Goal: Transaction & Acquisition: Subscribe to service/newsletter

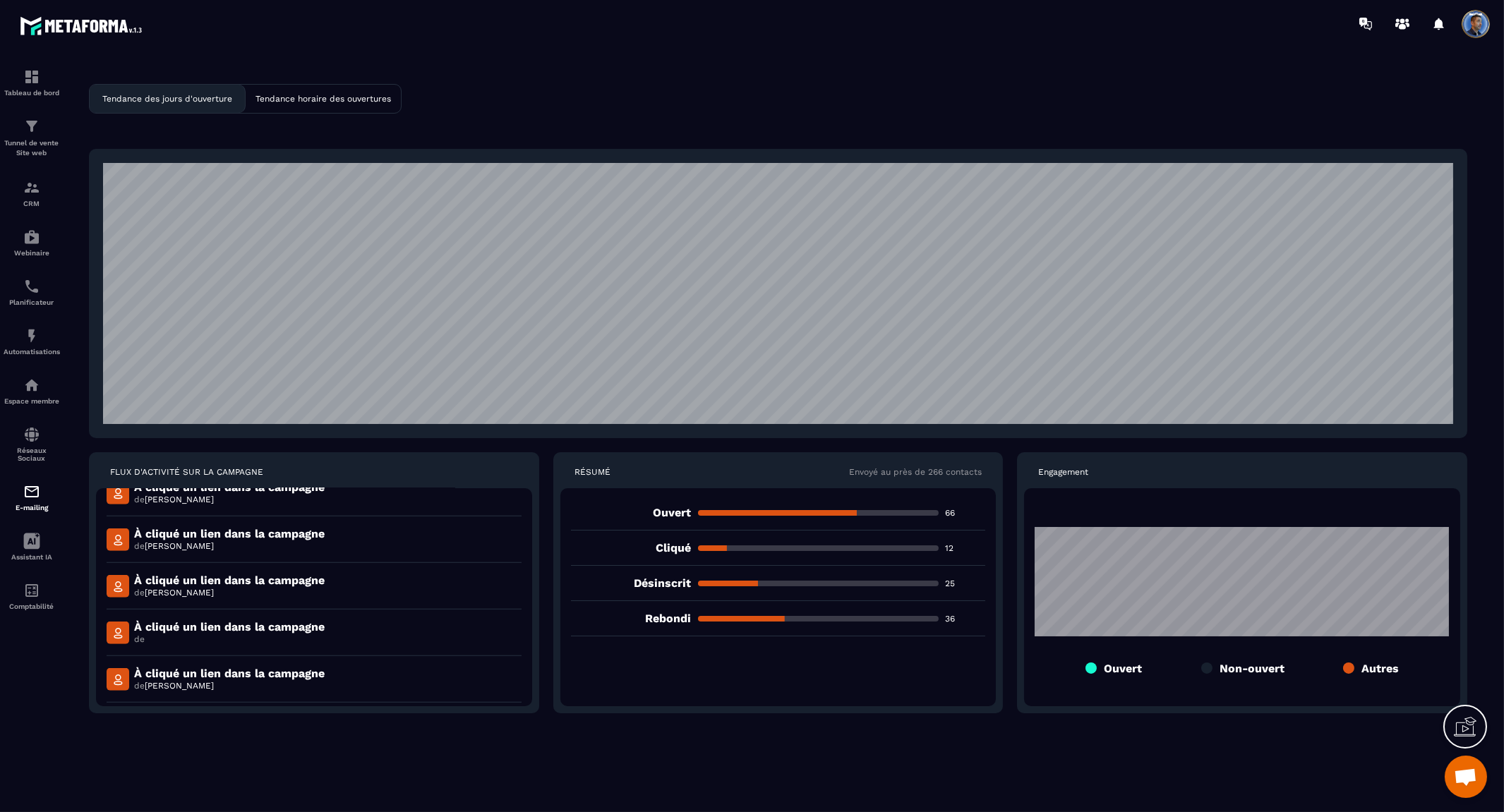
scroll to position [3558, 0]
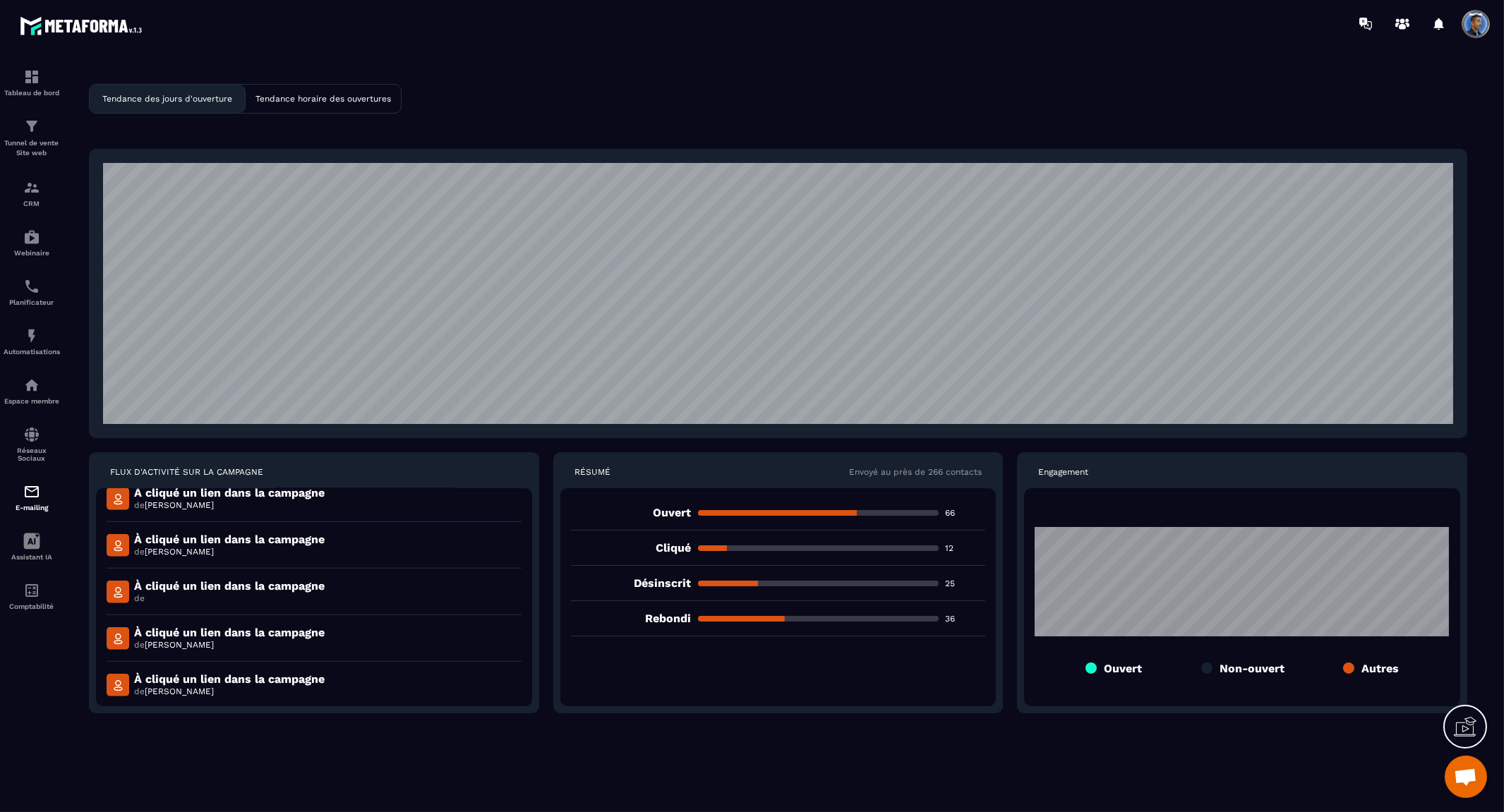
click at [1120, 85] on div "Tendance des jours d'ouverture Tendance horaire des ouvertures FLUX D'ACTIVITÉ …" at bounding box center [778, 442] width 1424 height 763
click at [29, 198] on div "CRM" at bounding box center [31, 194] width 56 height 29
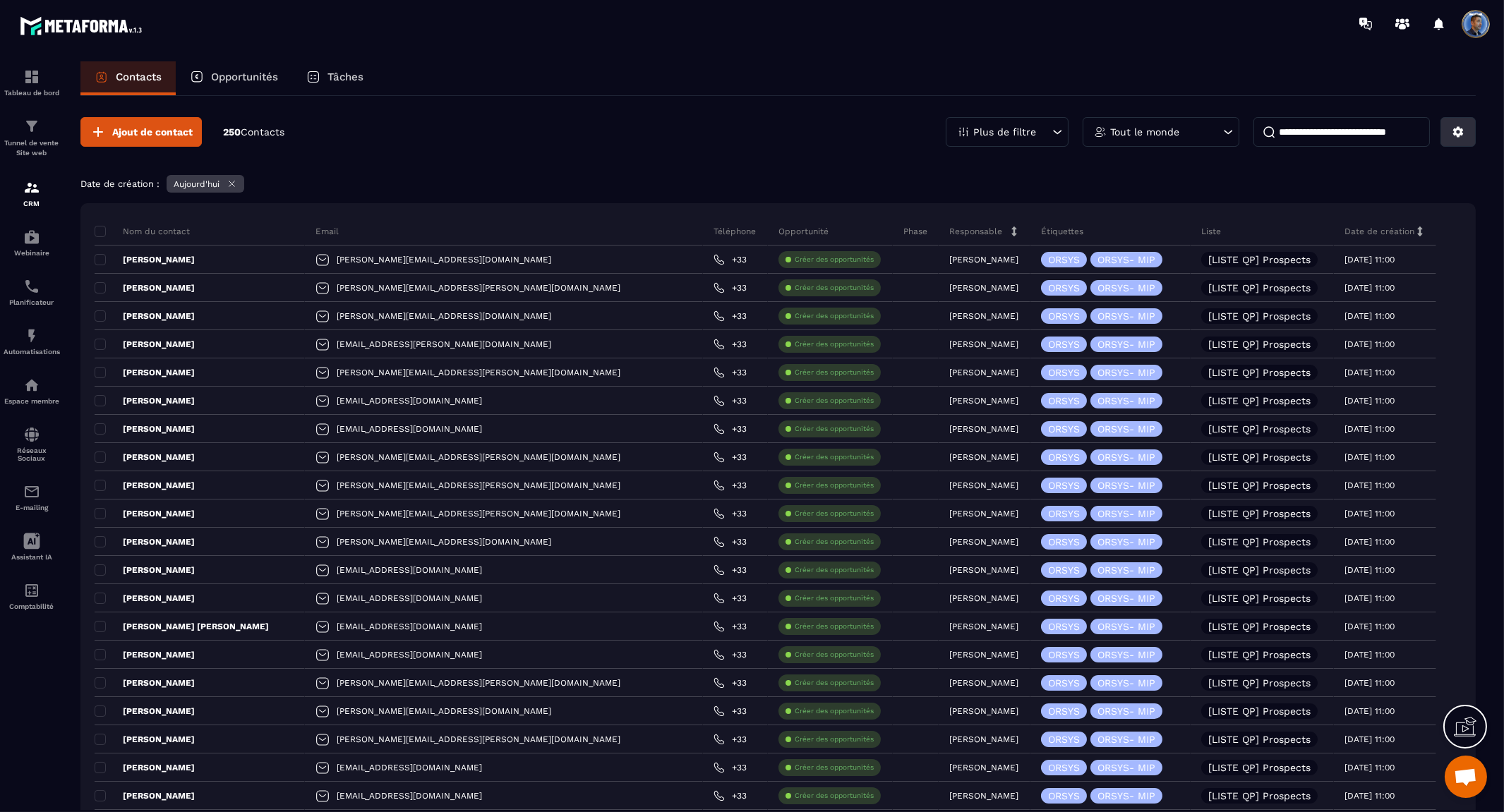
click at [1461, 138] on button at bounding box center [1458, 132] width 35 height 29
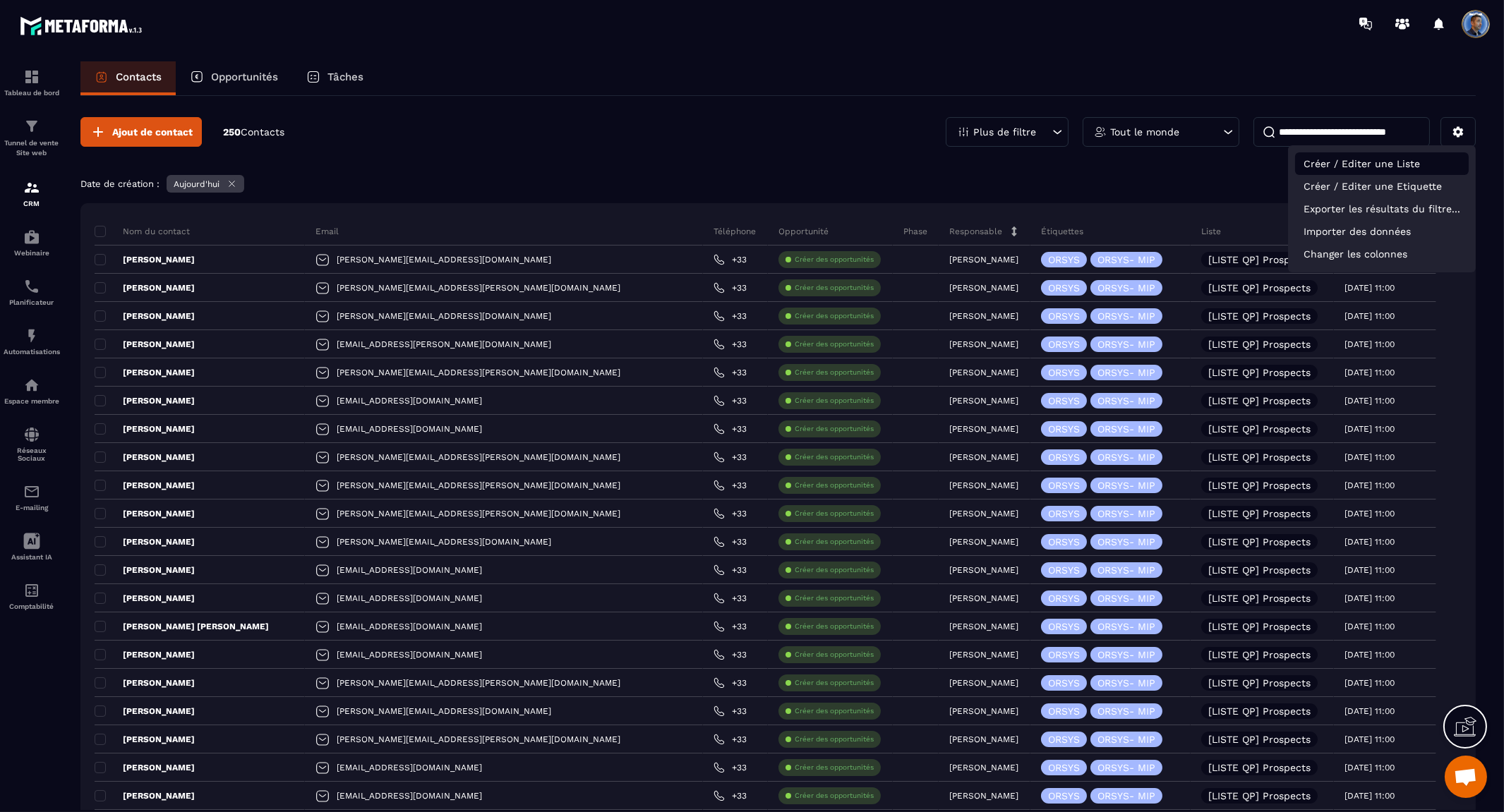
click at [1317, 164] on p "Créer / Editer une Liste" at bounding box center [1382, 164] width 174 height 22
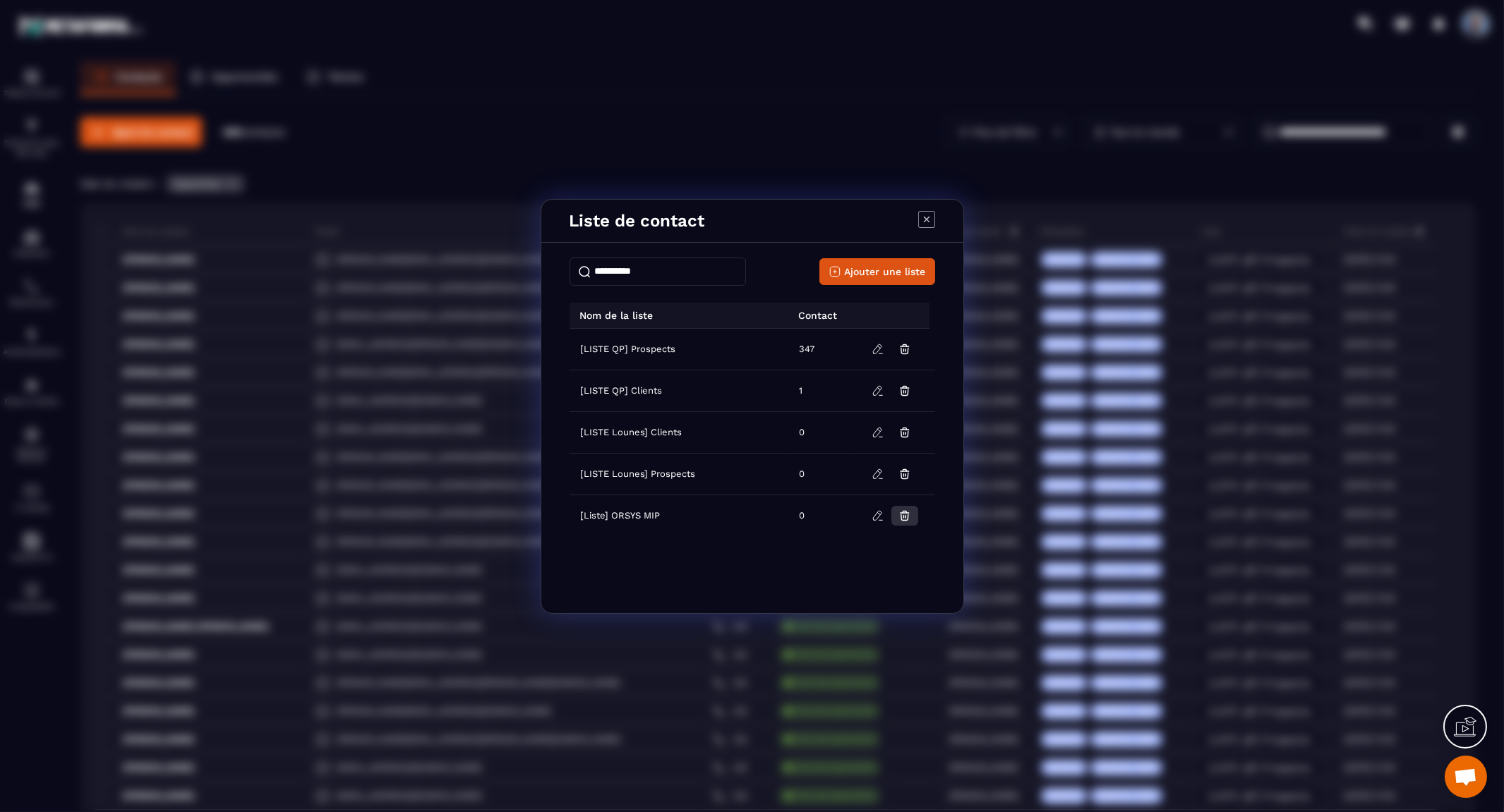
click at [904, 516] on icon "Modal window" at bounding box center [905, 516] width 13 height 13
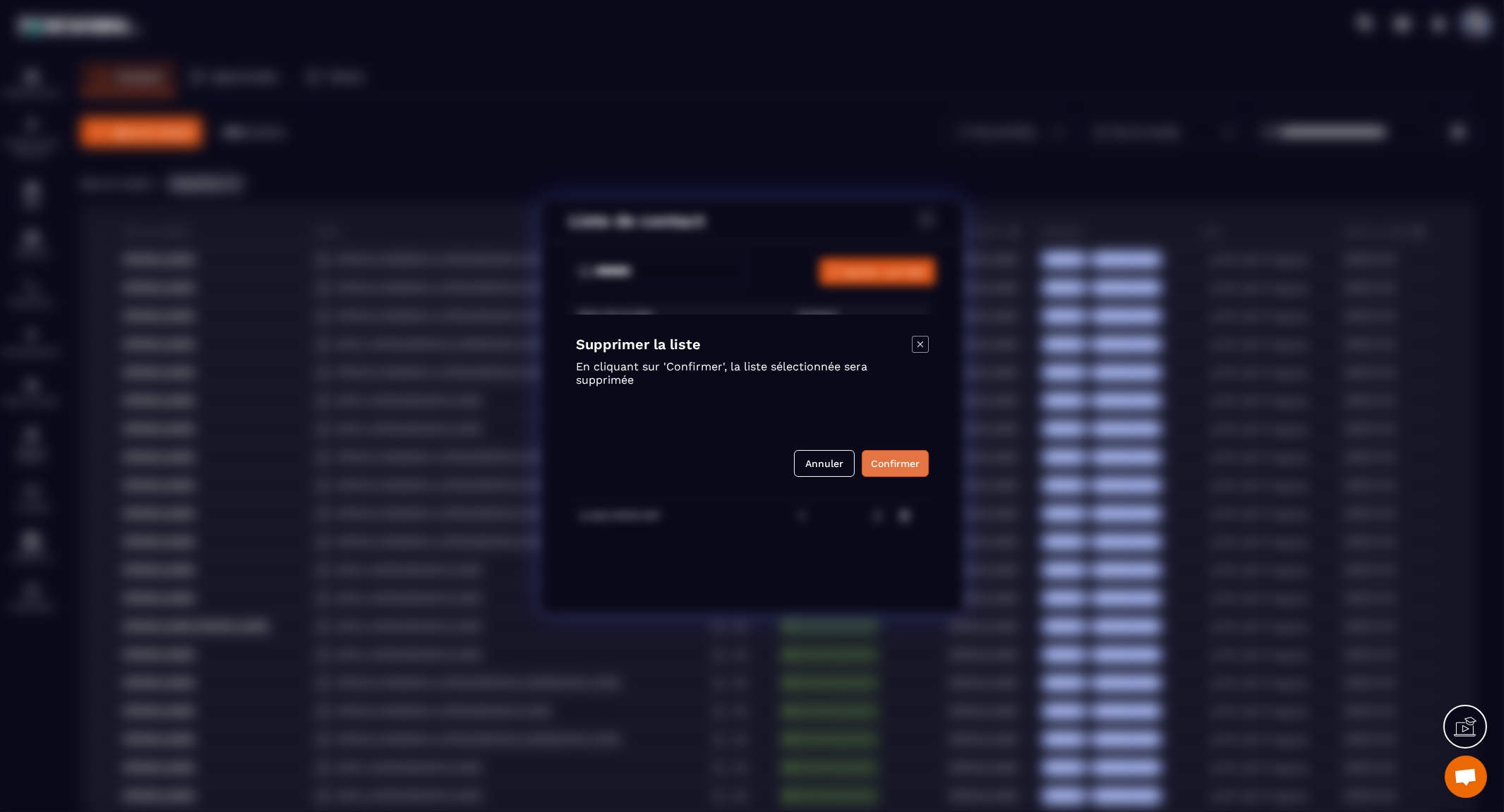
click at [899, 467] on button "Confirmer" at bounding box center [895, 464] width 67 height 27
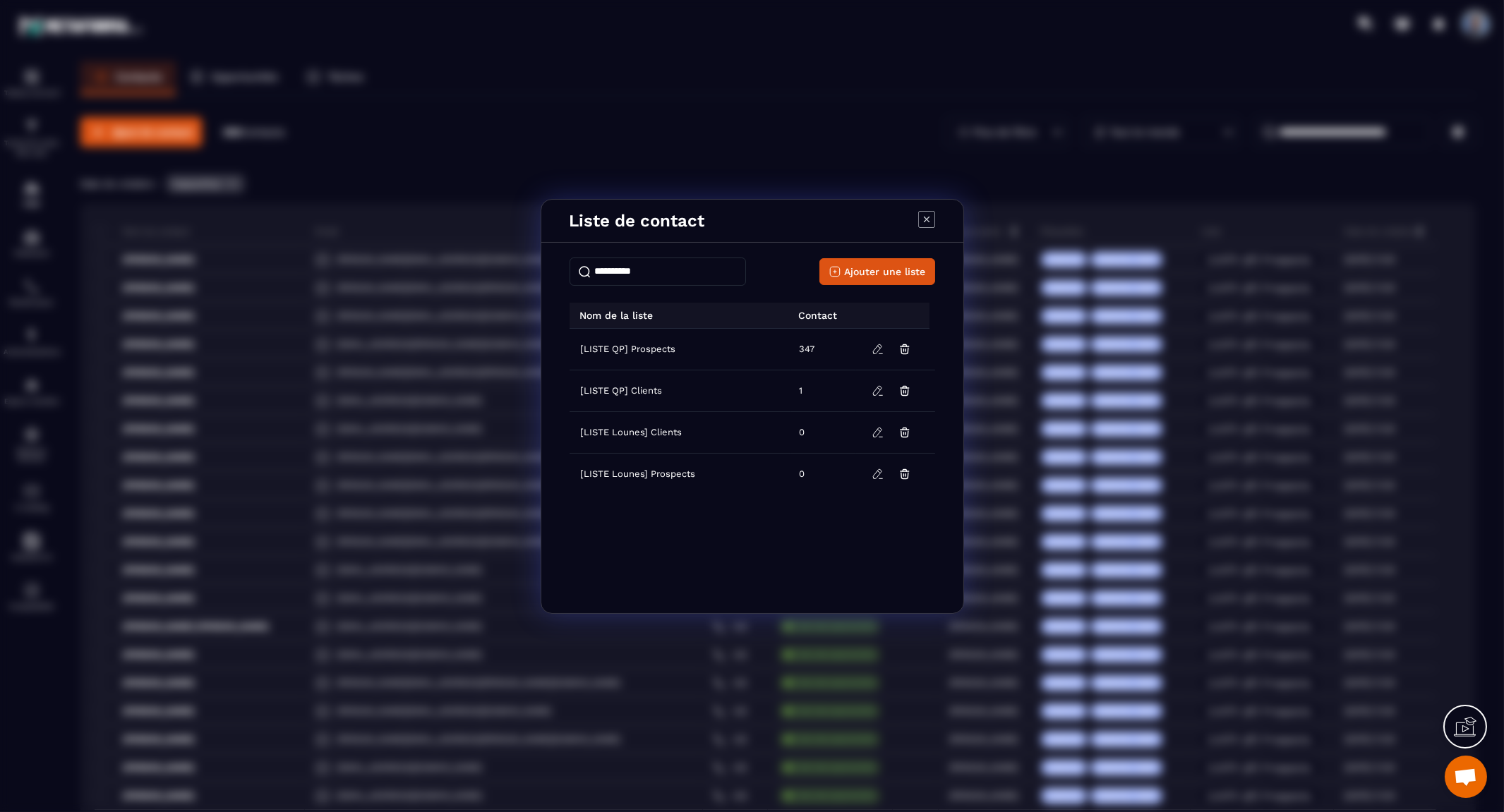
click at [924, 219] on icon "Modal window" at bounding box center [926, 219] width 17 height 17
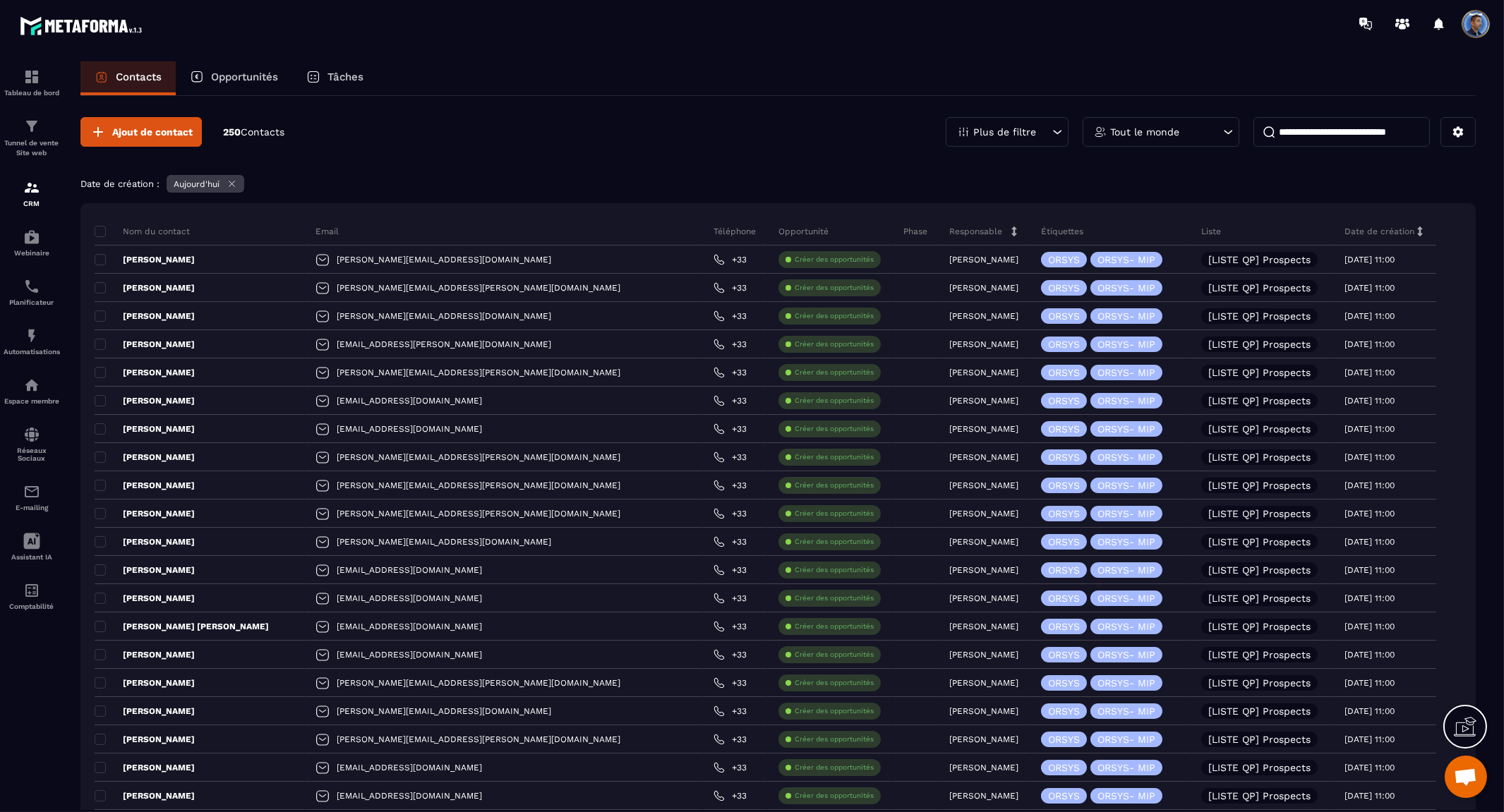
click at [1059, 132] on icon at bounding box center [1058, 132] width 14 height 14
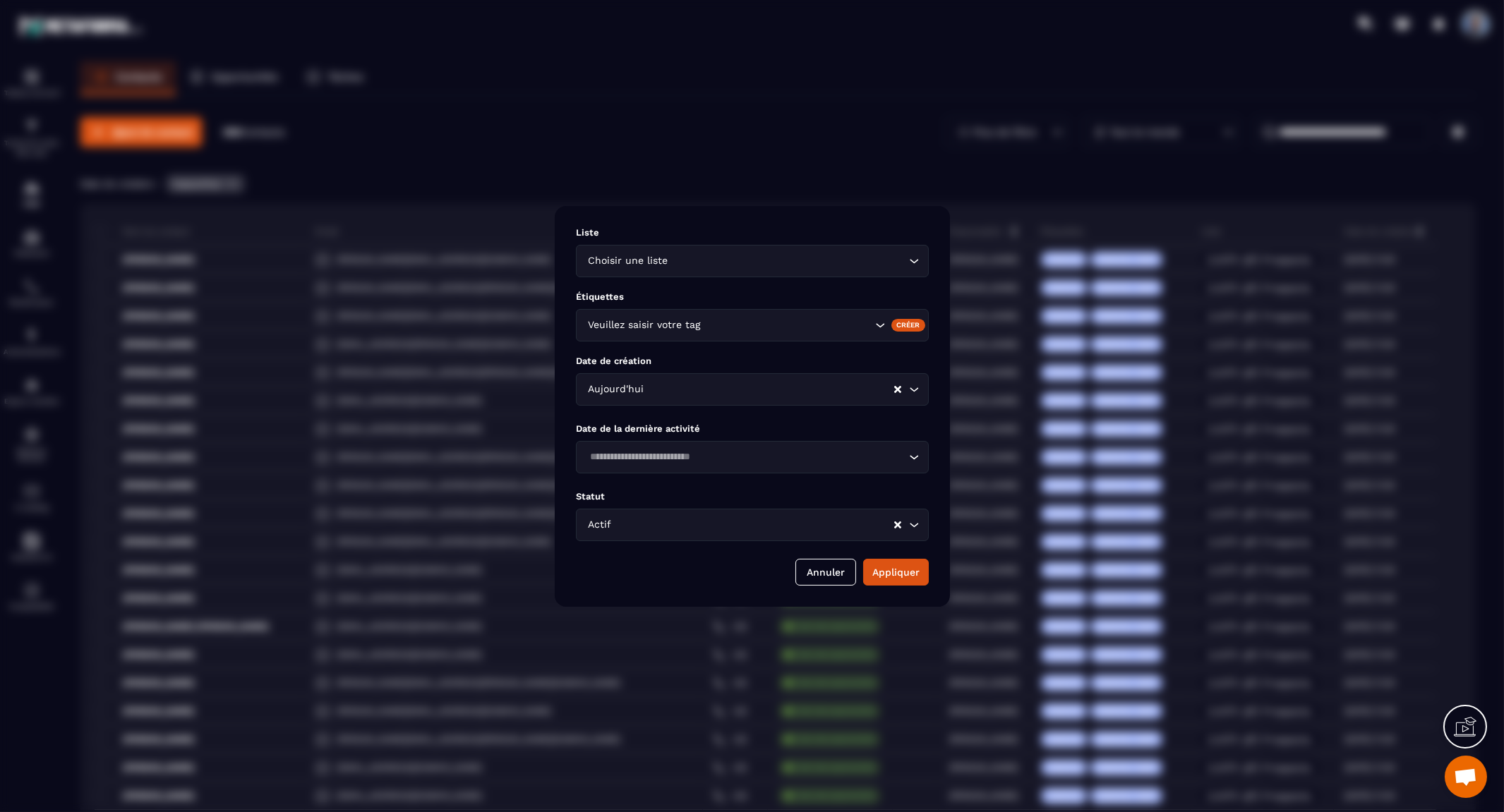
click at [870, 141] on div "Modal window" at bounding box center [752, 406] width 1504 height 812
click at [816, 583] on button "Annuler" at bounding box center [826, 572] width 60 height 27
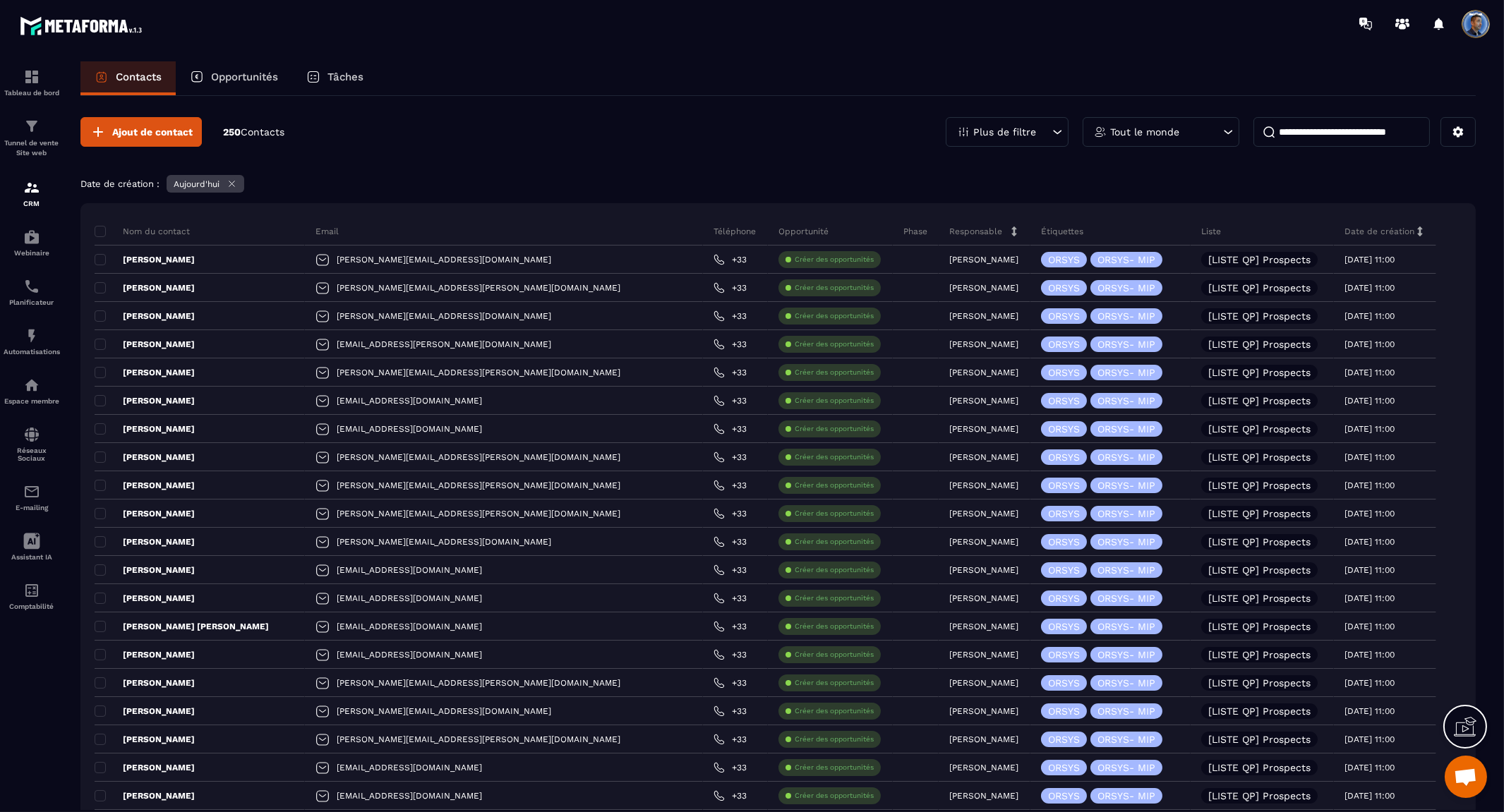
click at [1063, 144] on div "Plus de filtre" at bounding box center [1007, 132] width 123 height 29
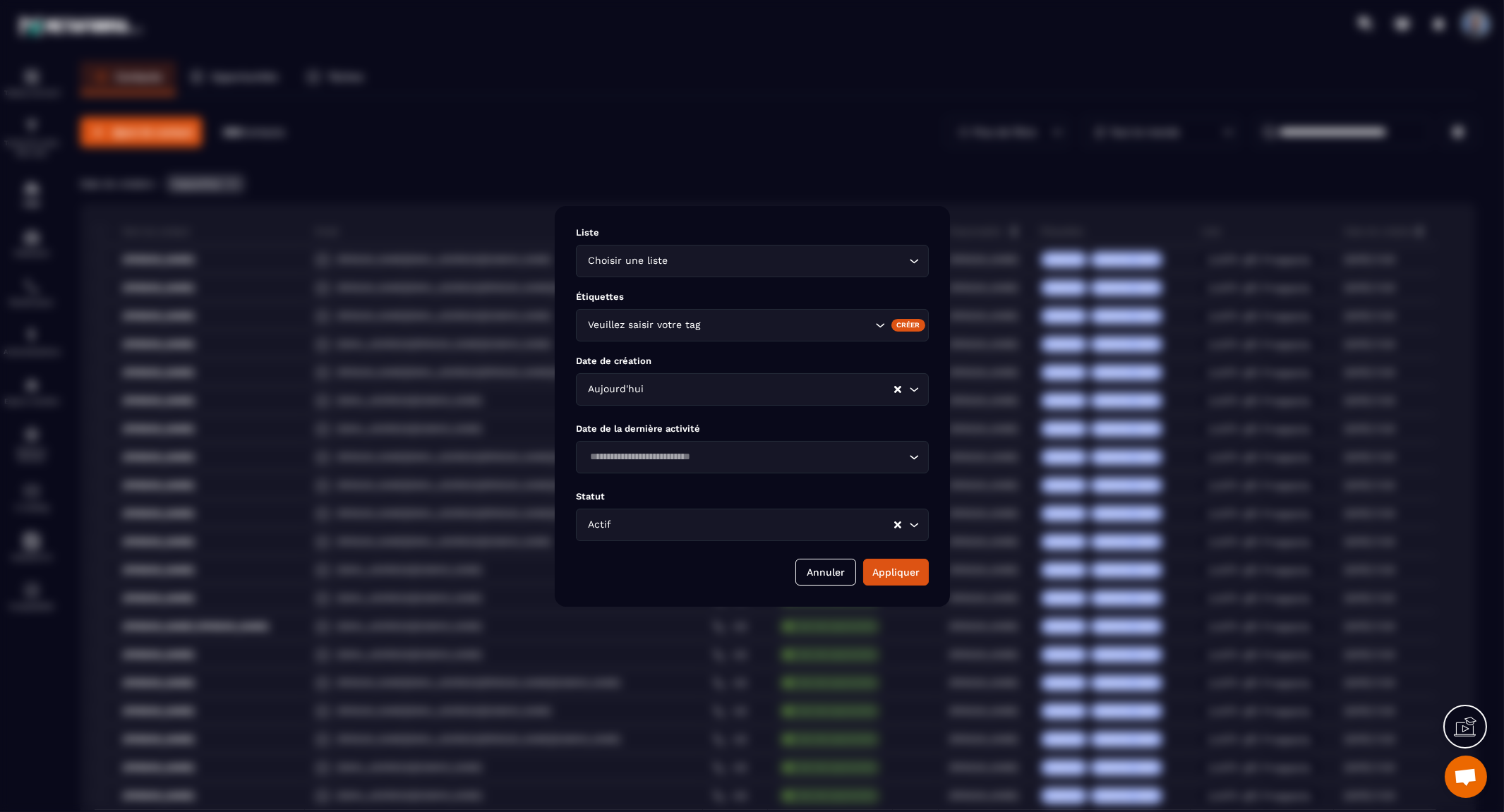
click at [894, 388] on icon "Clear Selected" at bounding box center [897, 388] width 7 height 7
click at [897, 524] on icon "Clear Selected" at bounding box center [897, 524] width 7 height 7
click at [902, 575] on button "Appliquer" at bounding box center [896, 572] width 66 height 27
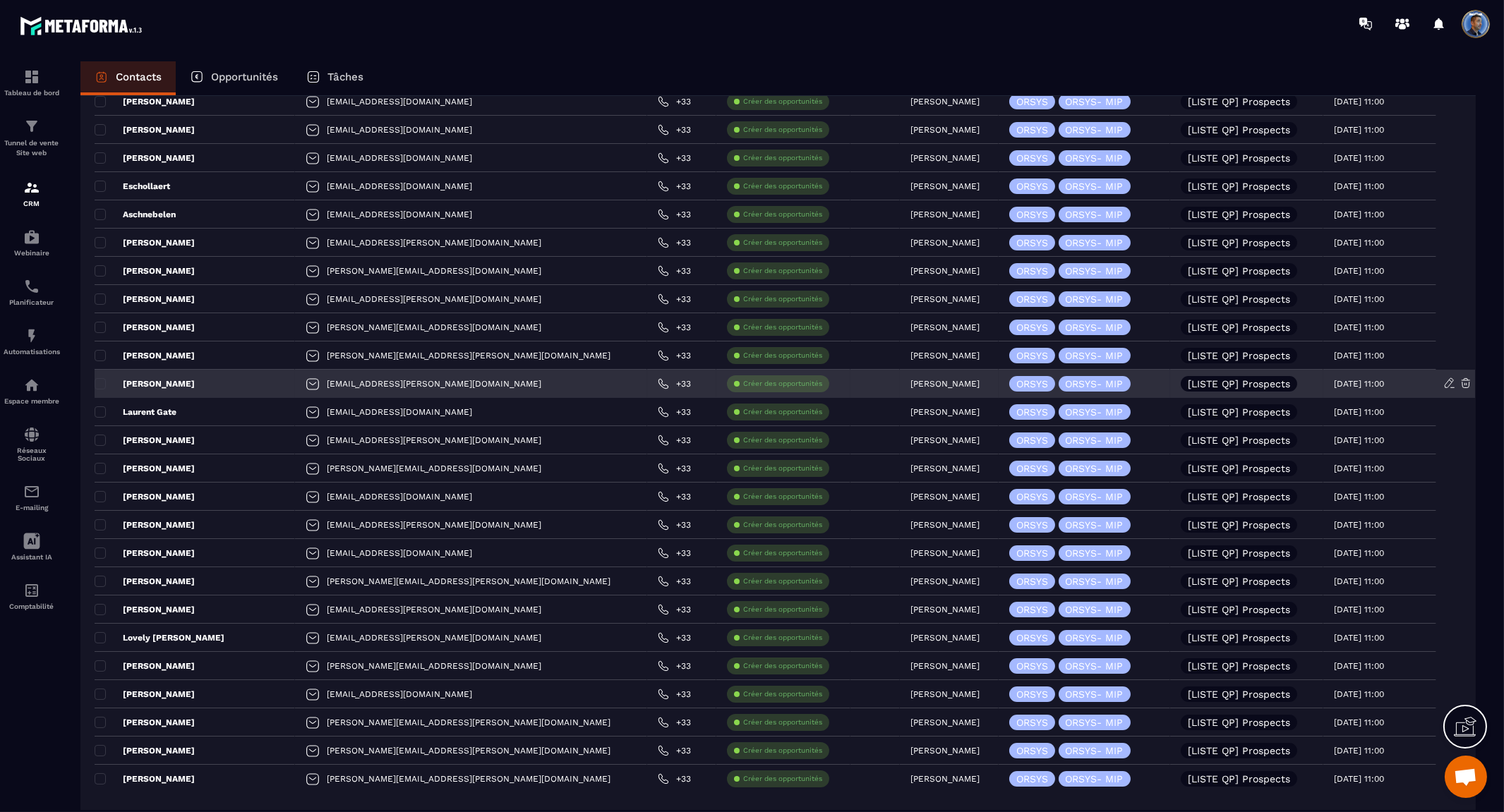
scroll to position [2332, 0]
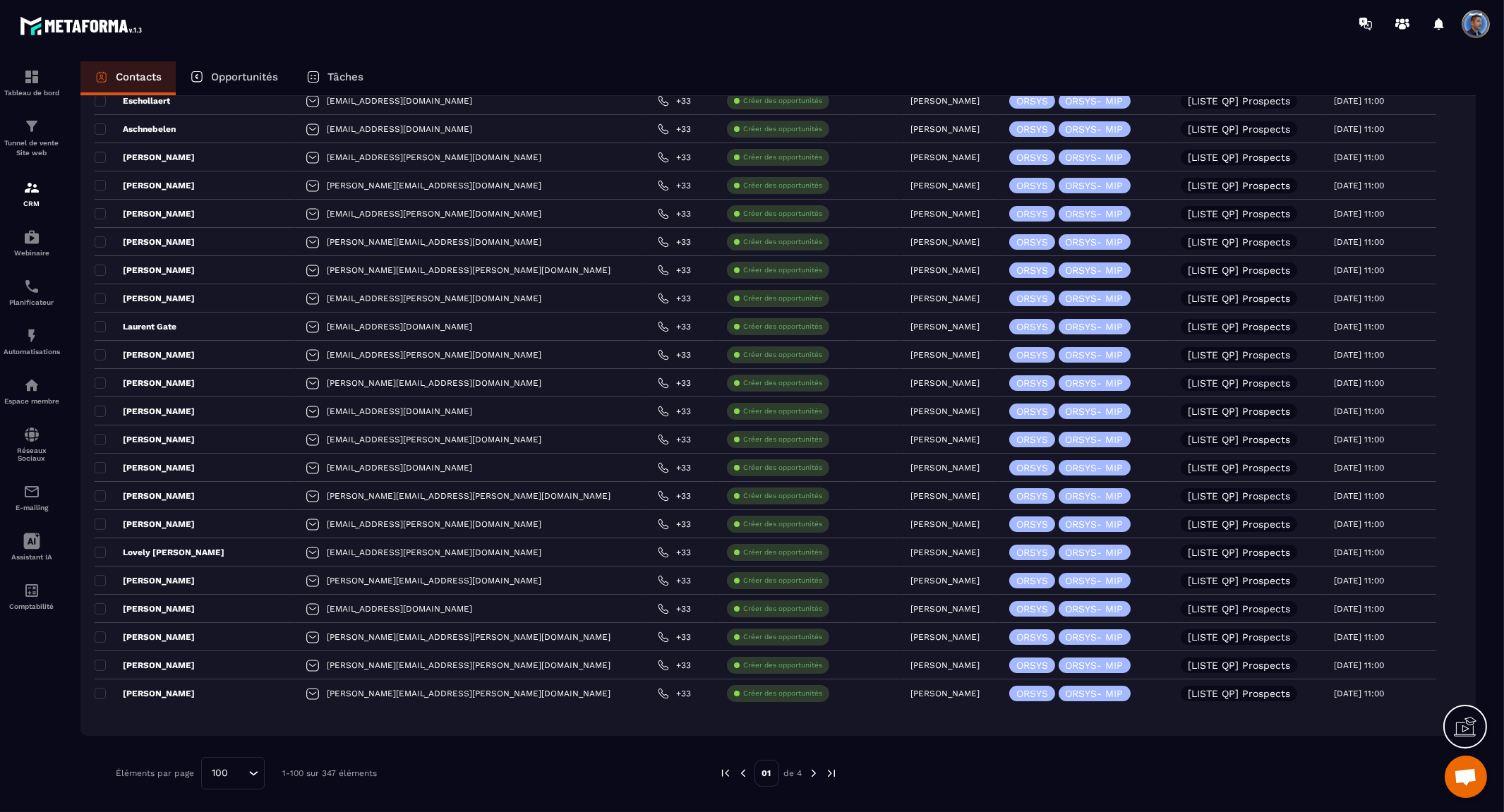
click at [812, 770] on img at bounding box center [814, 773] width 13 height 13
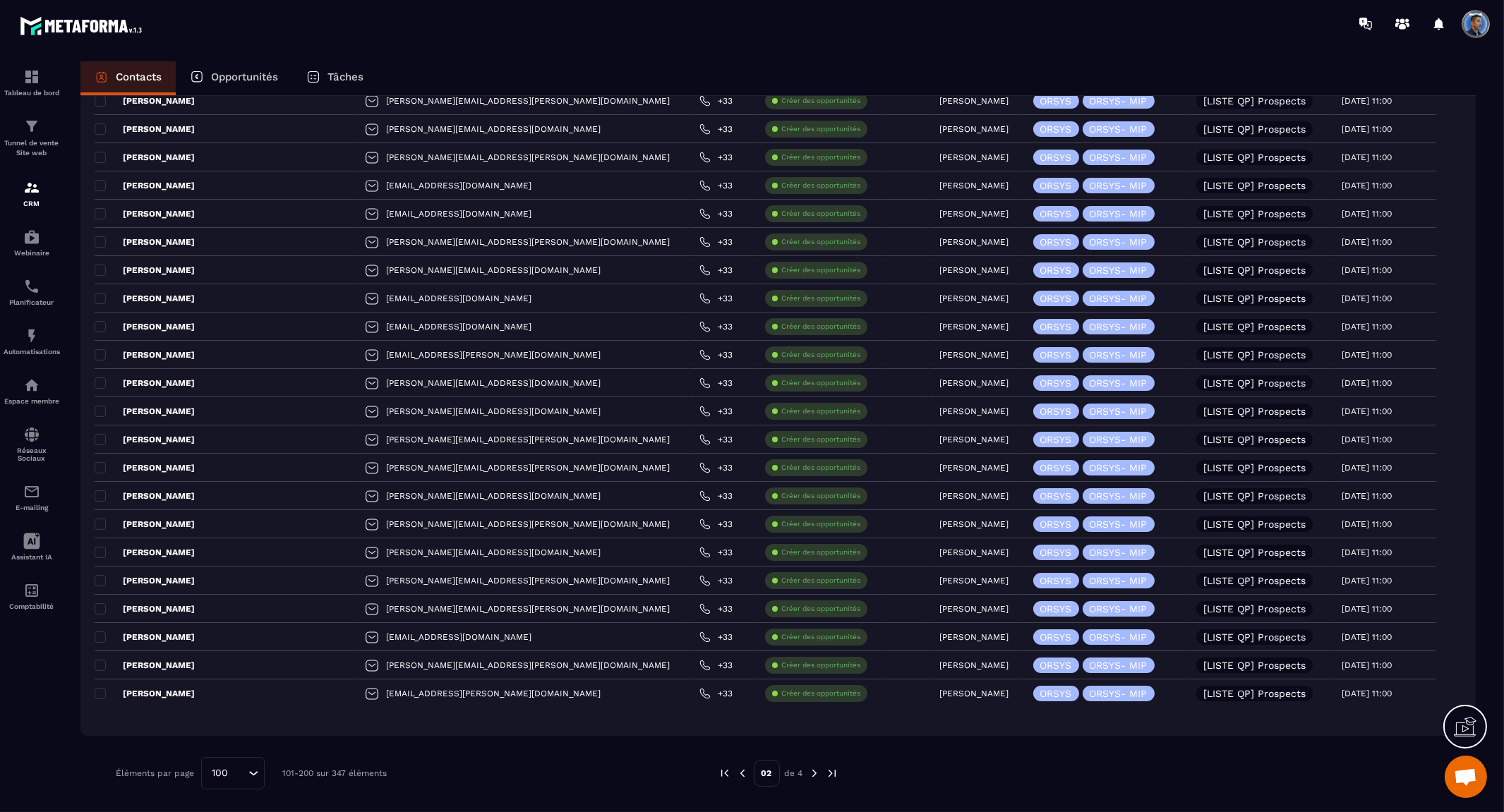
click at [813, 778] on img at bounding box center [815, 773] width 13 height 13
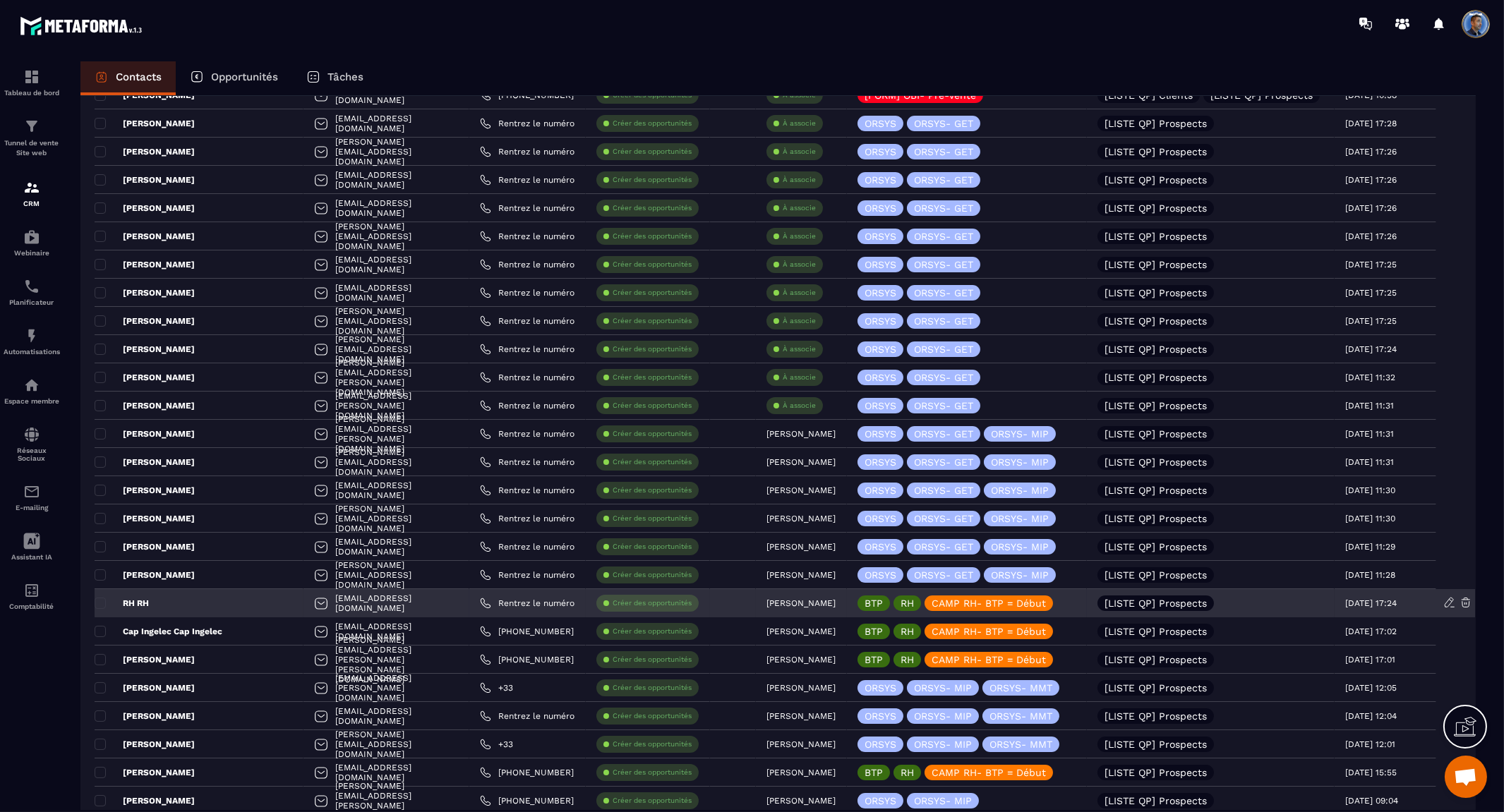
scroll to position [1568, 0]
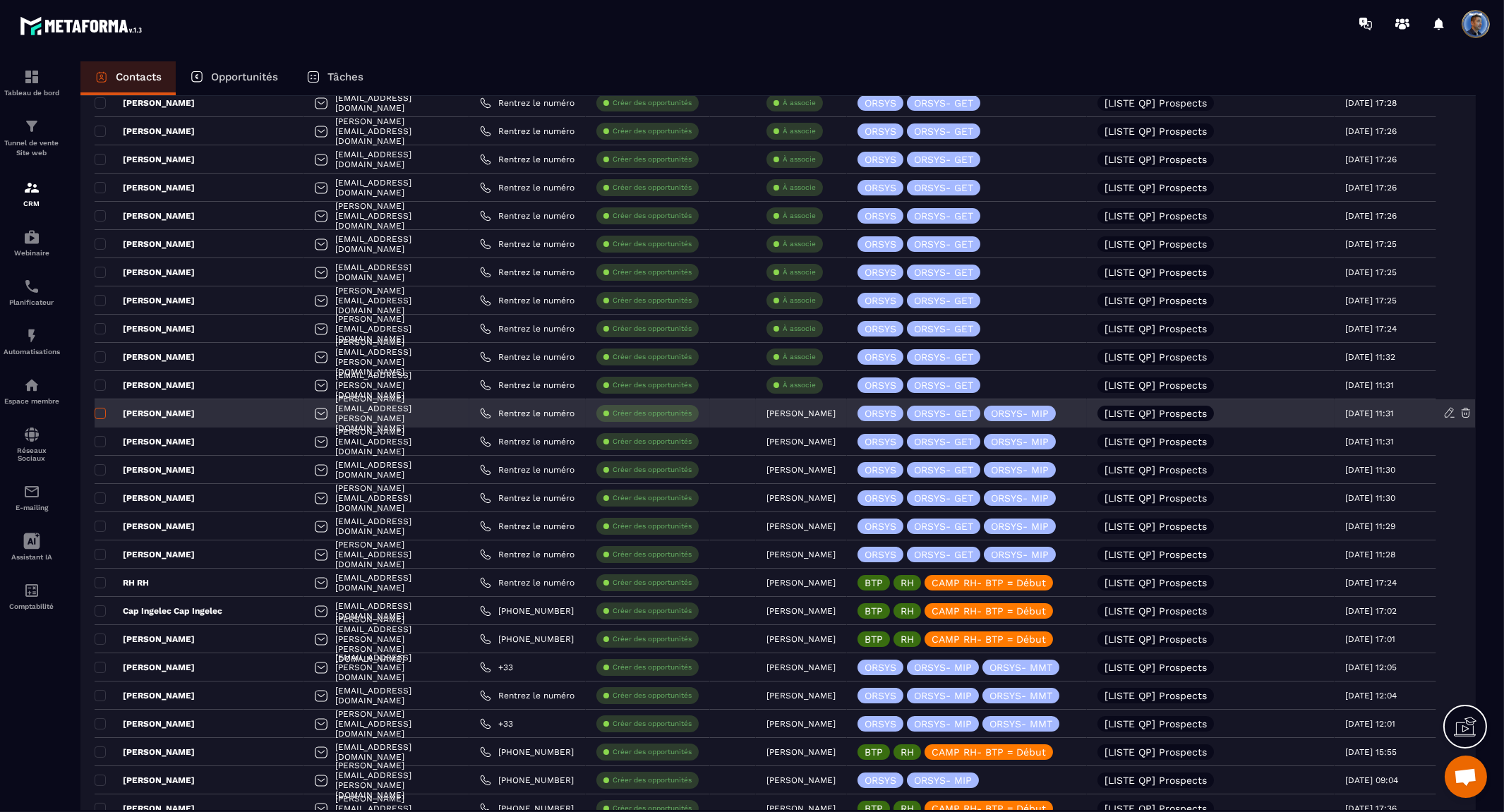
click at [99, 413] on span at bounding box center [100, 414] width 11 height 11
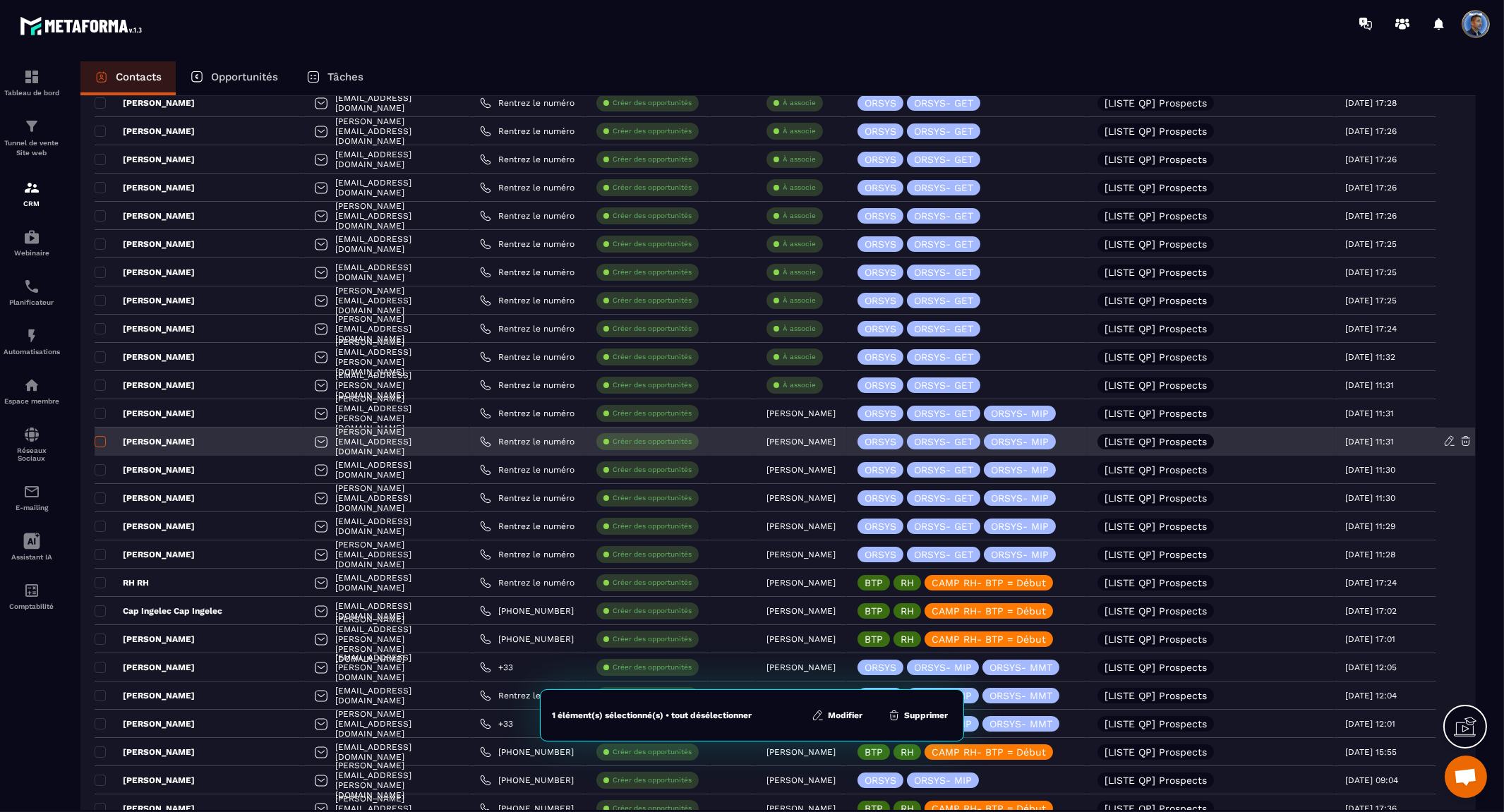
click at [96, 443] on span at bounding box center [100, 441] width 11 height 11
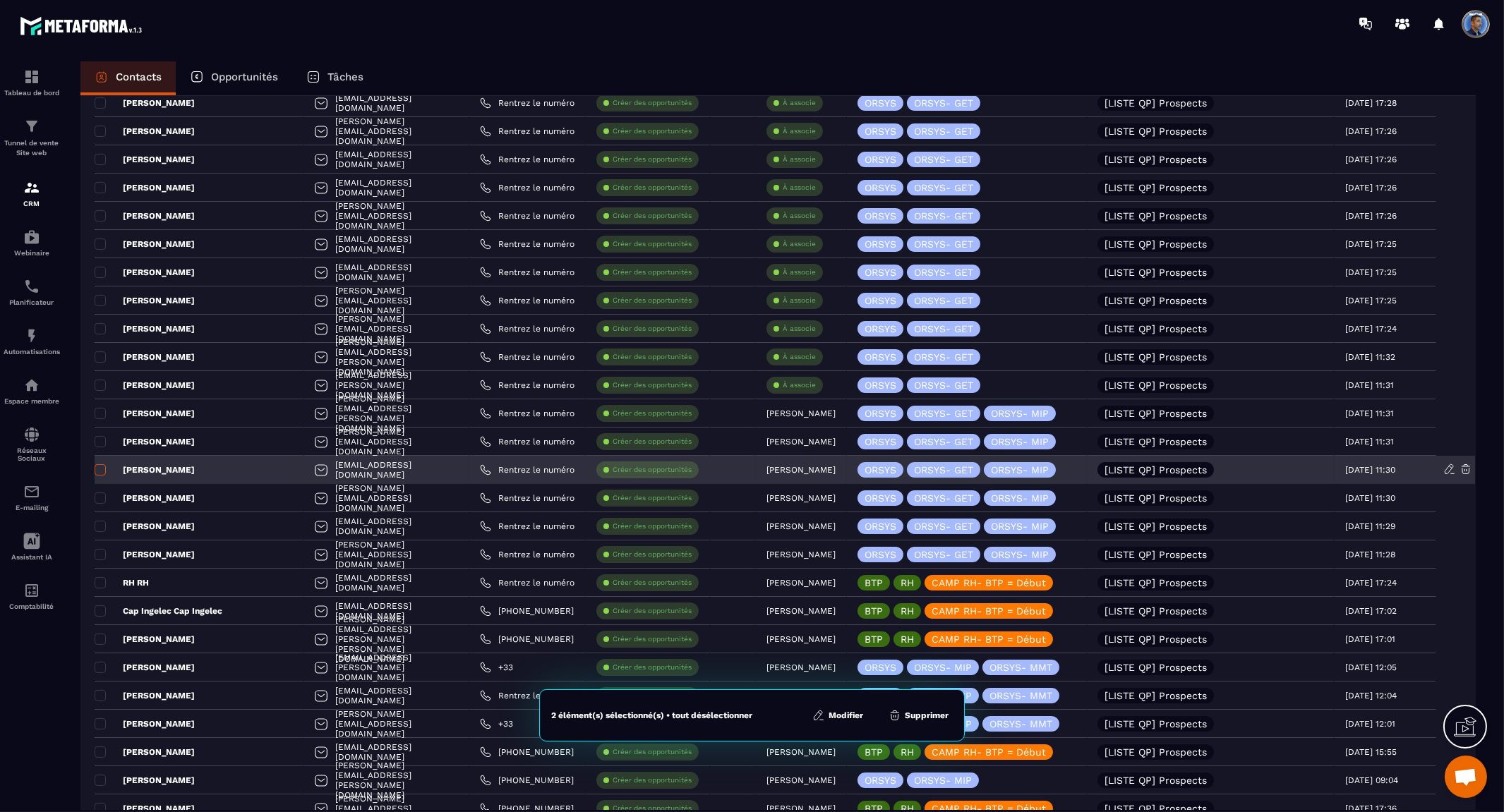
click at [96, 467] on span at bounding box center [100, 470] width 11 height 11
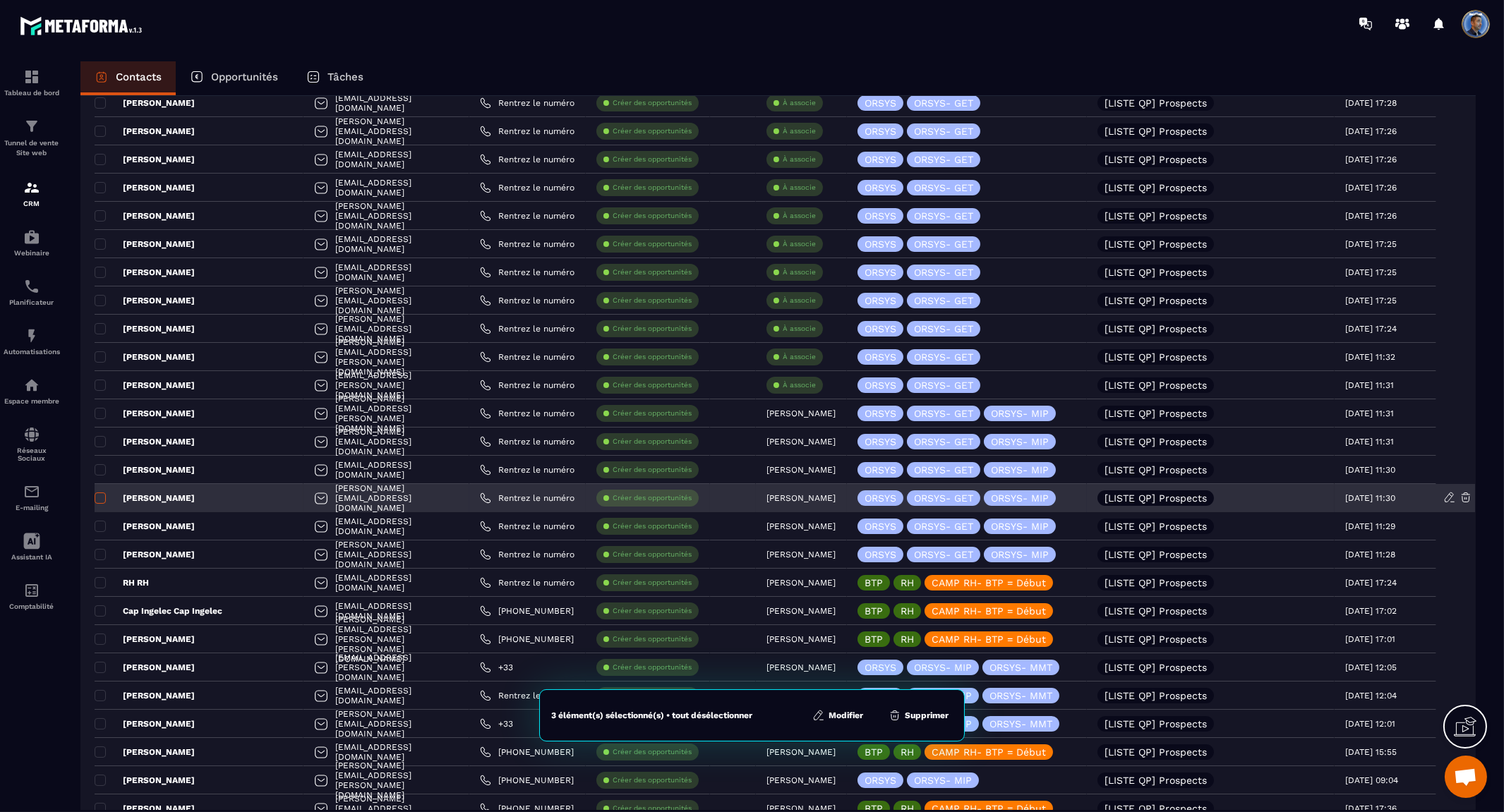
click at [95, 497] on span at bounding box center [100, 498] width 11 height 11
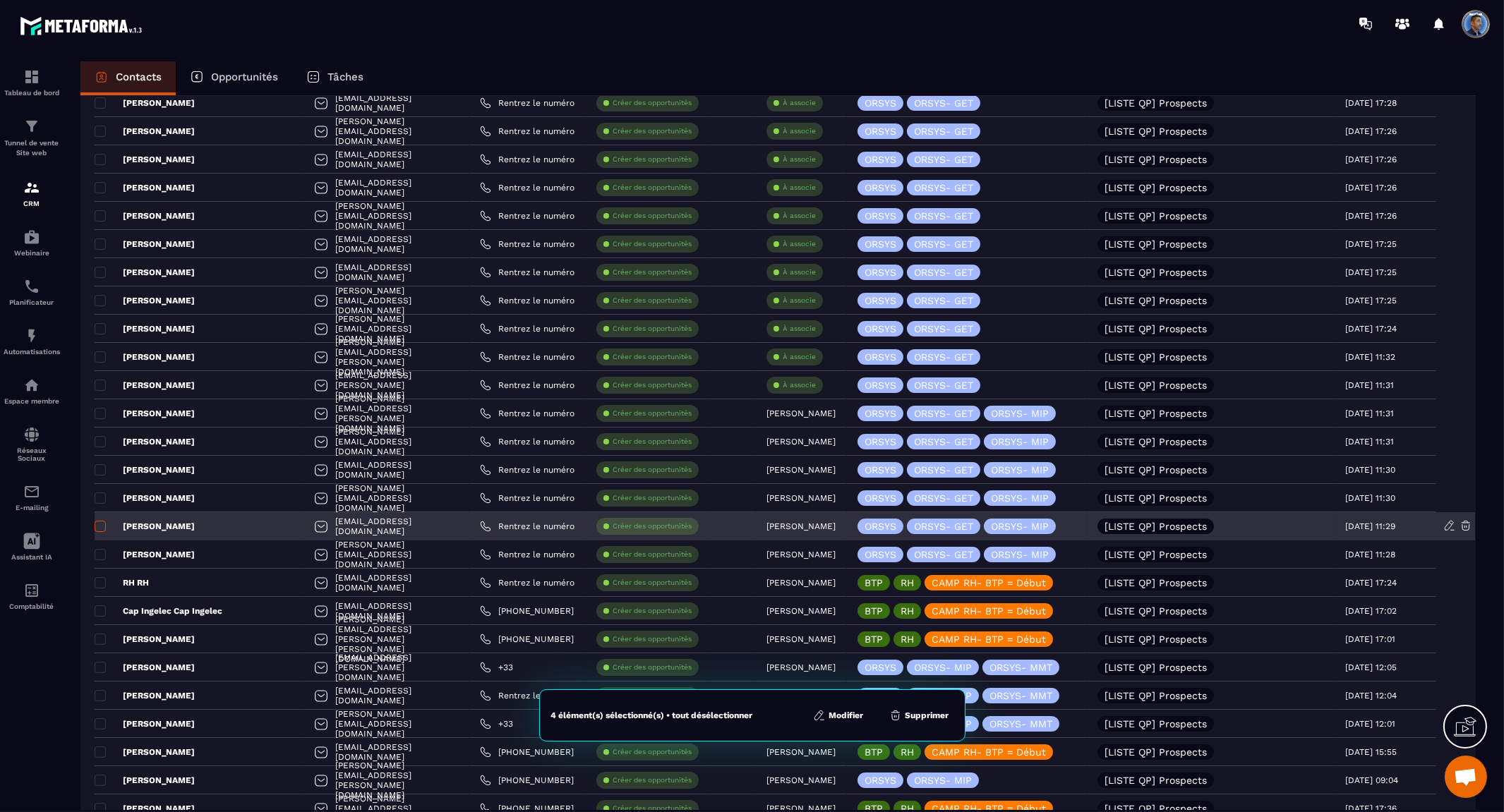
click at [99, 524] on span at bounding box center [100, 526] width 11 height 11
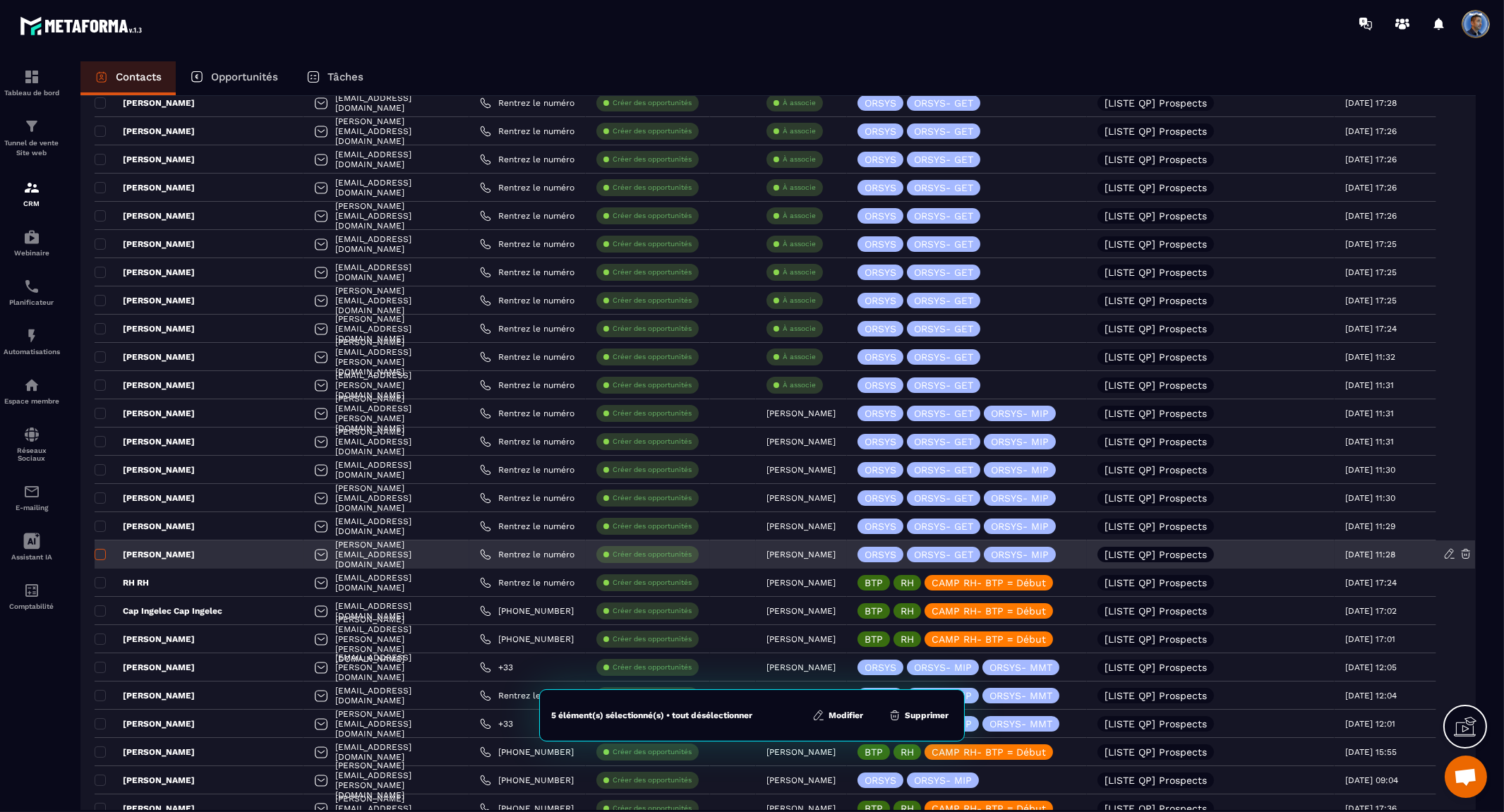
click at [94, 556] on span at bounding box center [100, 555] width 11 height 11
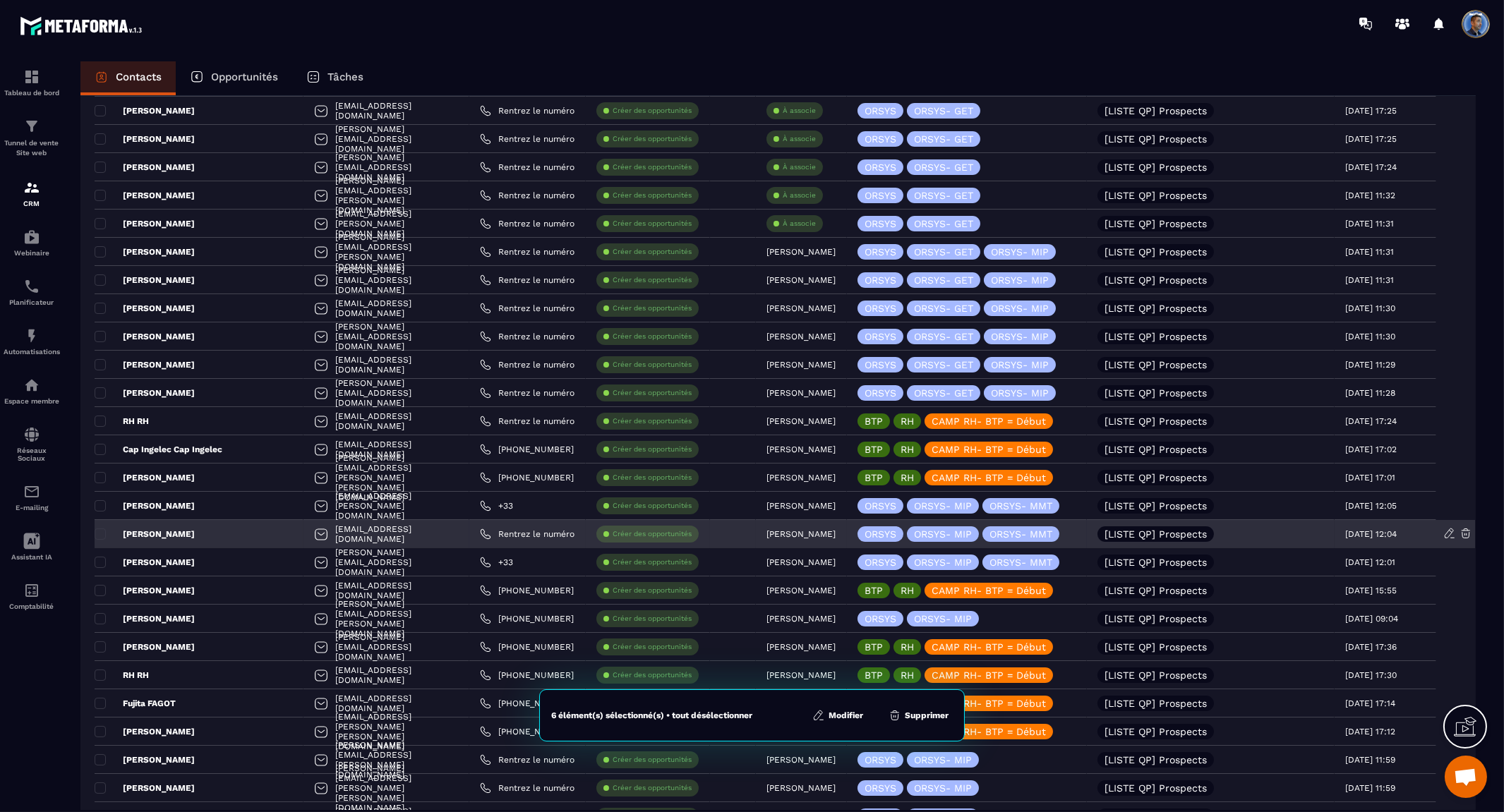
scroll to position [1803, 0]
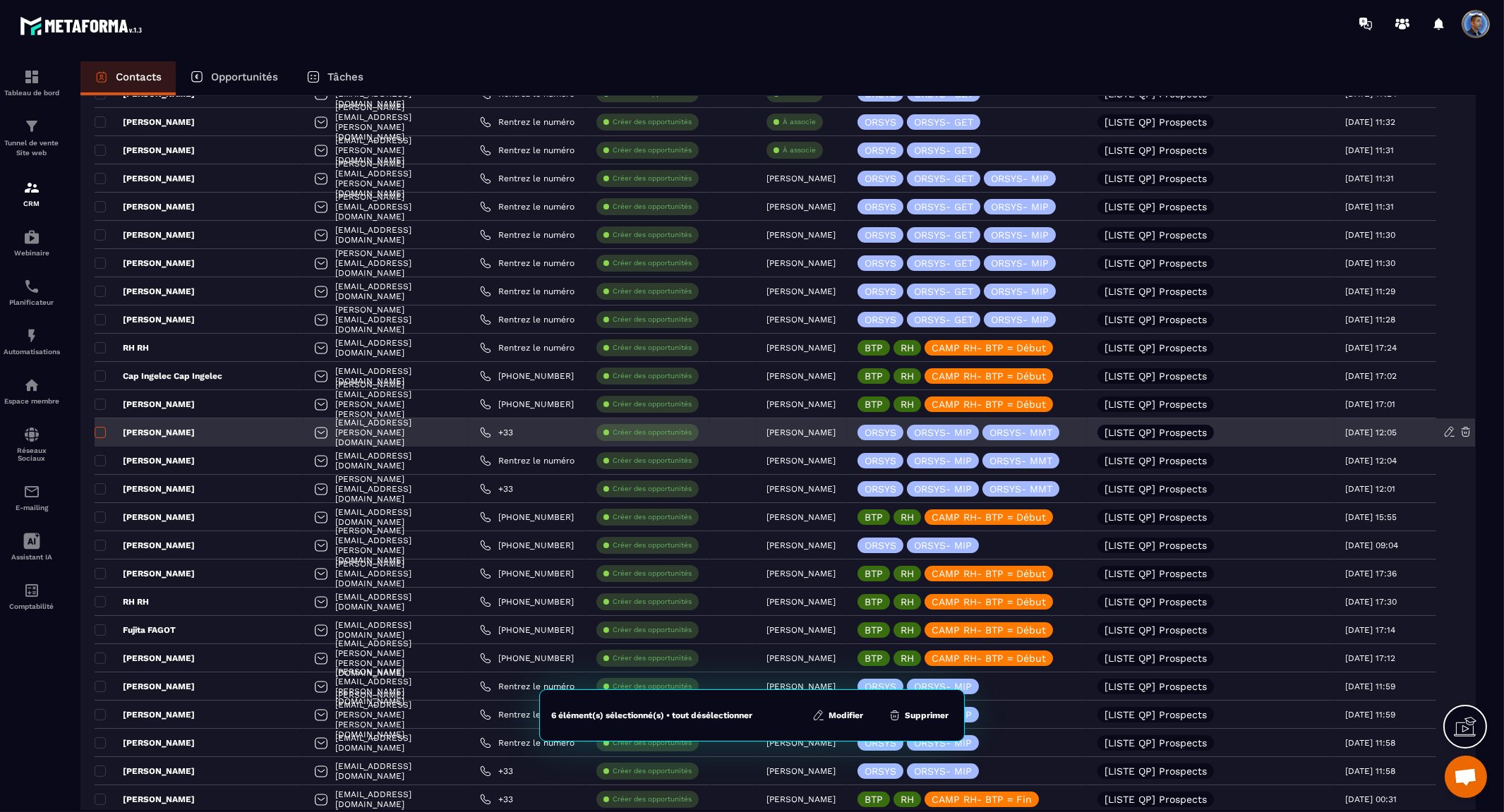
click at [100, 433] on span at bounding box center [100, 433] width 11 height 11
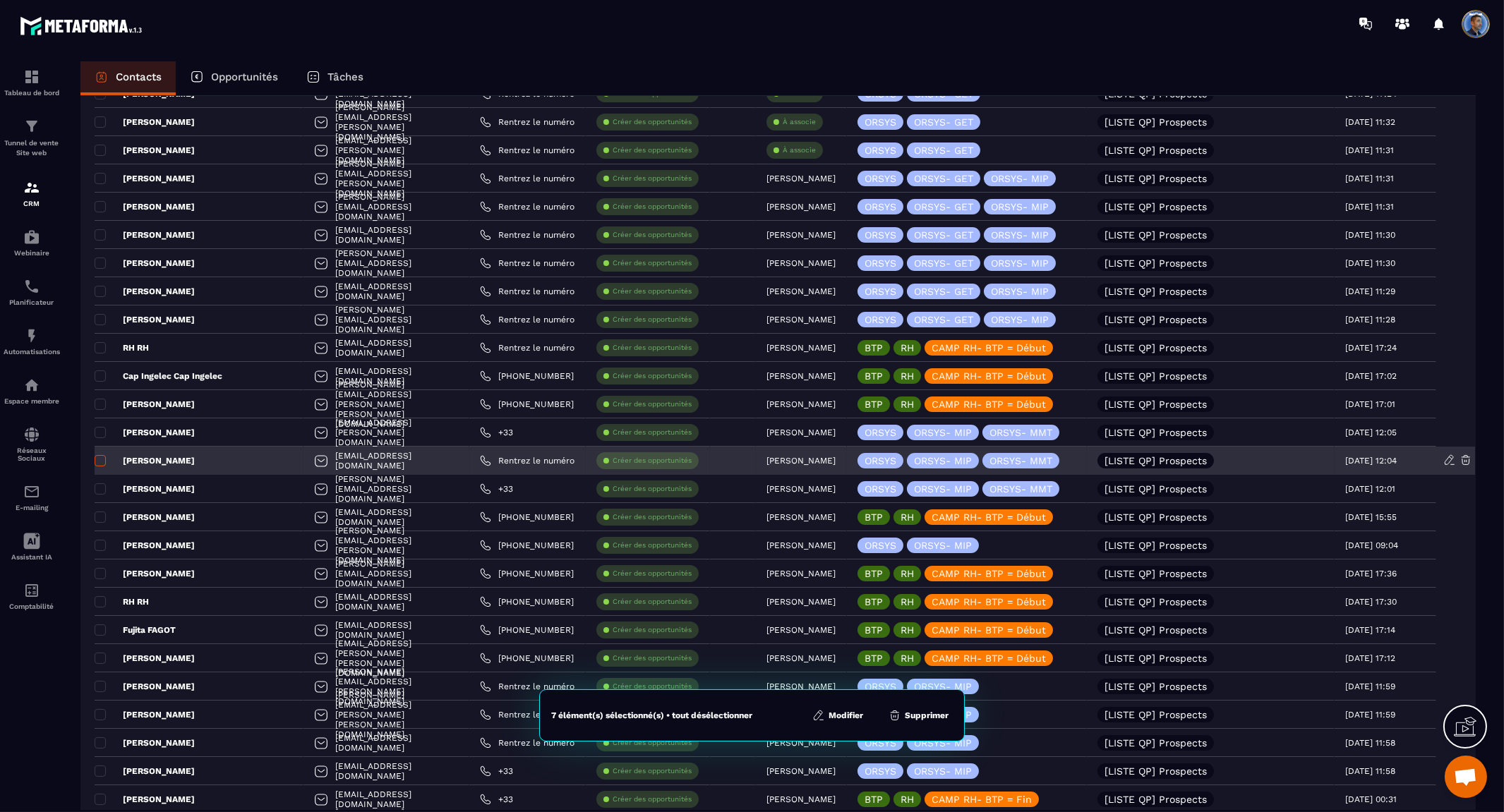
click at [100, 455] on span at bounding box center [100, 460] width 11 height 11
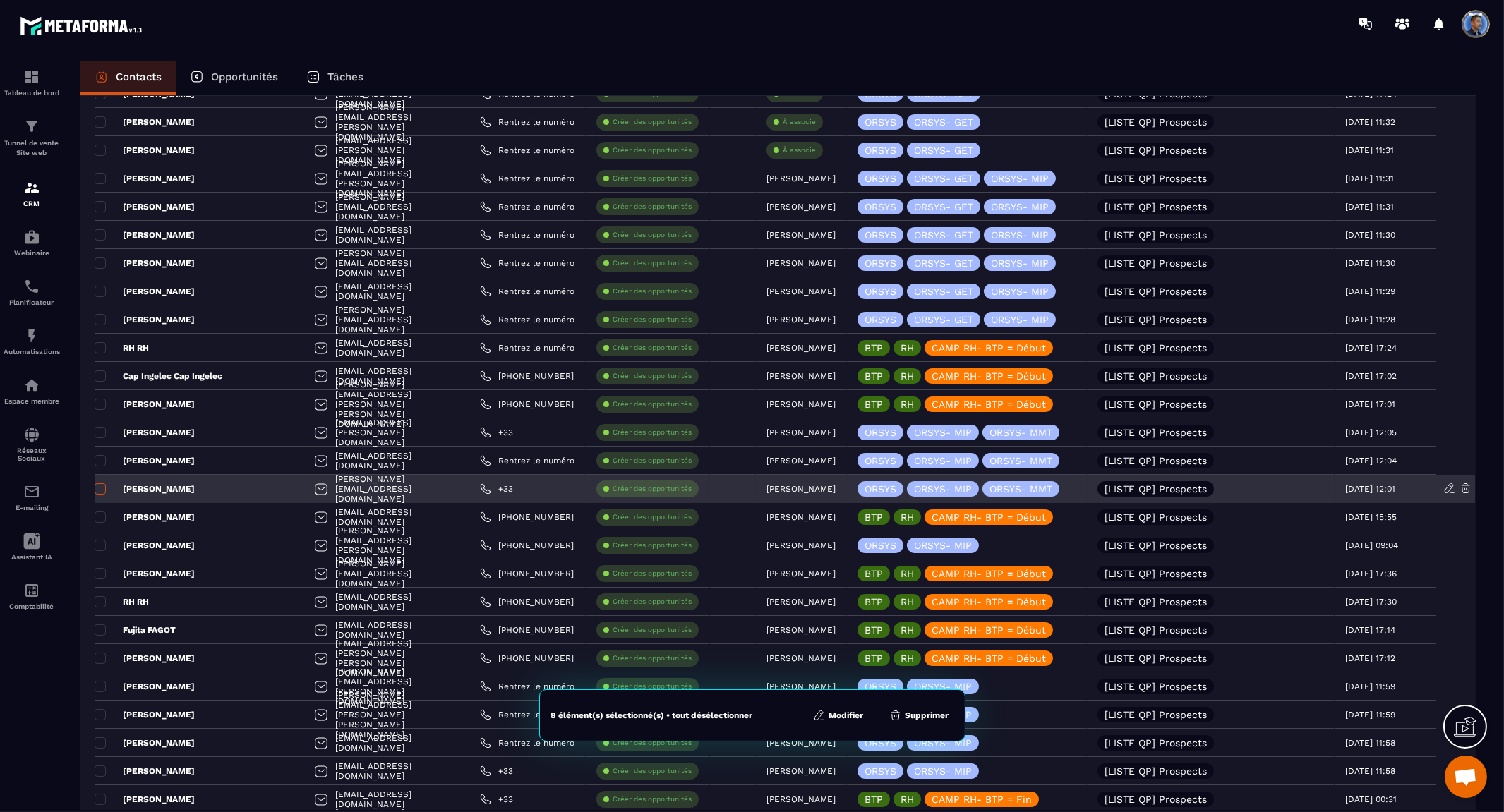
click at [102, 490] on span at bounding box center [100, 489] width 11 height 11
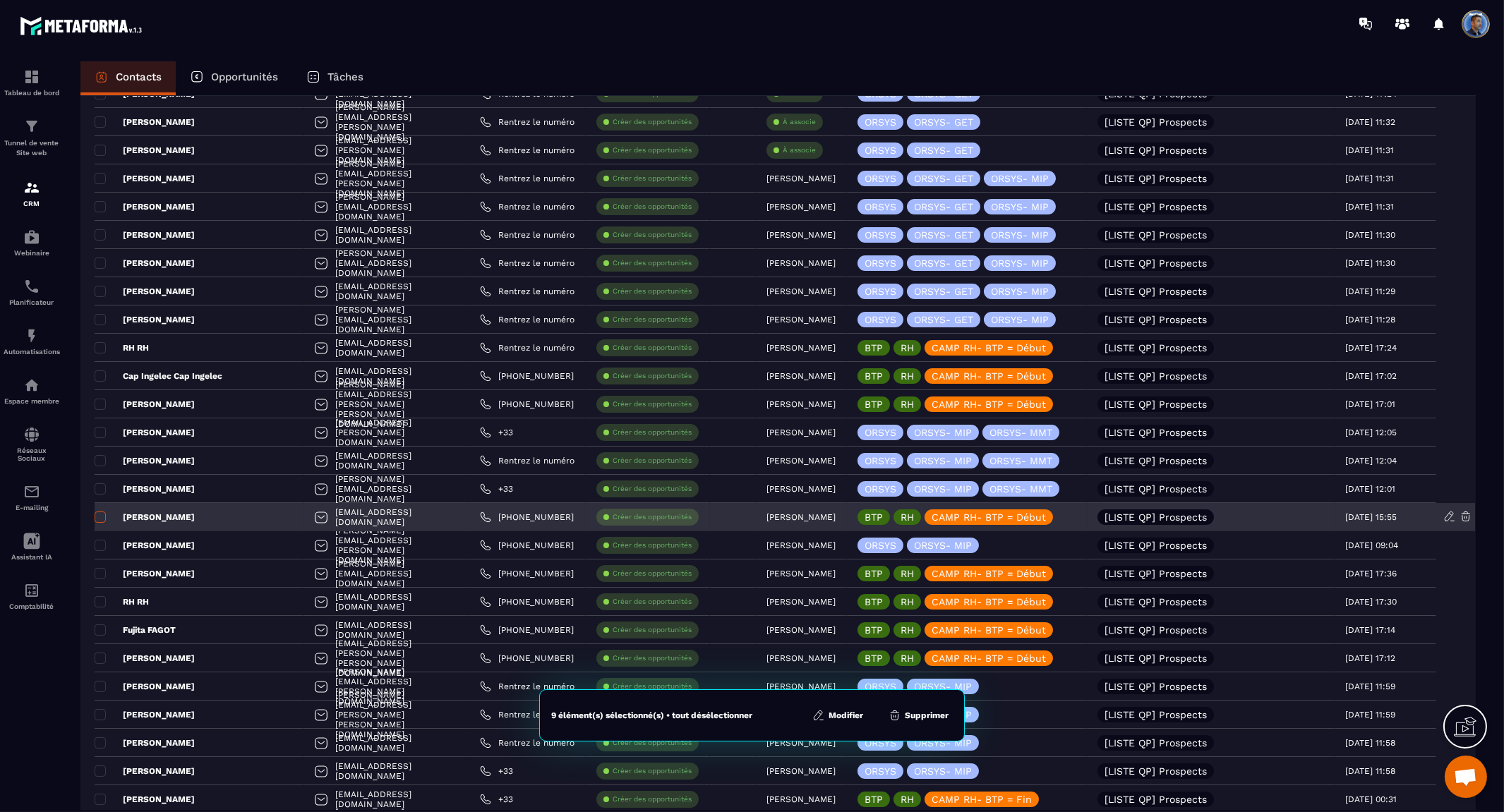
click at [98, 518] on span at bounding box center [100, 517] width 11 height 11
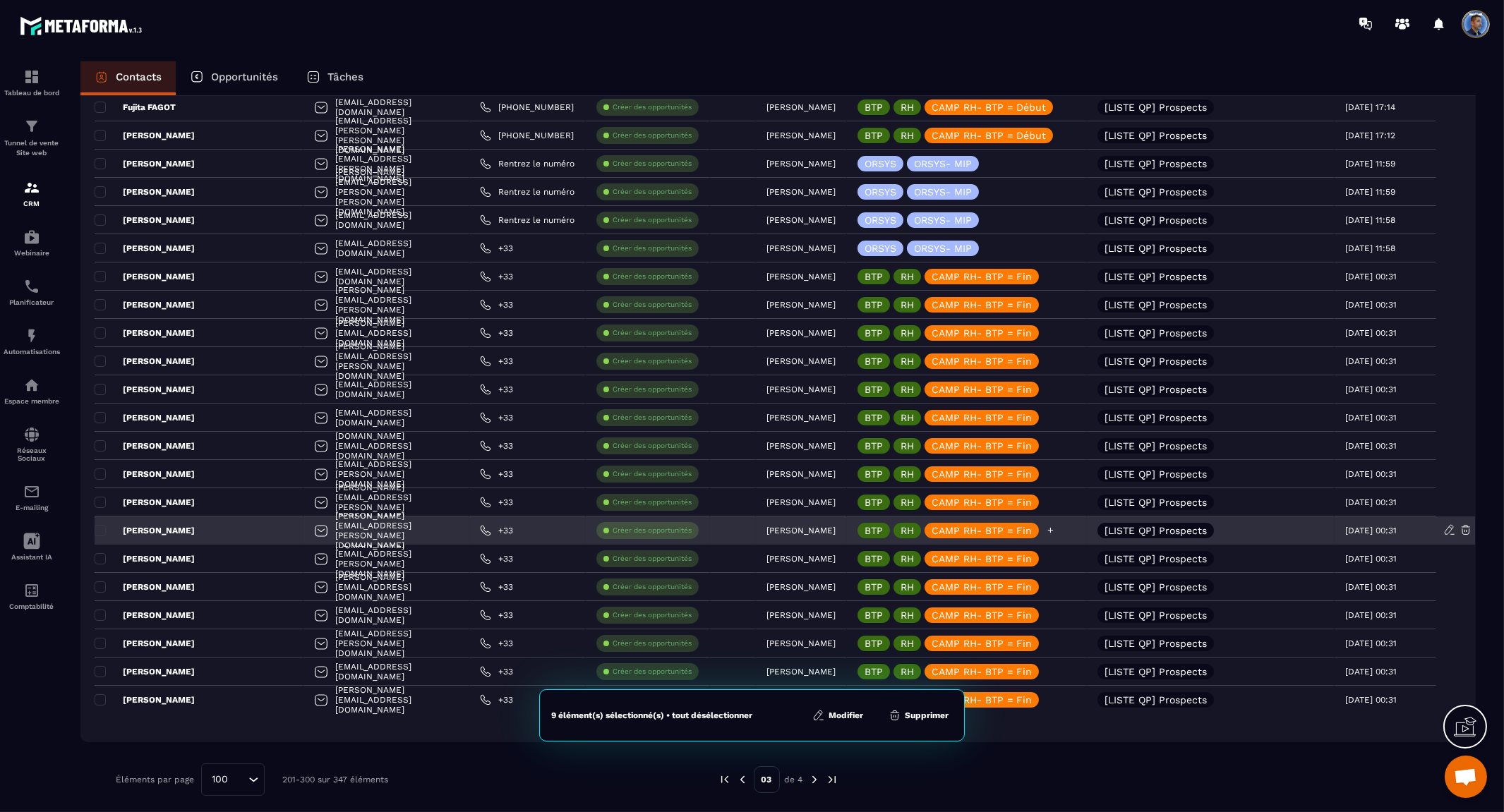
scroll to position [2332, 0]
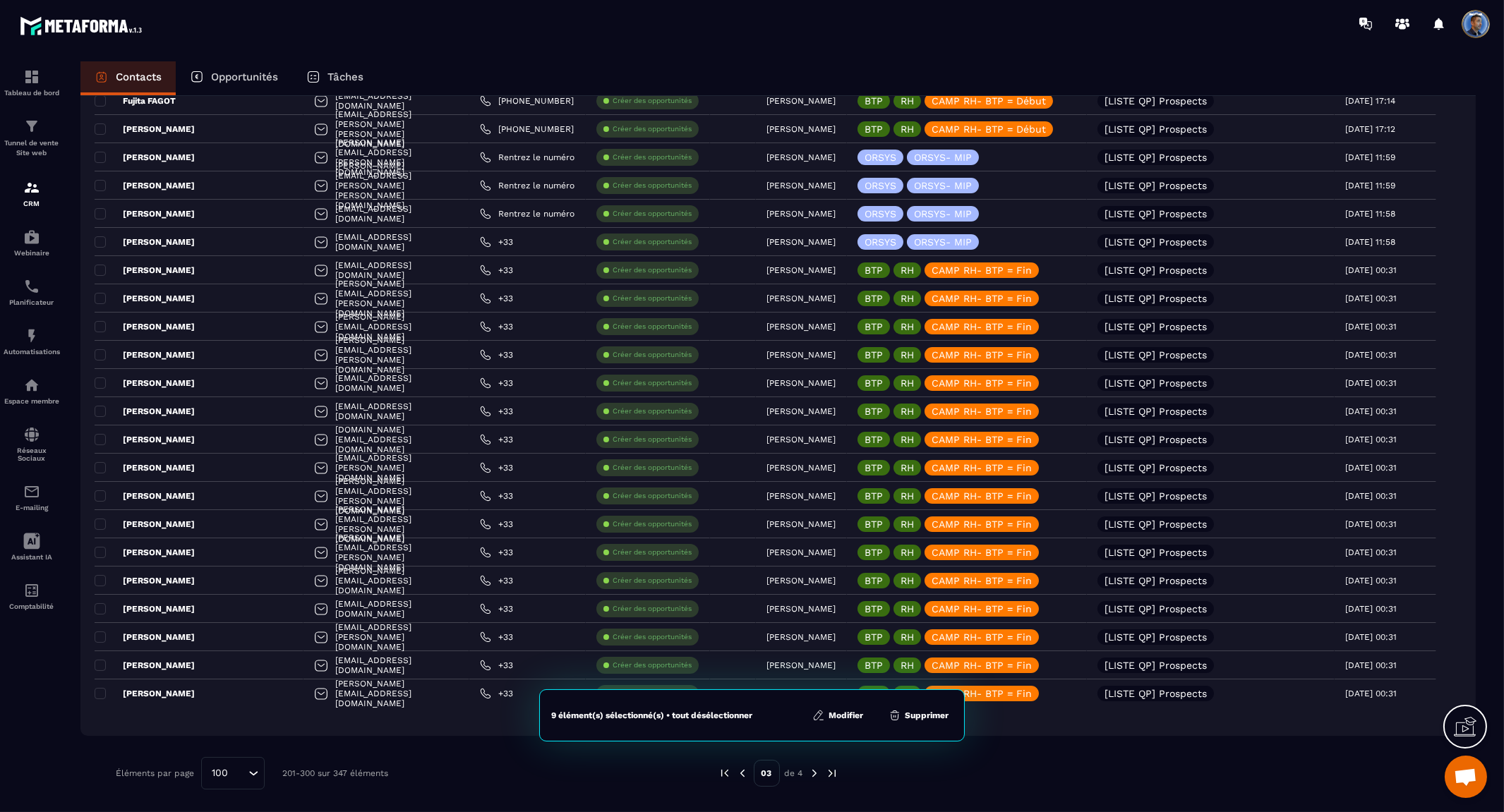
click at [847, 714] on button "Modifier" at bounding box center [838, 715] width 60 height 14
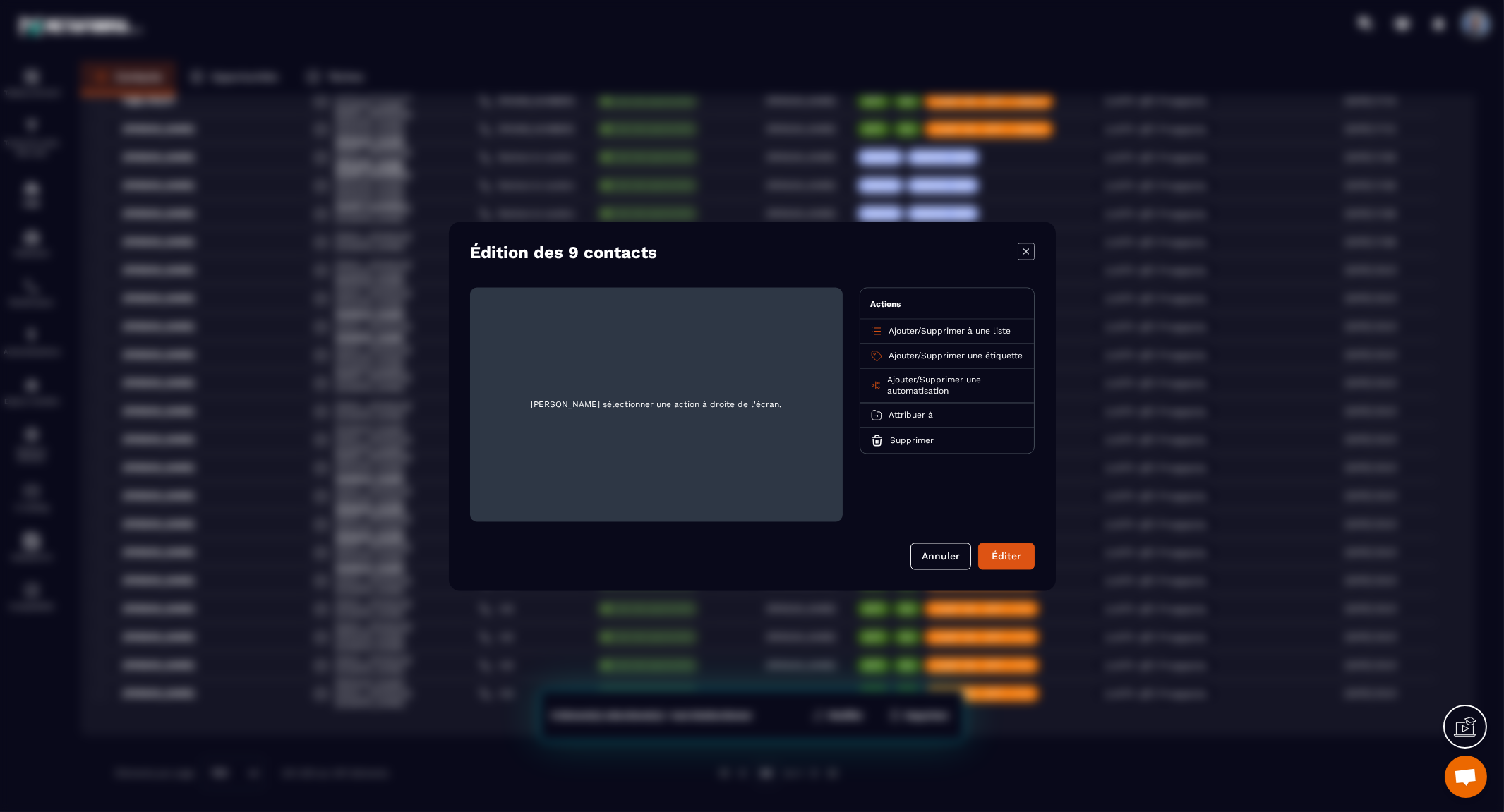
click at [965, 351] on span "Supprimer une étiquette" at bounding box center [972, 356] width 102 height 10
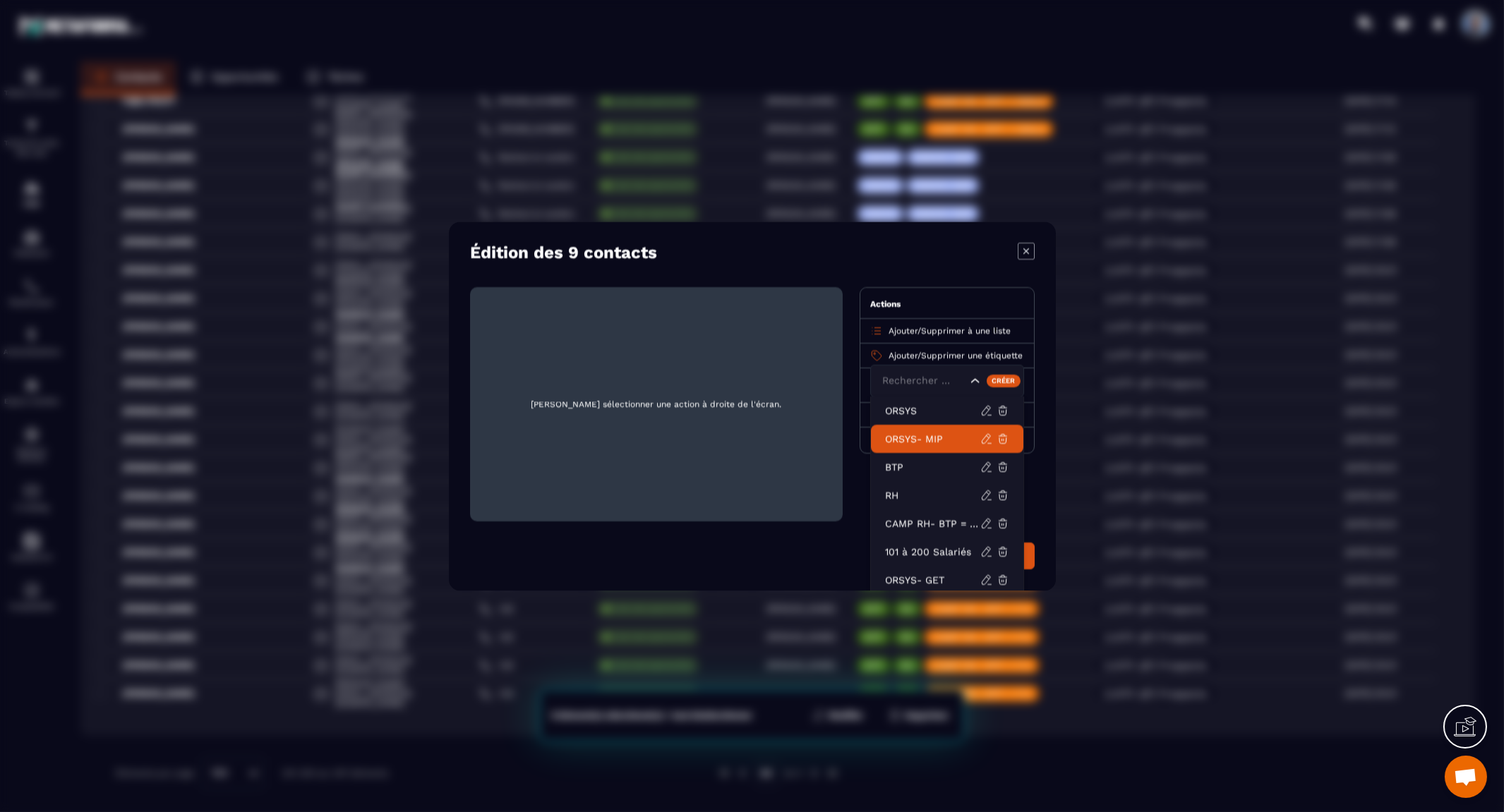
click at [925, 436] on p "ORSYS- MIP" at bounding box center [933, 439] width 95 height 14
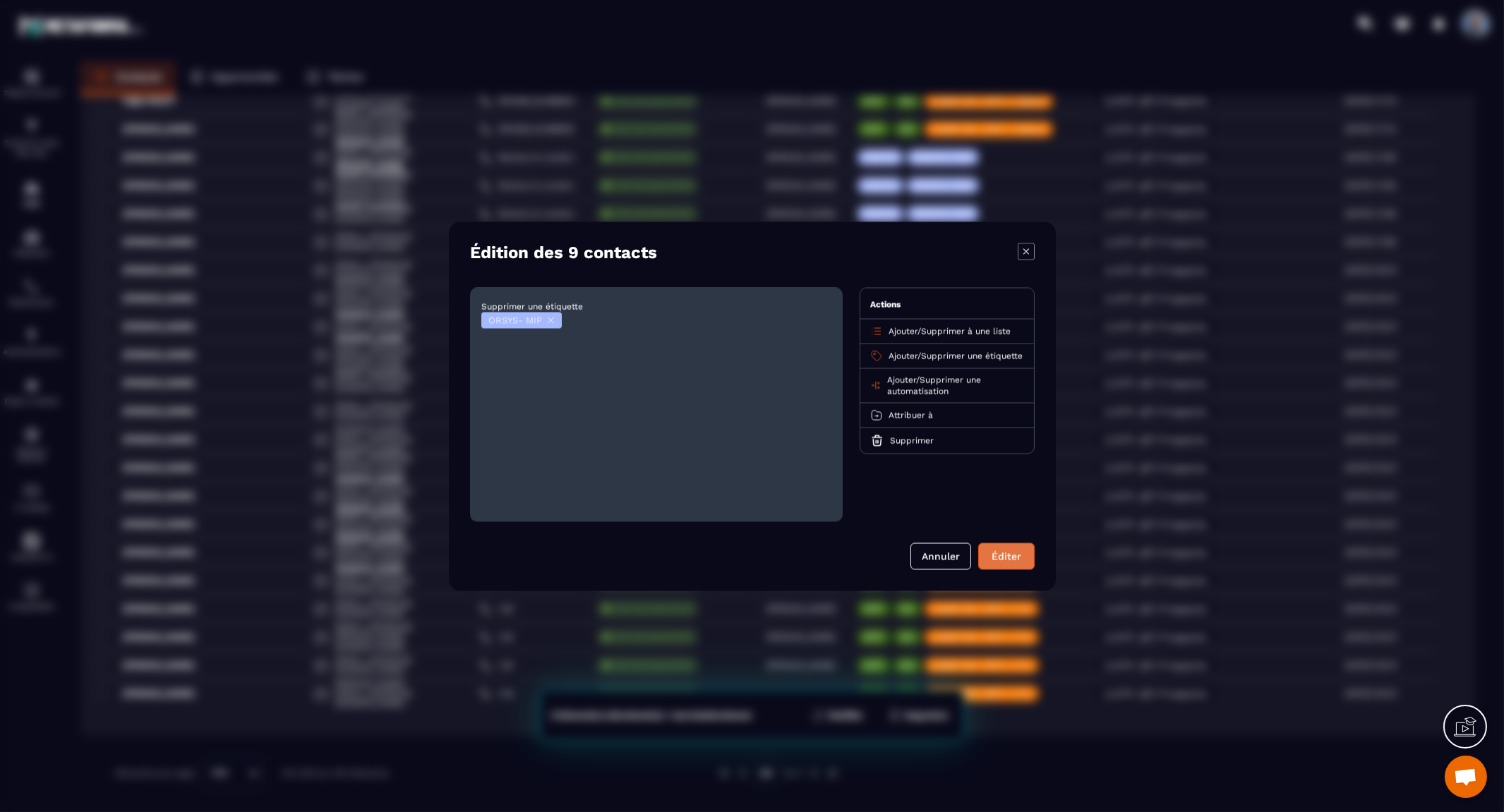
click at [1014, 559] on button "Éditer" at bounding box center [1006, 556] width 56 height 27
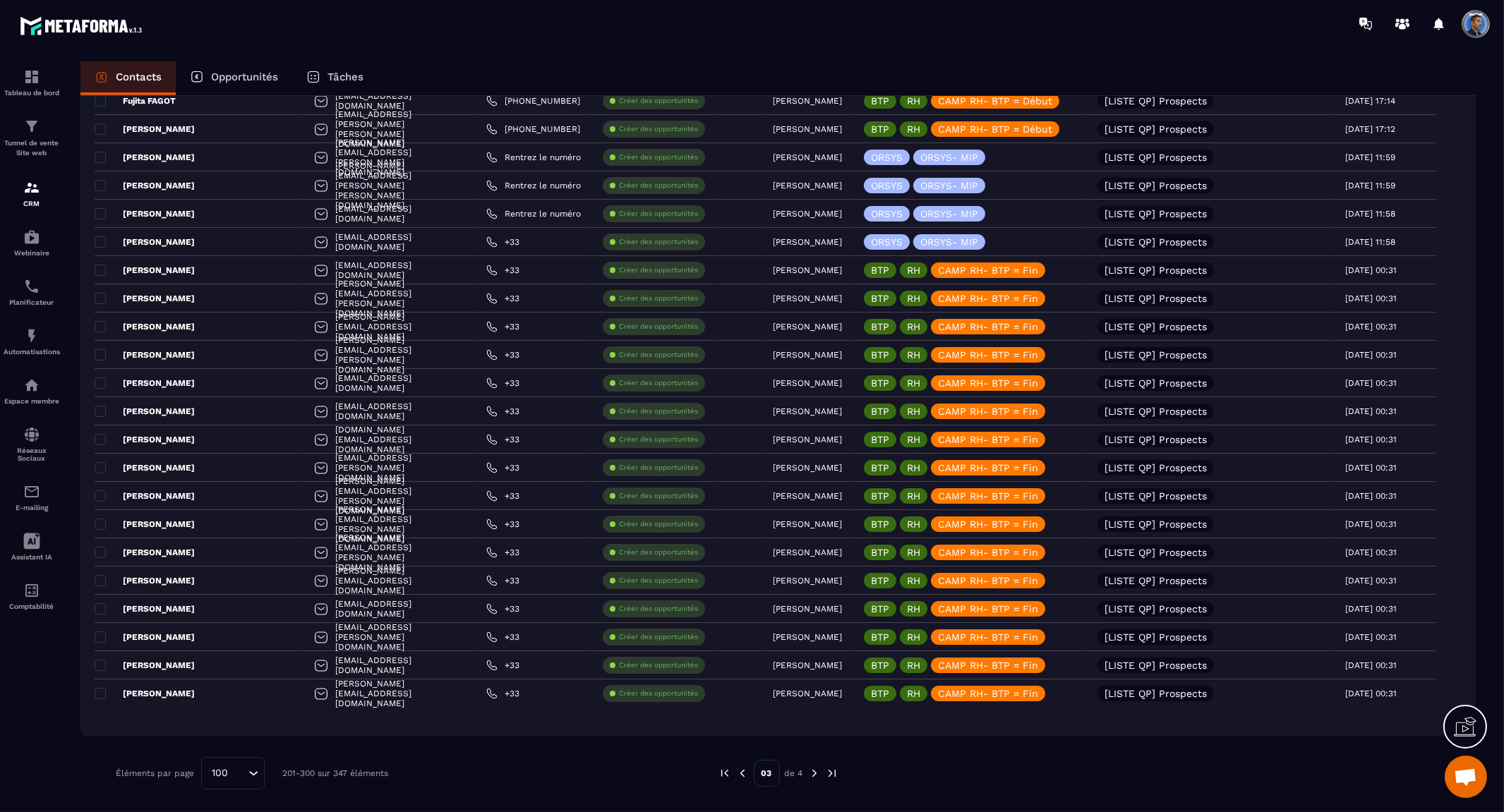
click at [812, 774] on img at bounding box center [815, 773] width 13 height 13
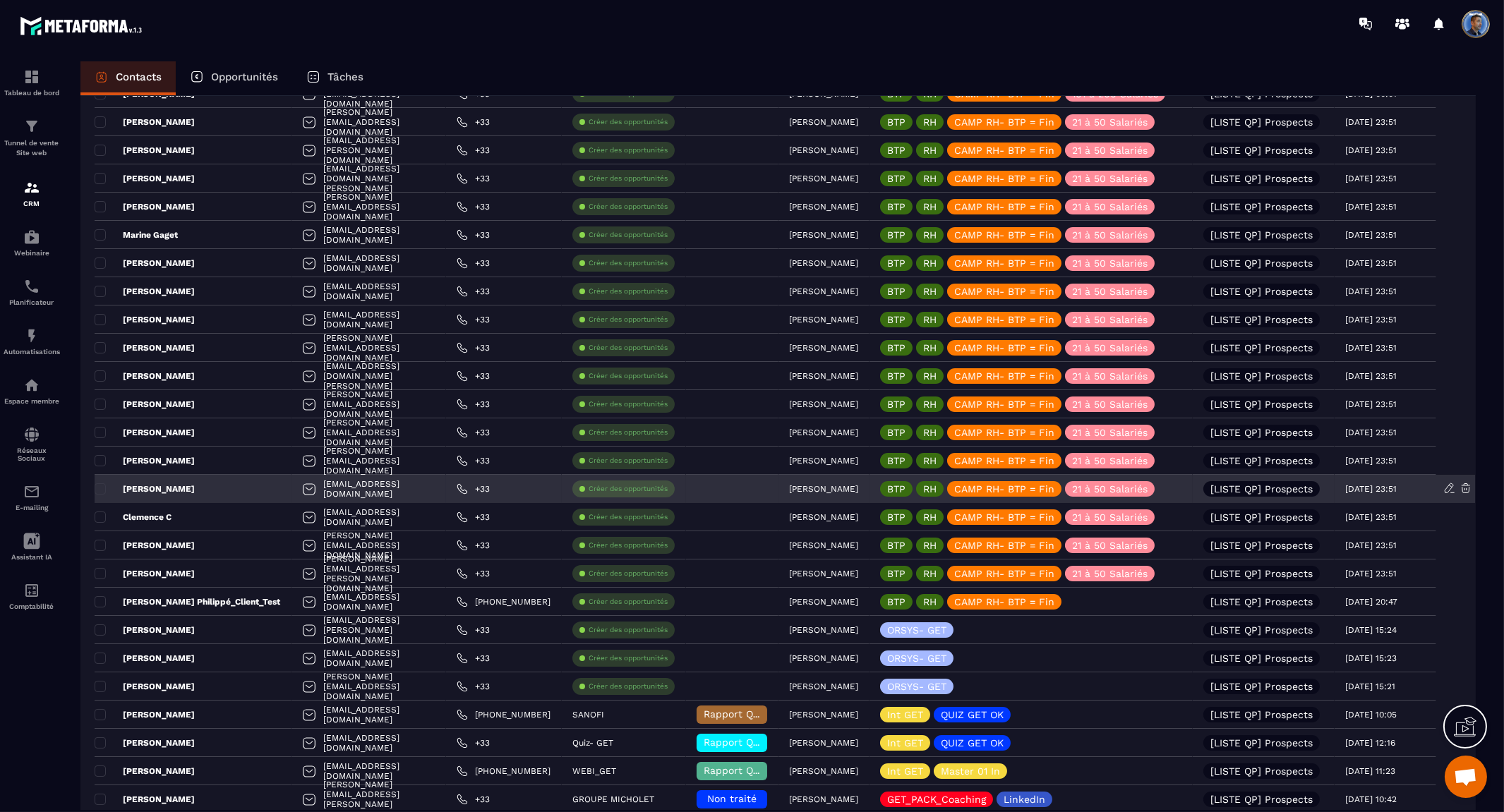
scroll to position [836, 0]
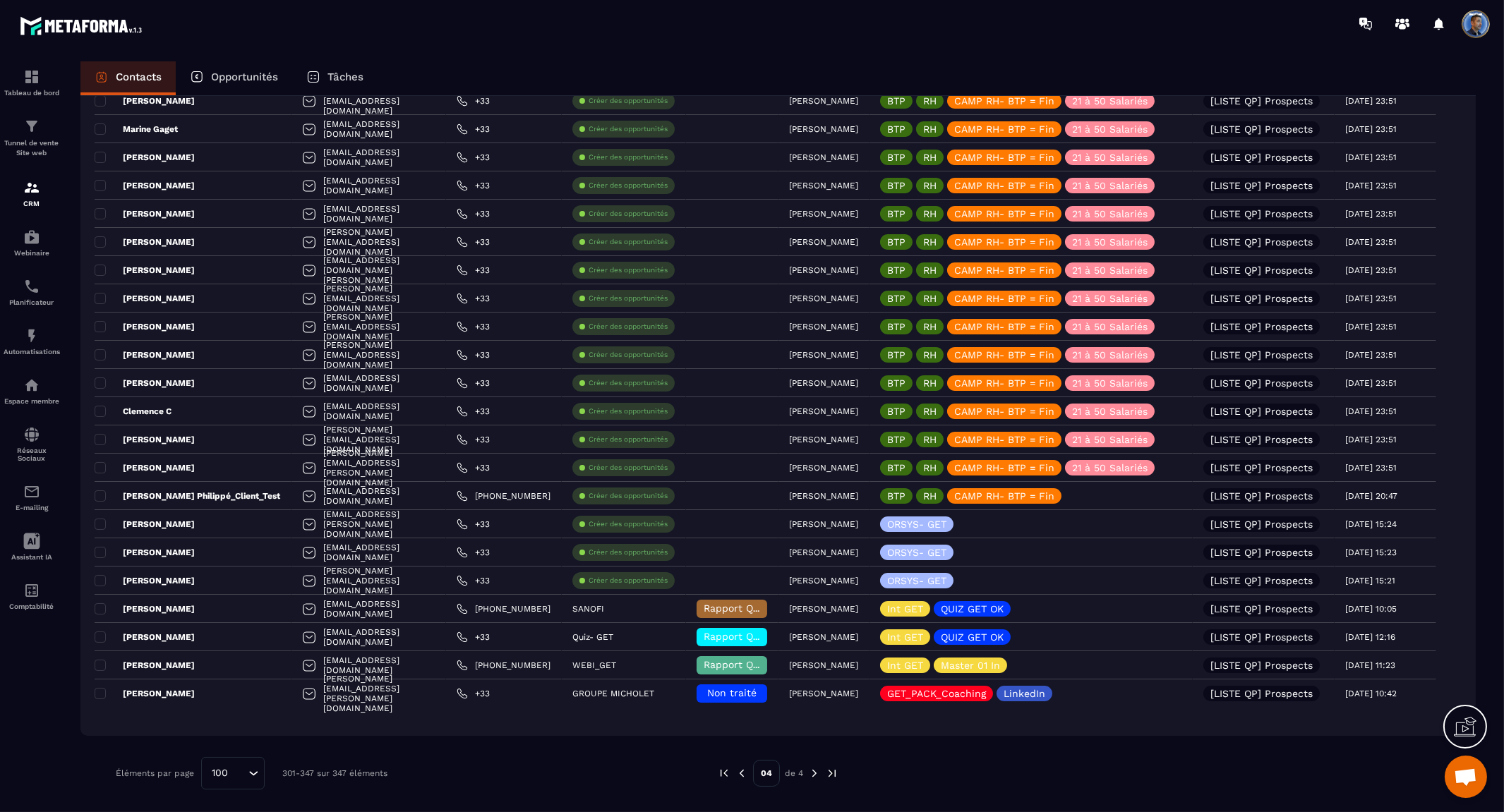
click at [813, 771] on img at bounding box center [815, 773] width 13 height 13
click at [744, 774] on img at bounding box center [742, 773] width 13 height 13
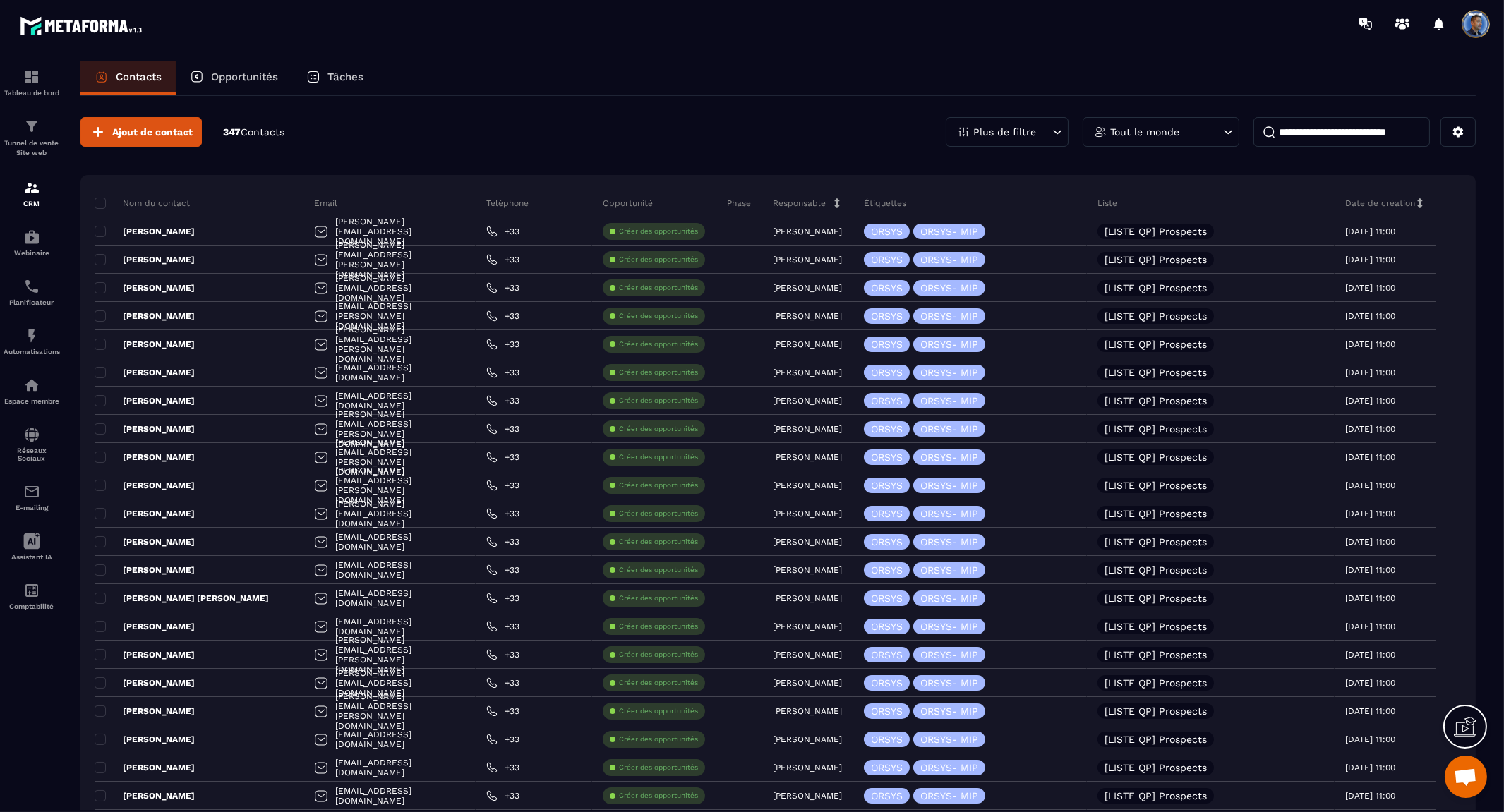
click at [744, 774] on div at bounding box center [739, 768] width 46 height 29
click at [599, 73] on div "Contacts Opportunités Tâches" at bounding box center [777, 78] width 1395 height 34
click at [30, 335] on img at bounding box center [31, 335] width 17 height 17
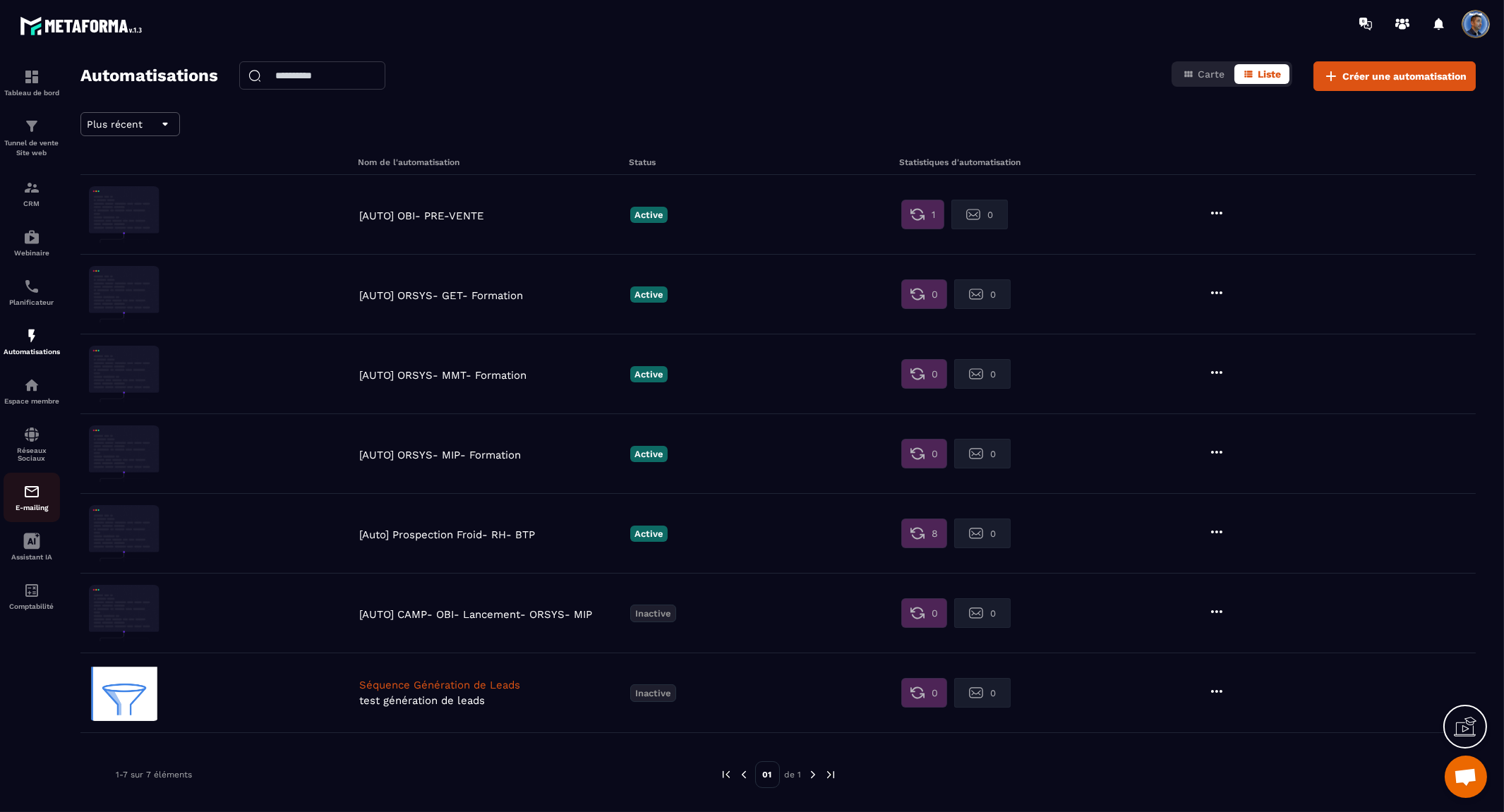
click at [33, 488] on img at bounding box center [31, 491] width 17 height 17
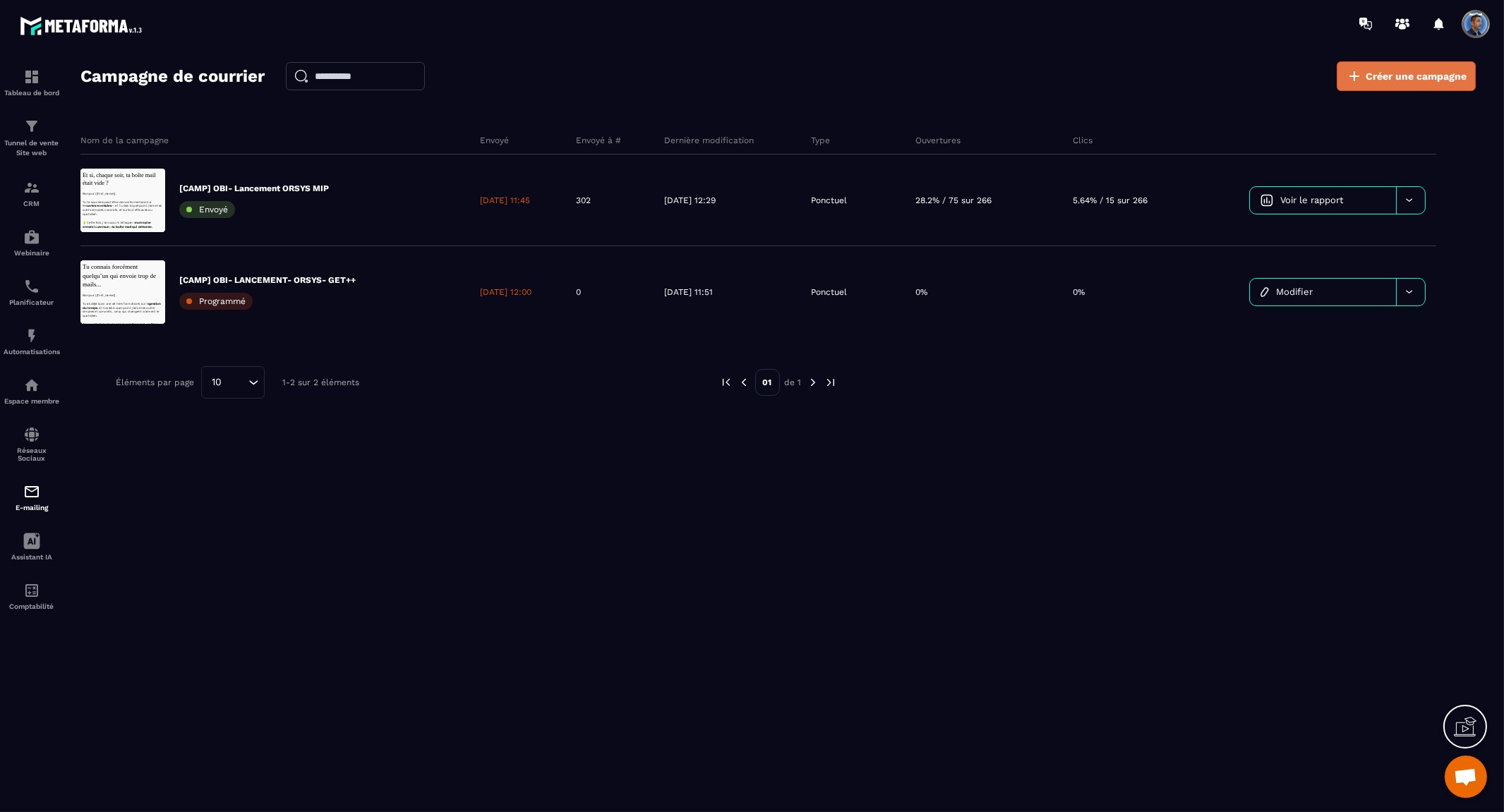
click at [1394, 79] on span "Créer une campagne" at bounding box center [1416, 76] width 101 height 14
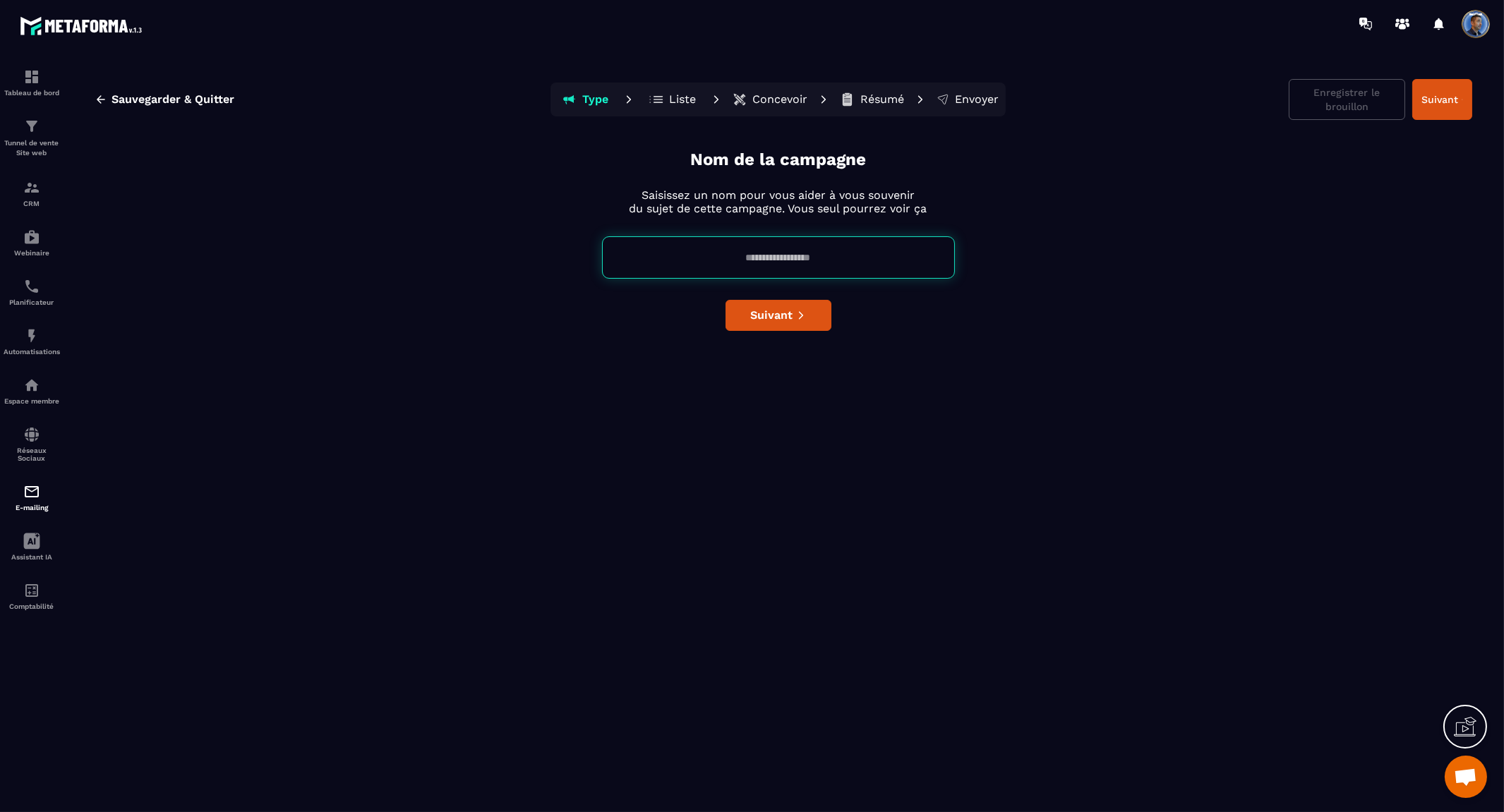
click at [787, 274] on input at bounding box center [778, 257] width 353 height 42
type input "**********"
click at [773, 321] on span "Suivant" at bounding box center [771, 315] width 42 height 14
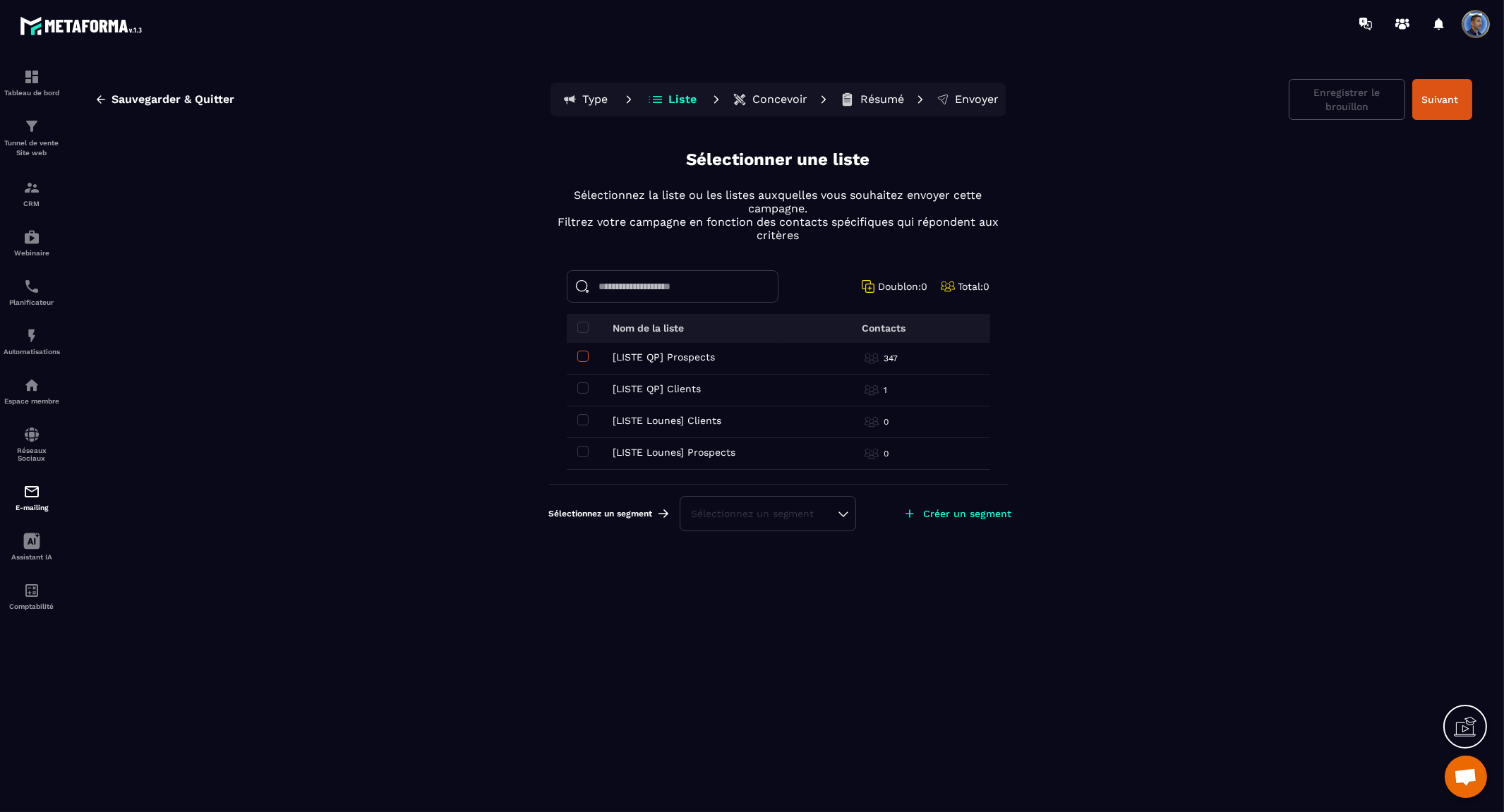
click at [581, 356] on span at bounding box center [583, 356] width 11 height 11
click at [651, 290] on input at bounding box center [673, 286] width 212 height 33
click at [837, 533] on div "Sélectionnez un segment" at bounding box center [768, 535] width 152 height 14
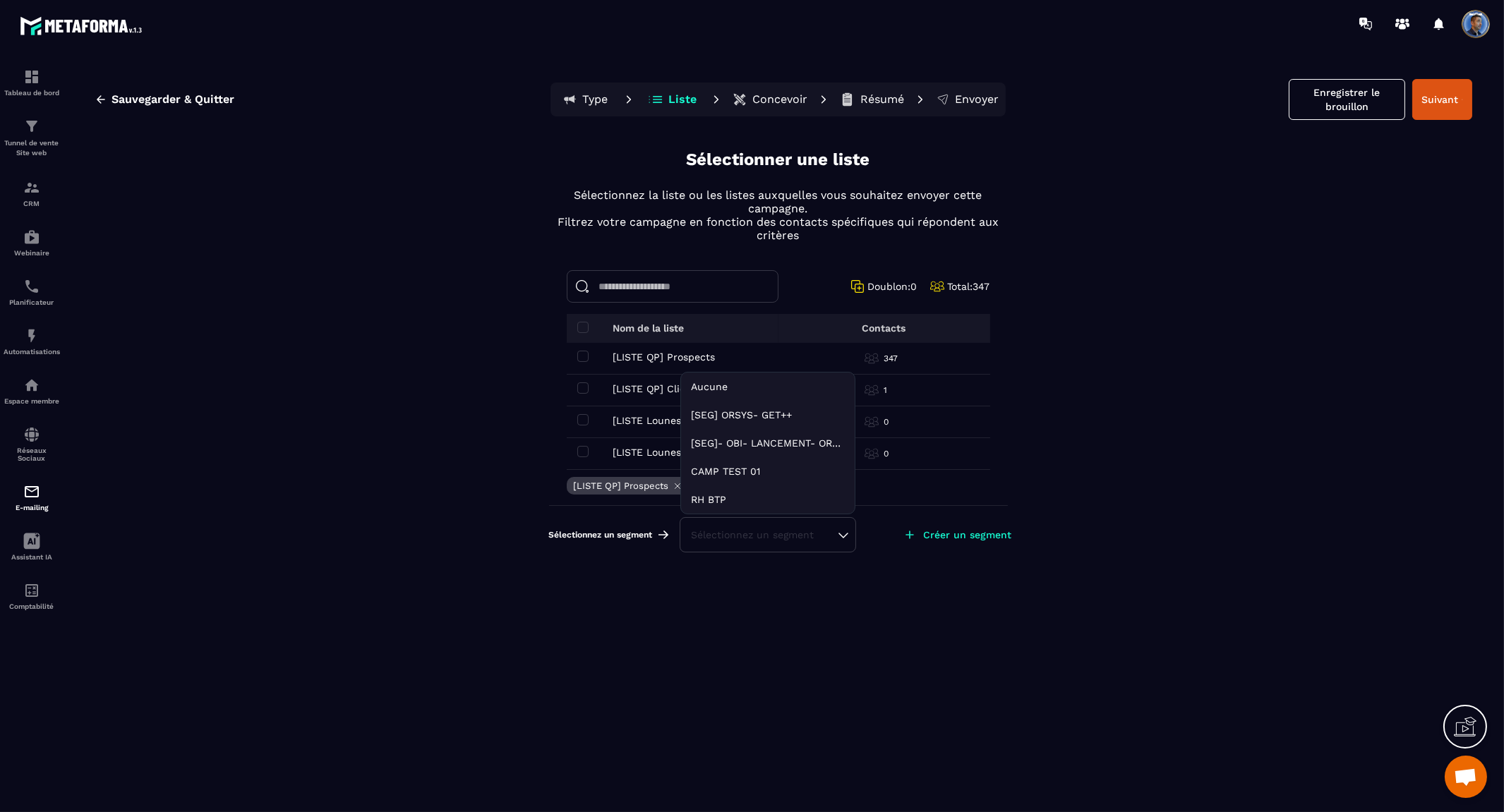
click at [985, 533] on p "Créer un segment" at bounding box center [968, 535] width 88 height 11
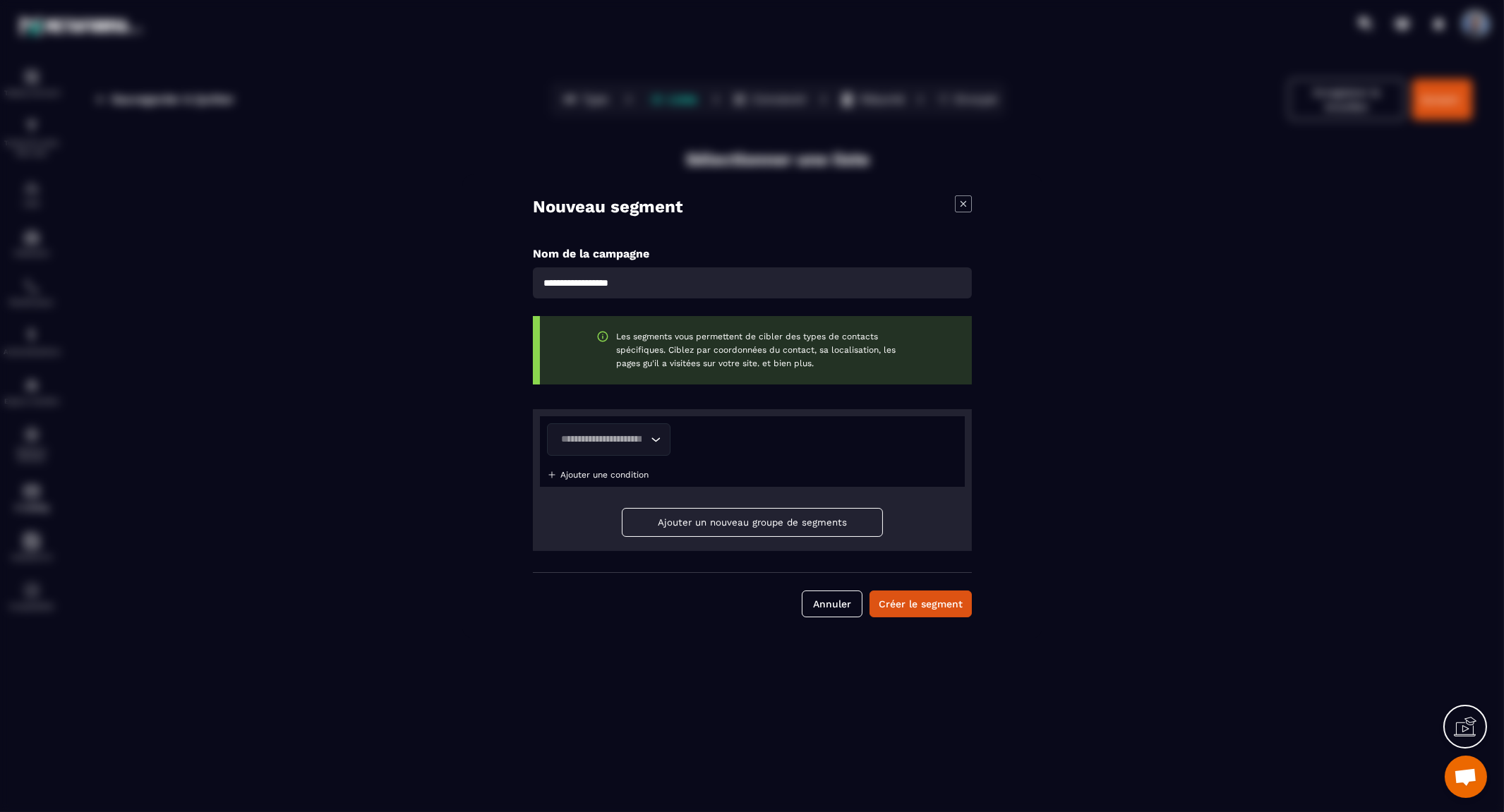
click at [605, 441] on input "Search for option" at bounding box center [601, 440] width 91 height 16
type input "*"
type input "**********"
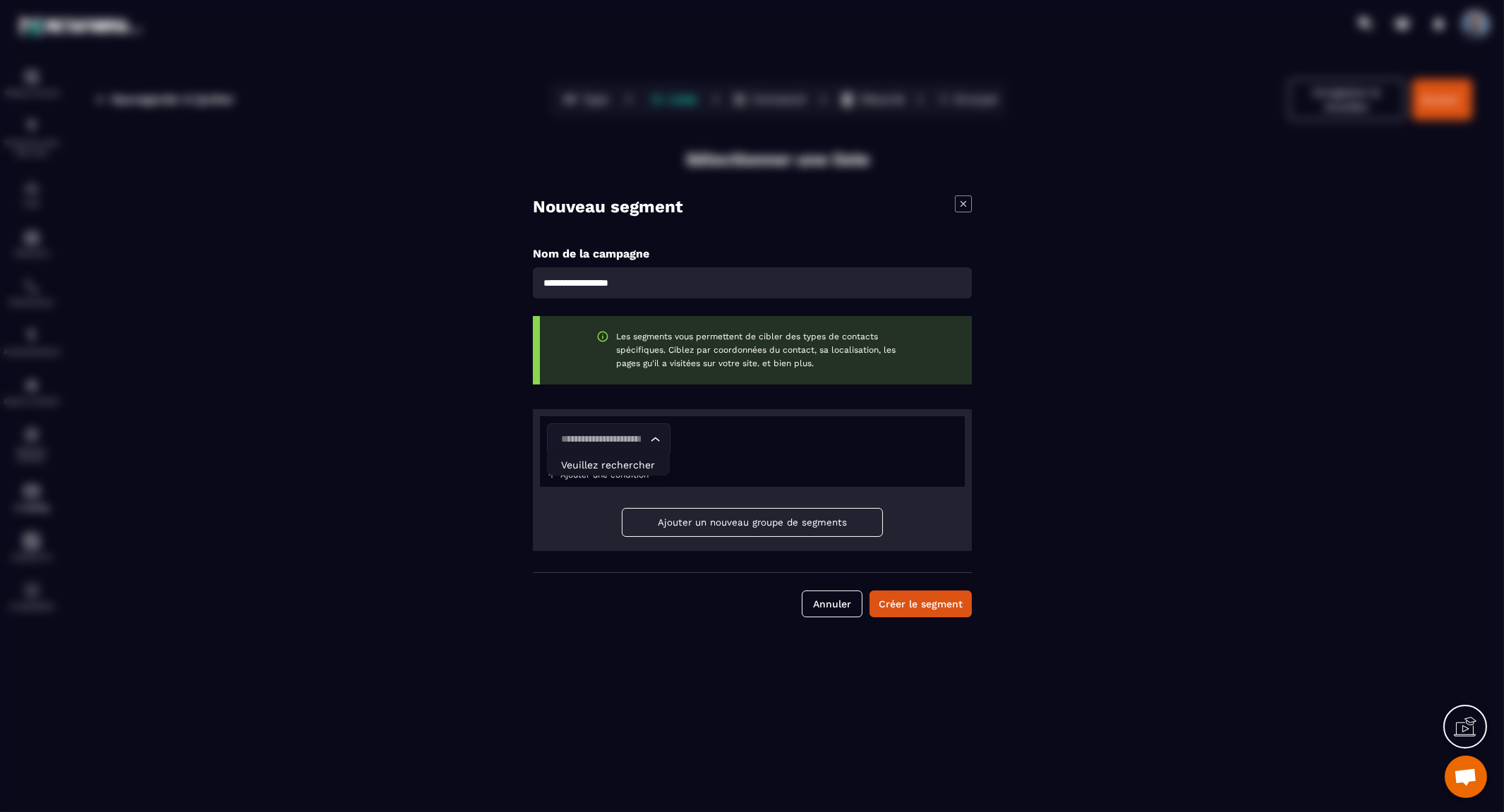
click at [725, 521] on button "Ajouter un nouveau groupe de segments" at bounding box center [752, 522] width 261 height 29
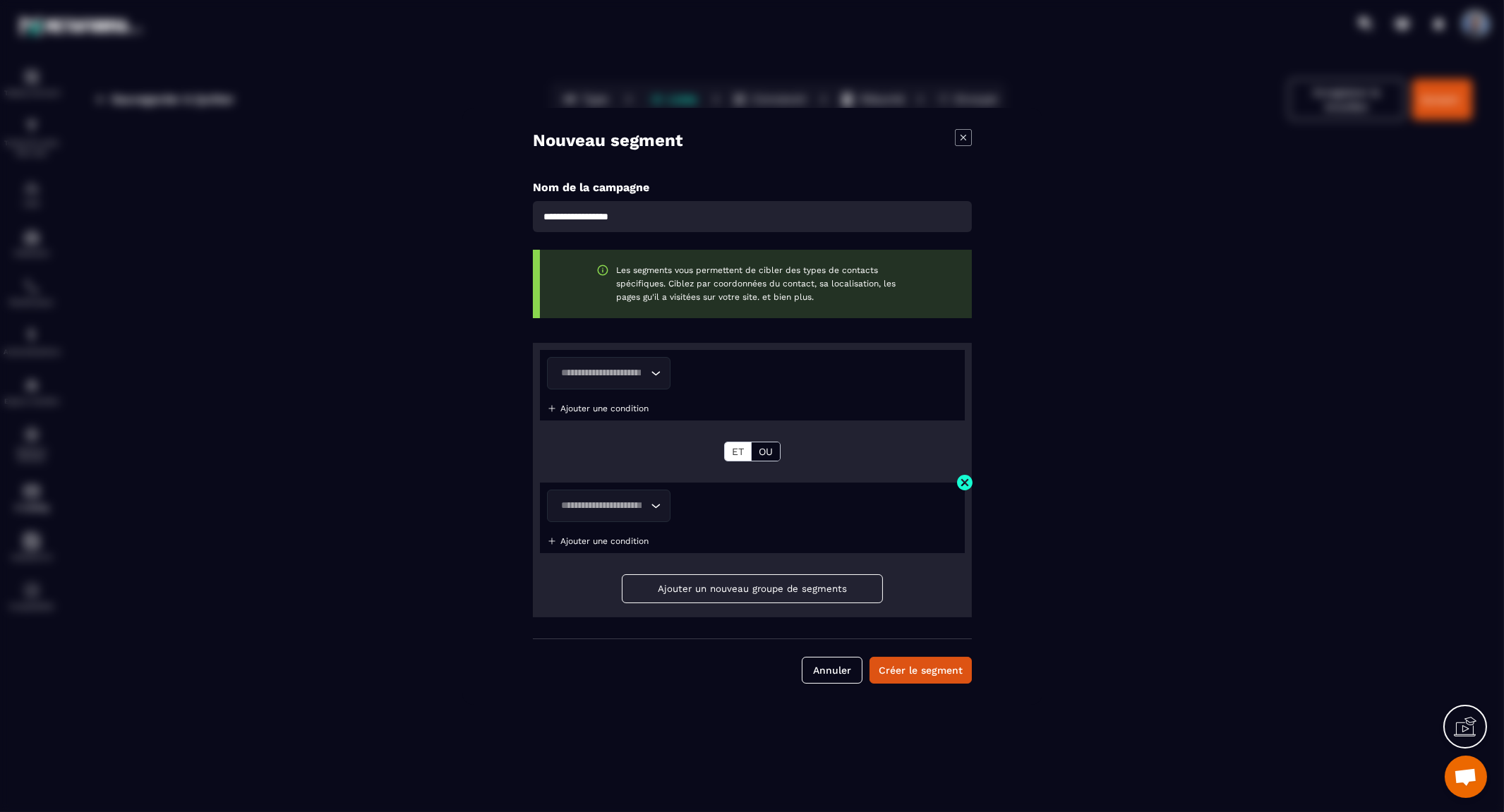
scroll to position [0, 0]
click at [605, 372] on input "Search for option" at bounding box center [601, 373] width 91 height 16
click at [597, 400] on p "Tag" at bounding box center [608, 406] width 94 height 14
click at [765, 378] on input "Search for option" at bounding box center [731, 373] width 91 height 16
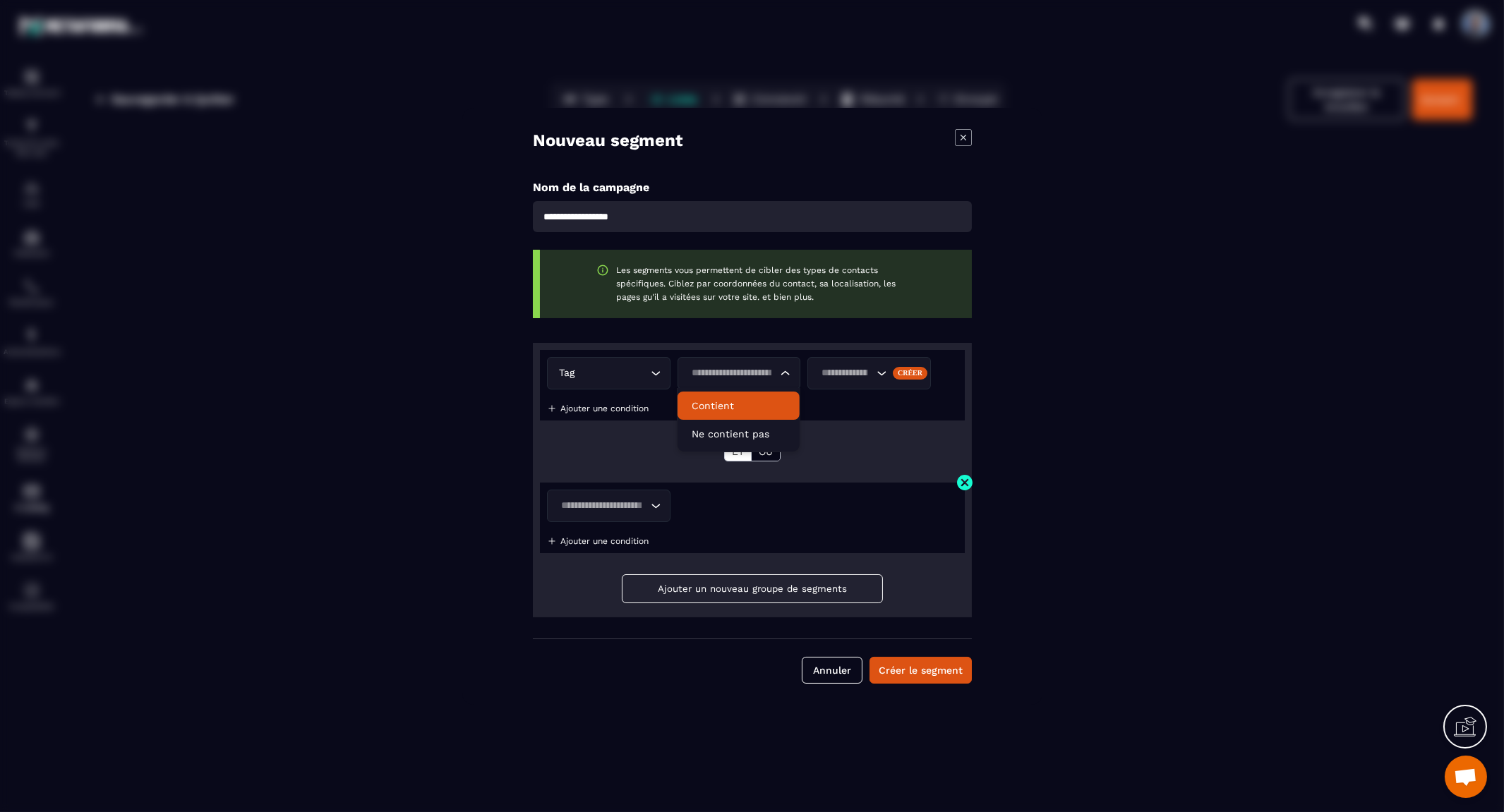
click at [752, 404] on p "Contient" at bounding box center [739, 406] width 94 height 14
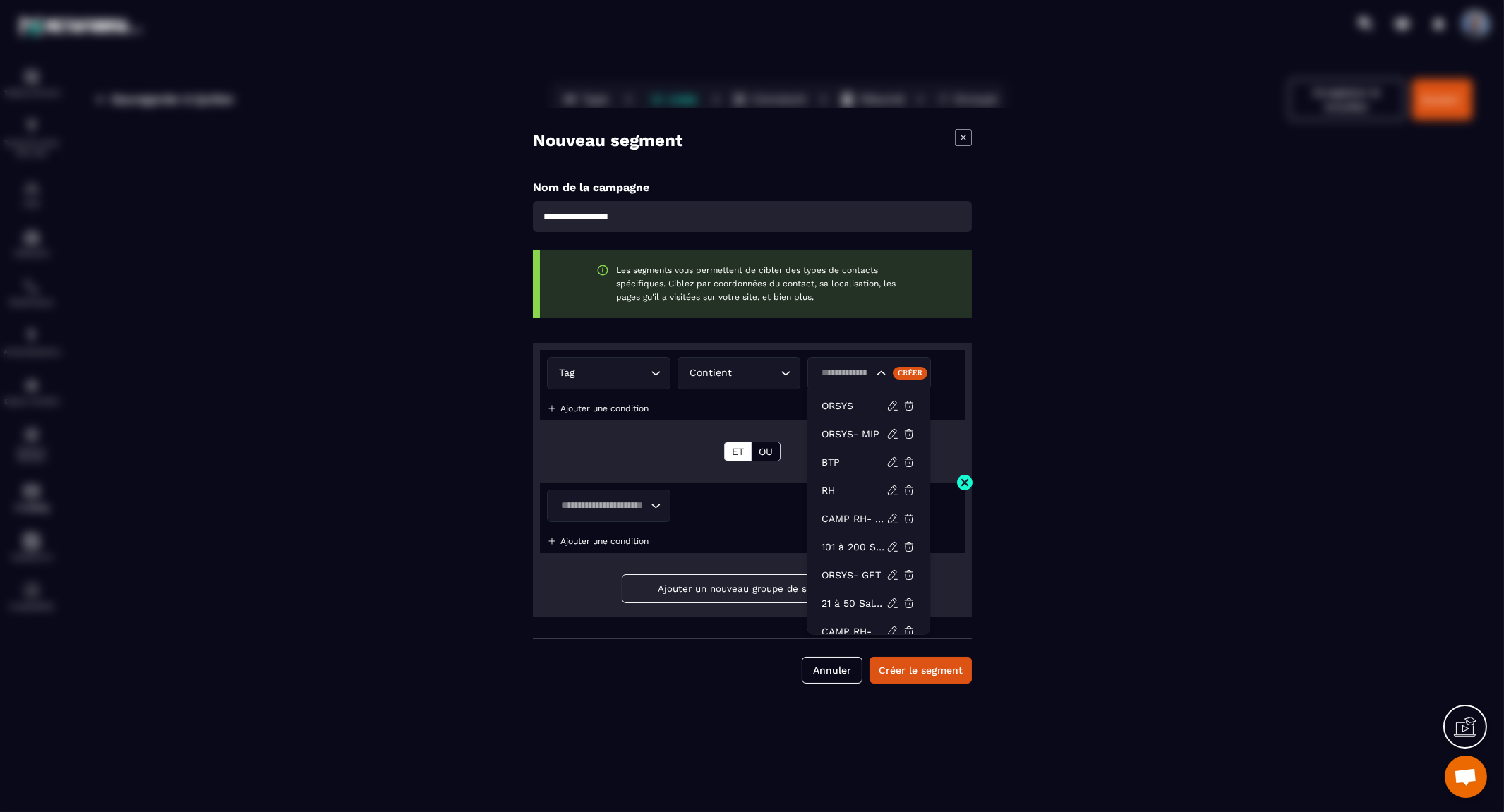
click at [862, 368] on input "Search for option" at bounding box center [844, 373] width 56 height 16
click at [843, 403] on p "ORSYS" at bounding box center [854, 406] width 65 height 14
click at [854, 368] on div "ORSYS" at bounding box center [845, 373] width 60 height 16
click at [907, 367] on div "Créer" at bounding box center [910, 372] width 35 height 13
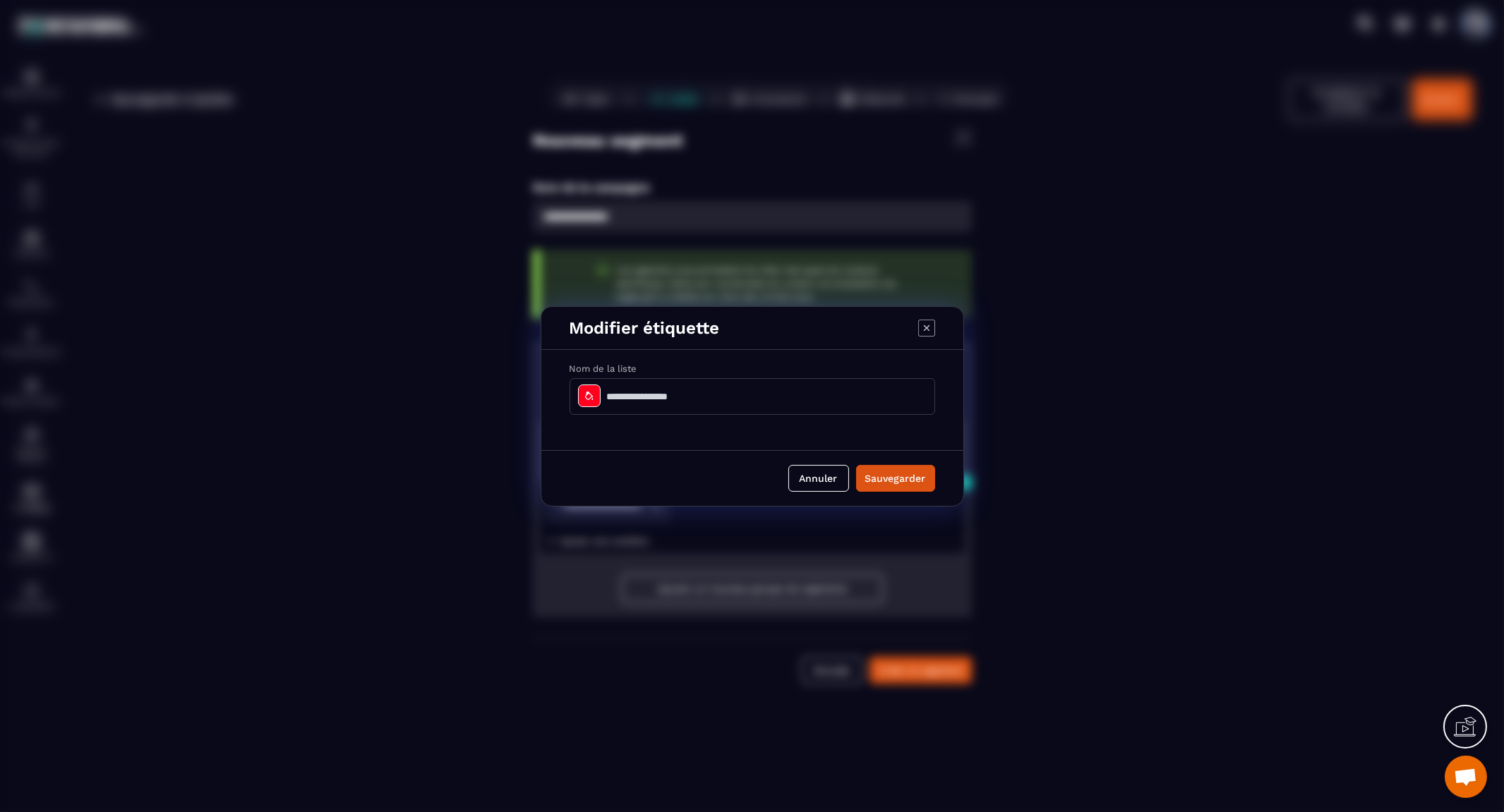
click at [588, 400] on div "Modal window" at bounding box center [589, 395] width 22 height 22
click at [683, 394] on input "Modal window" at bounding box center [752, 396] width 365 height 37
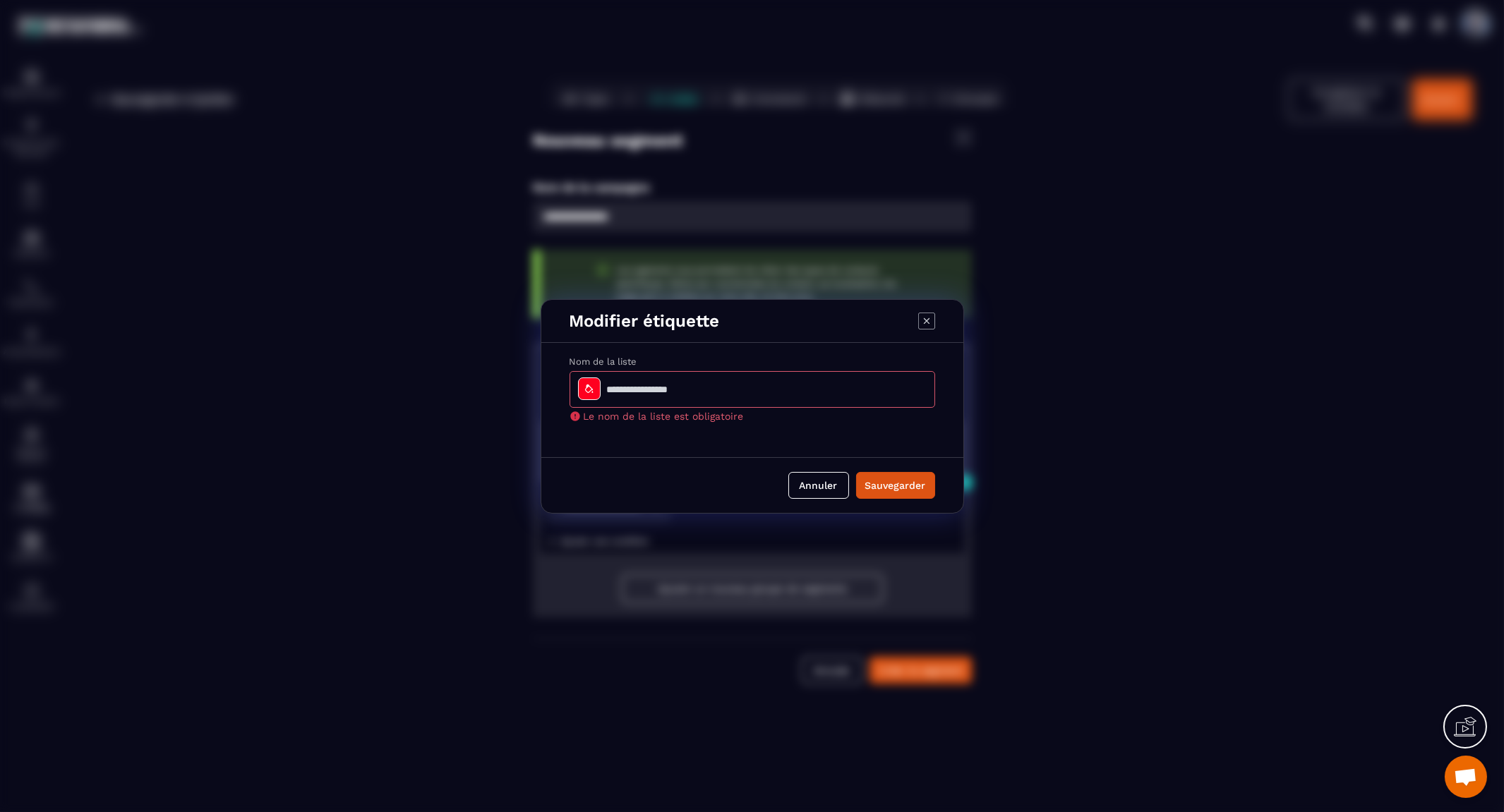
click at [594, 400] on div "Modal window" at bounding box center [752, 390] width 365 height 37
click at [588, 379] on div "Modal window" at bounding box center [589, 389] width 22 height 22
click at [530, 467] on div at bounding box center [533, 467] width 13 height 13
click at [690, 386] on input "Modal window" at bounding box center [752, 390] width 365 height 37
type input "**********"
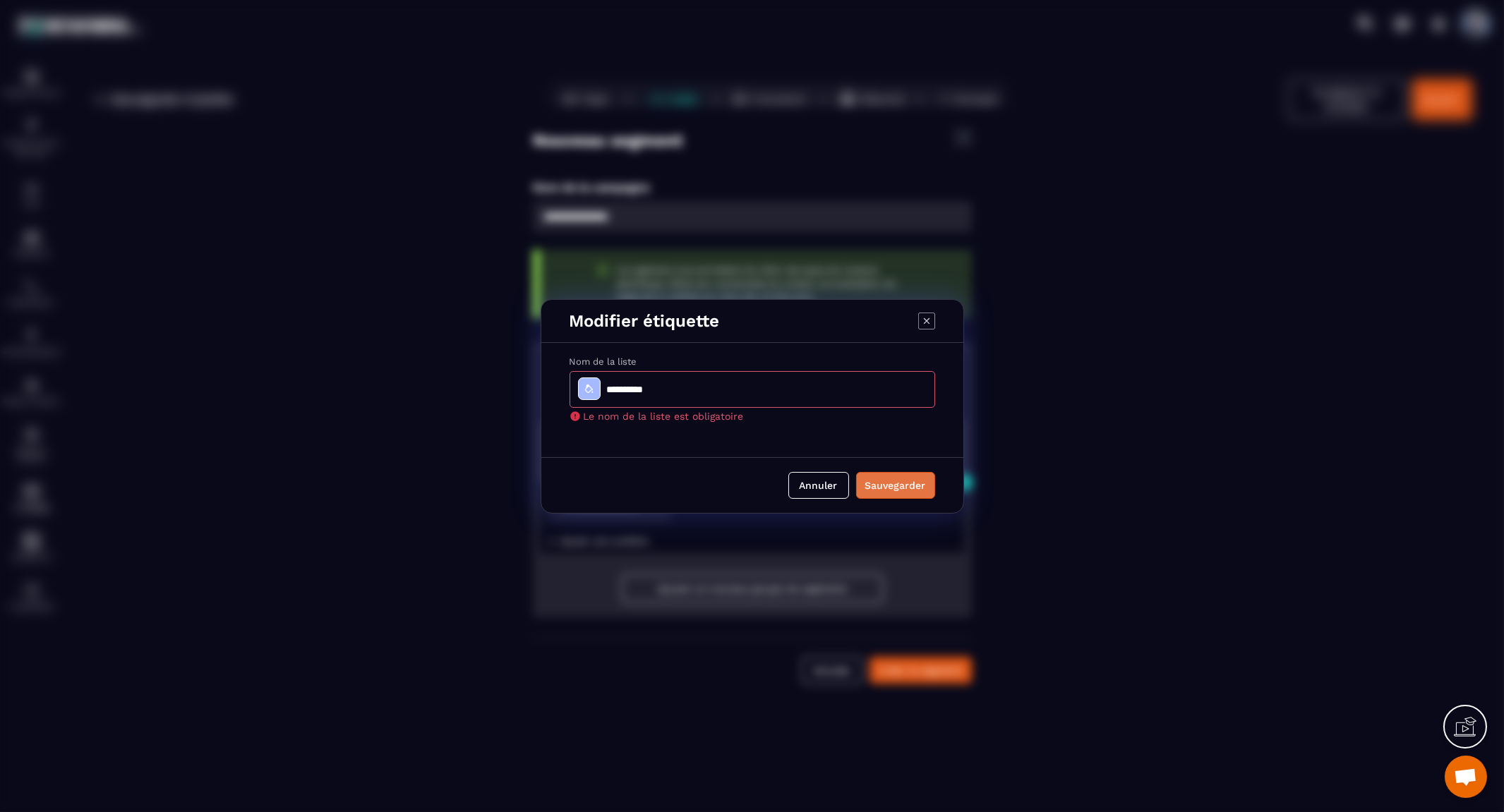
click at [905, 484] on button "Sauvegarder" at bounding box center [896, 486] width 79 height 27
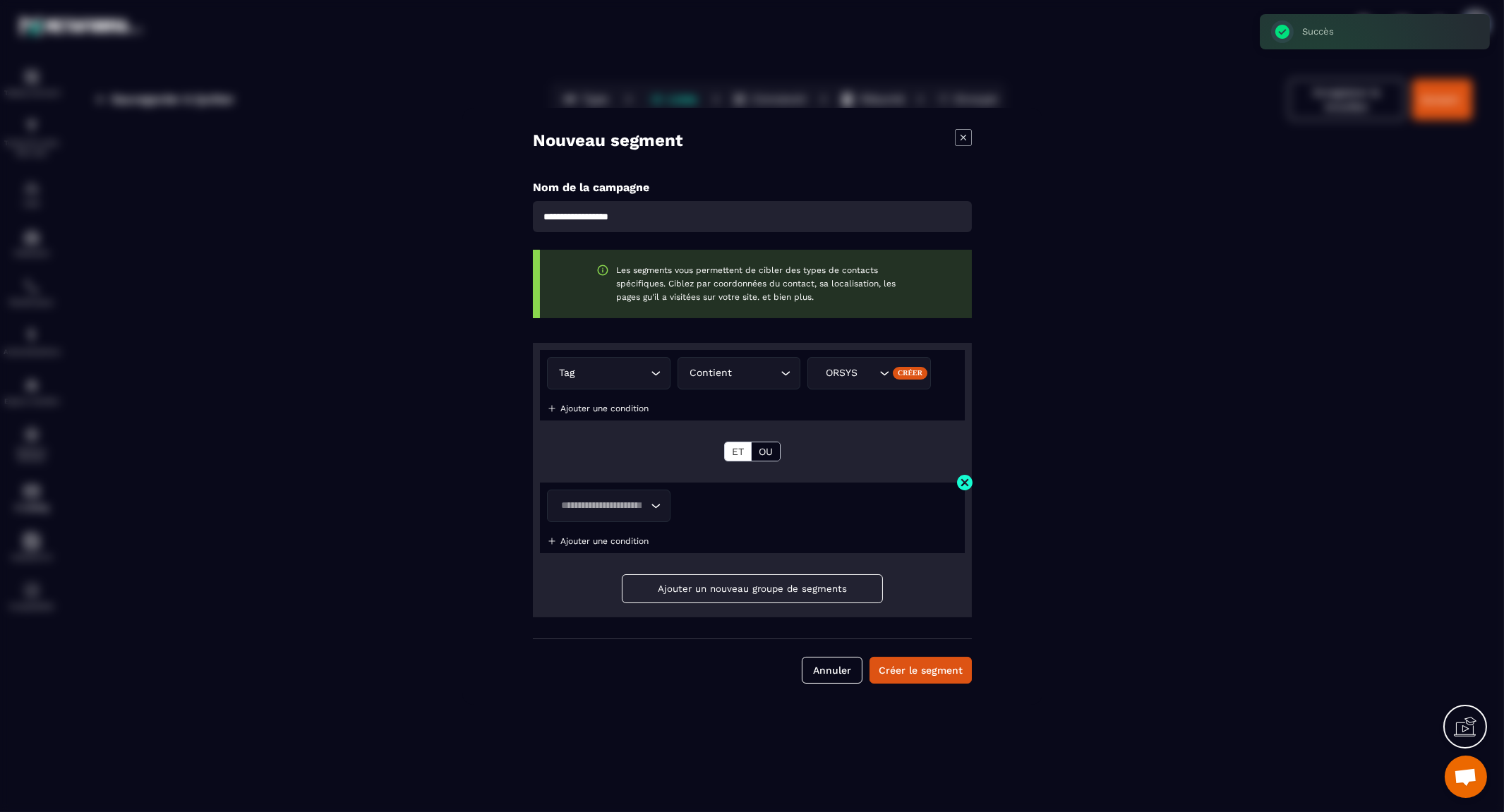
click at [966, 481] on img "Modal window" at bounding box center [965, 482] width 17 height 17
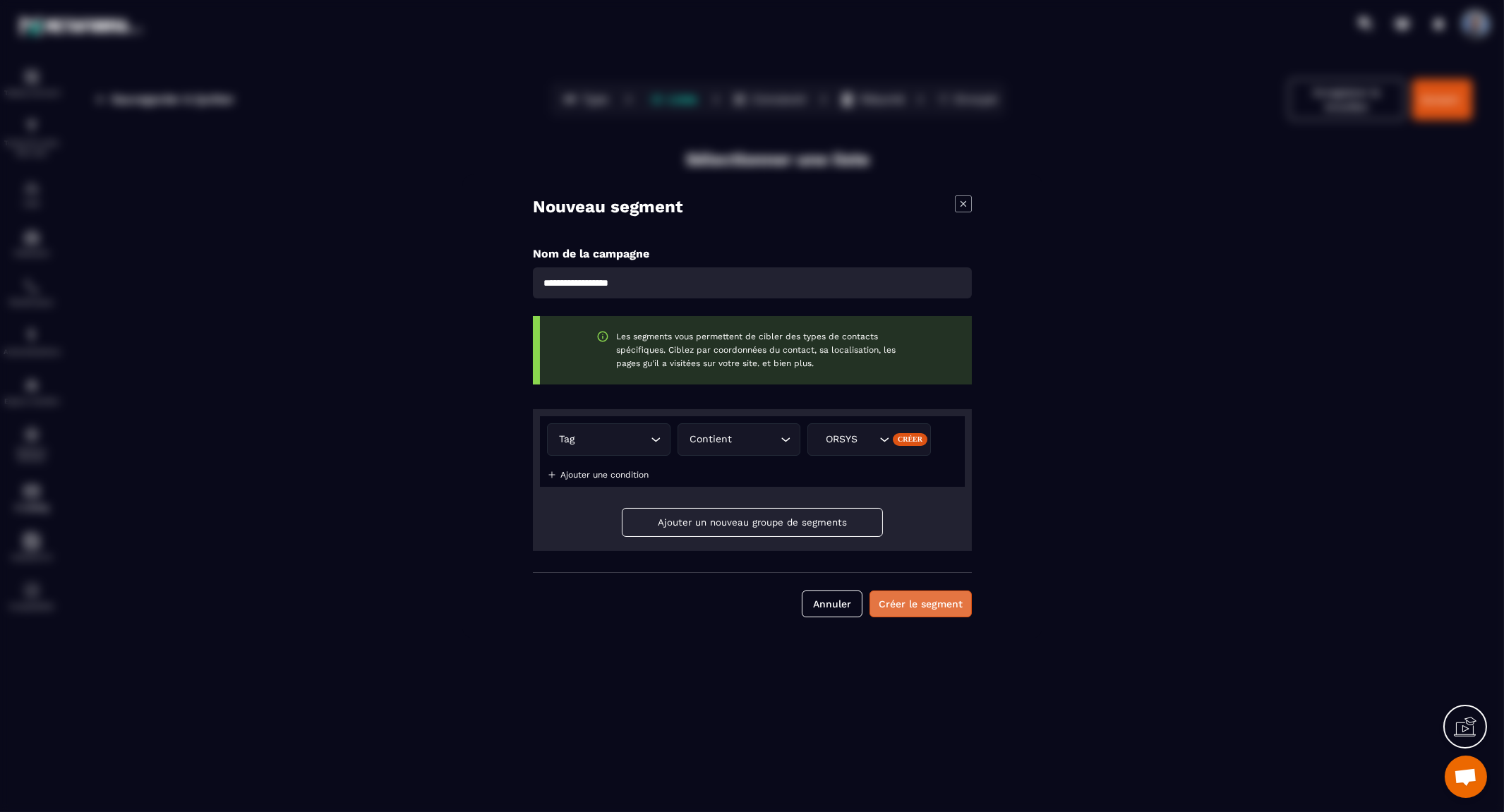
click at [943, 600] on button "Créer le segment" at bounding box center [920, 604] width 102 height 27
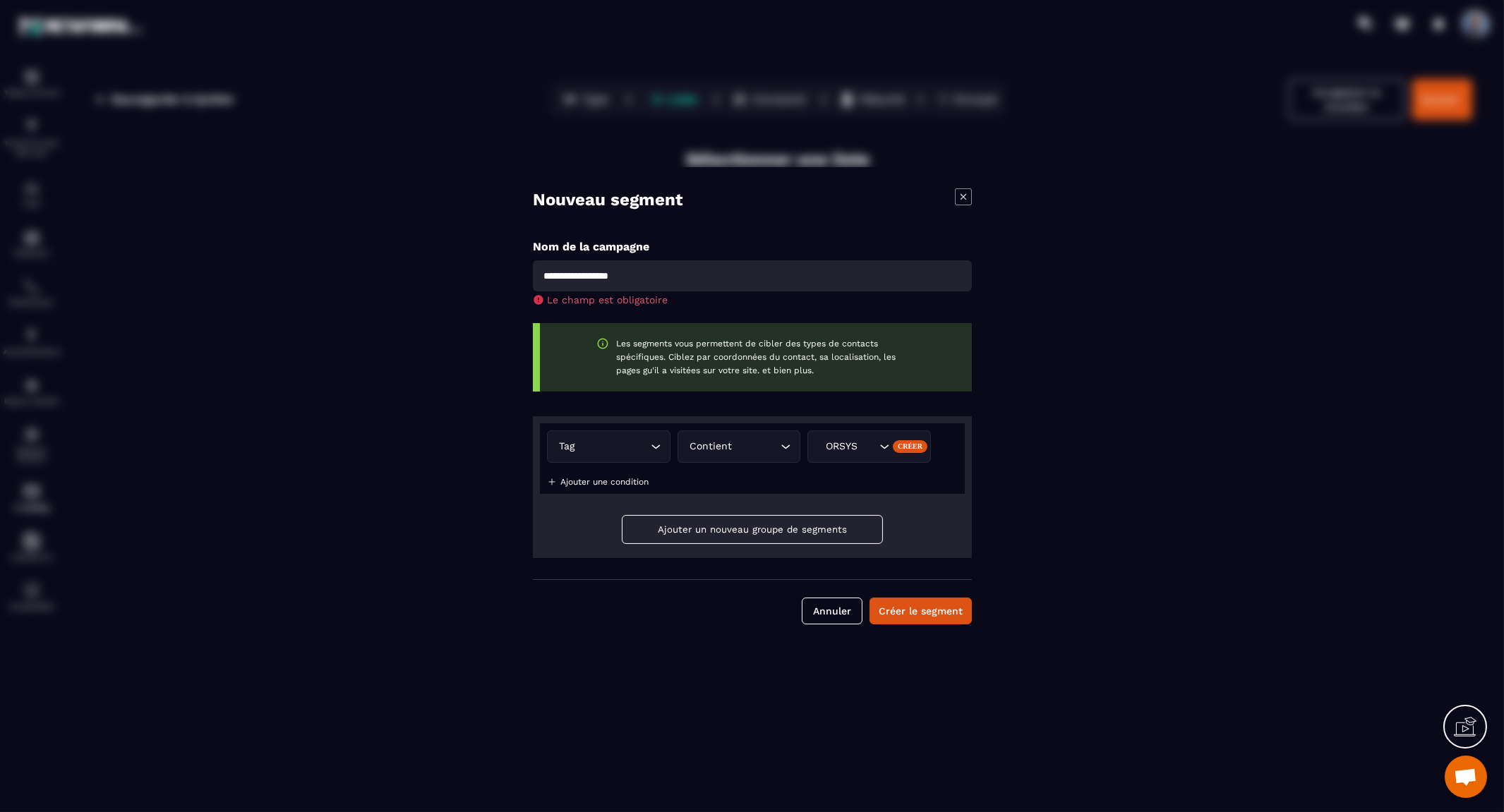
click at [638, 274] on input "Modal window" at bounding box center [752, 275] width 439 height 31
click at [742, 266] on input "Modal window" at bounding box center [752, 275] width 439 height 31
click at [742, 285] on input "Modal window" at bounding box center [752, 275] width 439 height 31
click at [741, 283] on input "*****" at bounding box center [752, 275] width 439 height 31
click at [658, 271] on input "*****" at bounding box center [752, 275] width 439 height 31
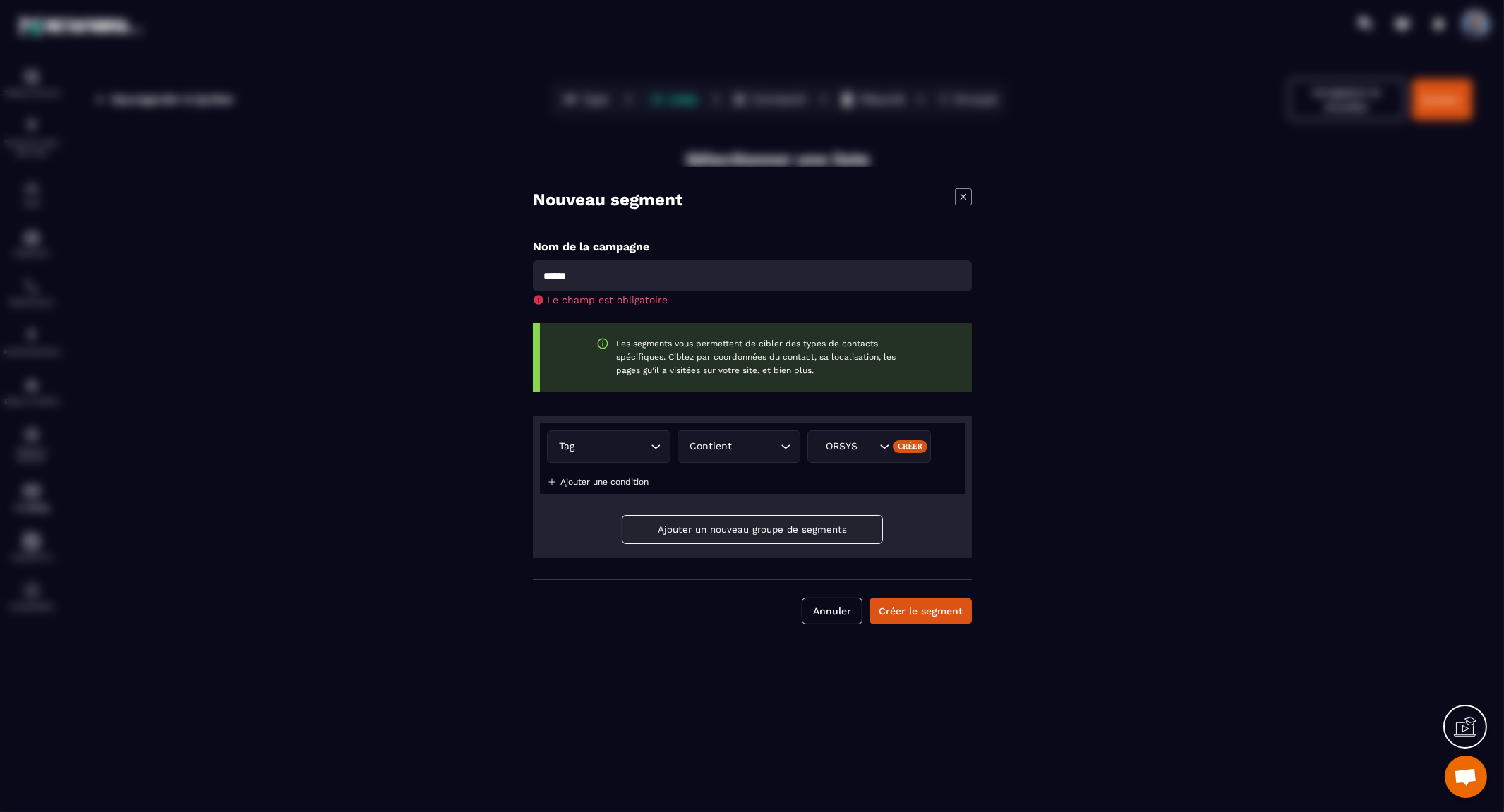
click at [605, 273] on input "*****" at bounding box center [752, 275] width 439 height 31
click at [612, 273] on input "*****" at bounding box center [752, 275] width 439 height 31
type input "**********"
click at [932, 611] on button "Créer le segment" at bounding box center [920, 611] width 102 height 27
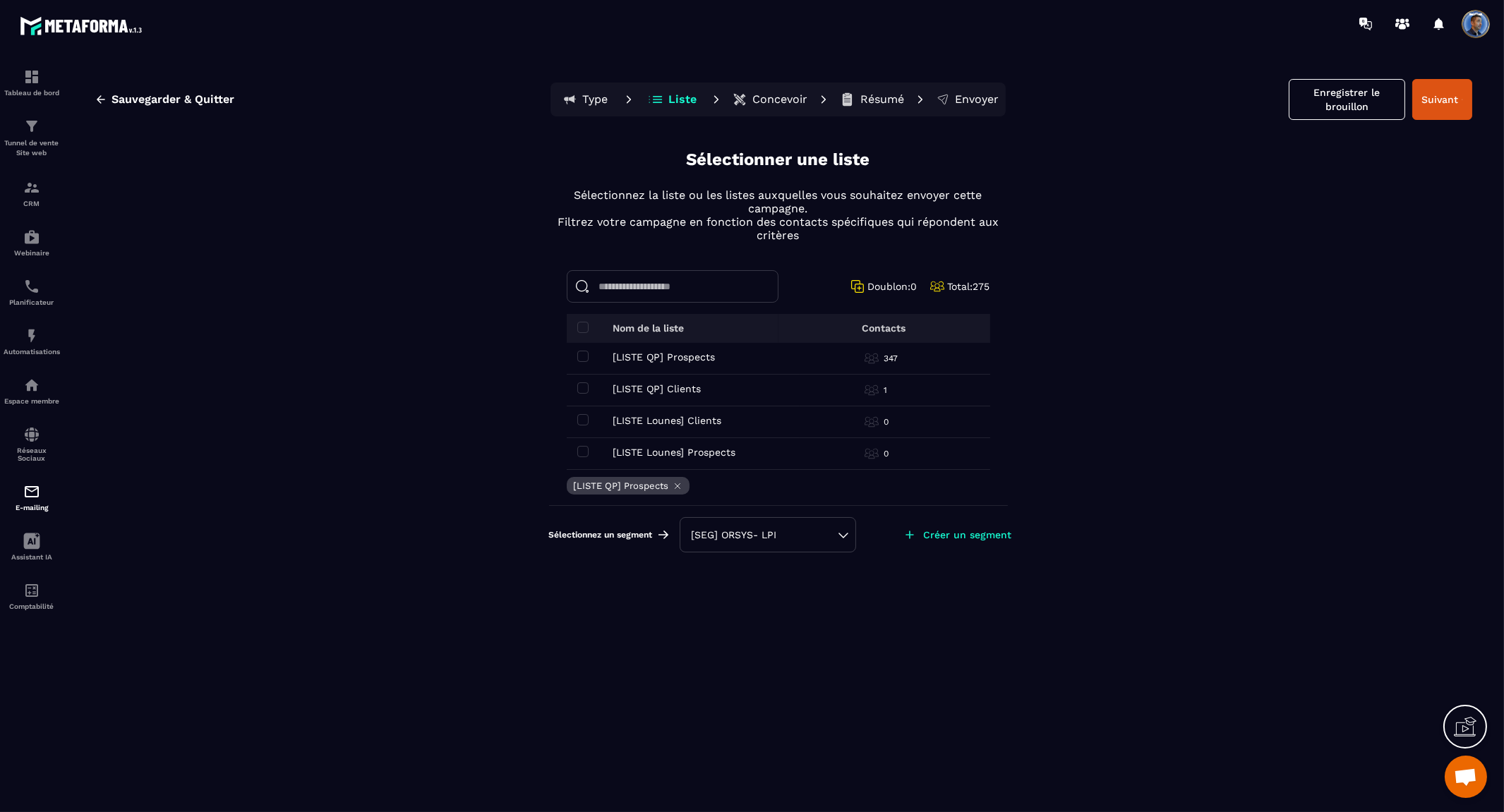
click at [842, 537] on div "[SEG] ORSYS- LPI" at bounding box center [768, 535] width 152 height 14
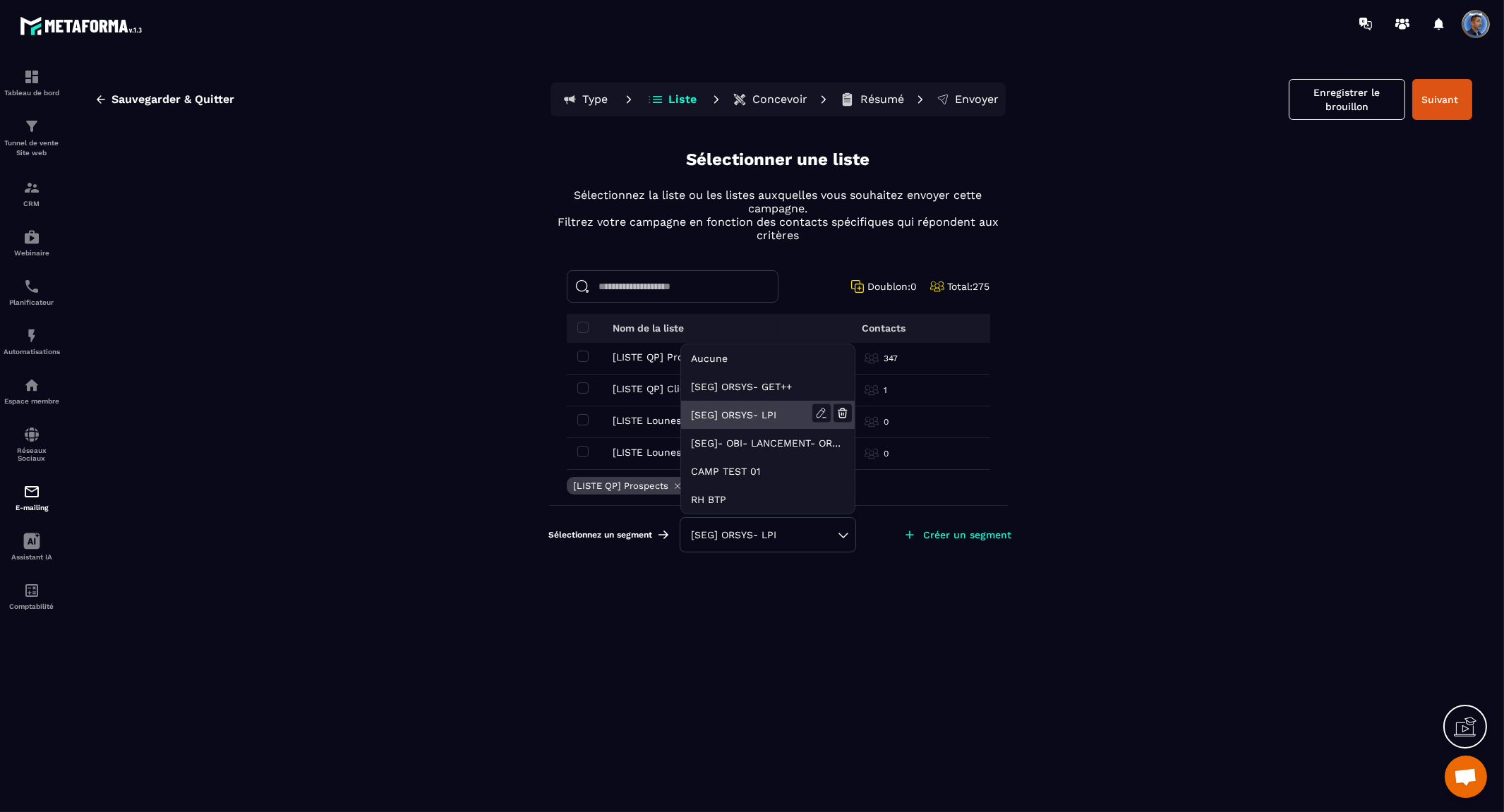
click at [762, 413] on li "[SEG] ORSYS- LPI" at bounding box center [768, 415] width 174 height 29
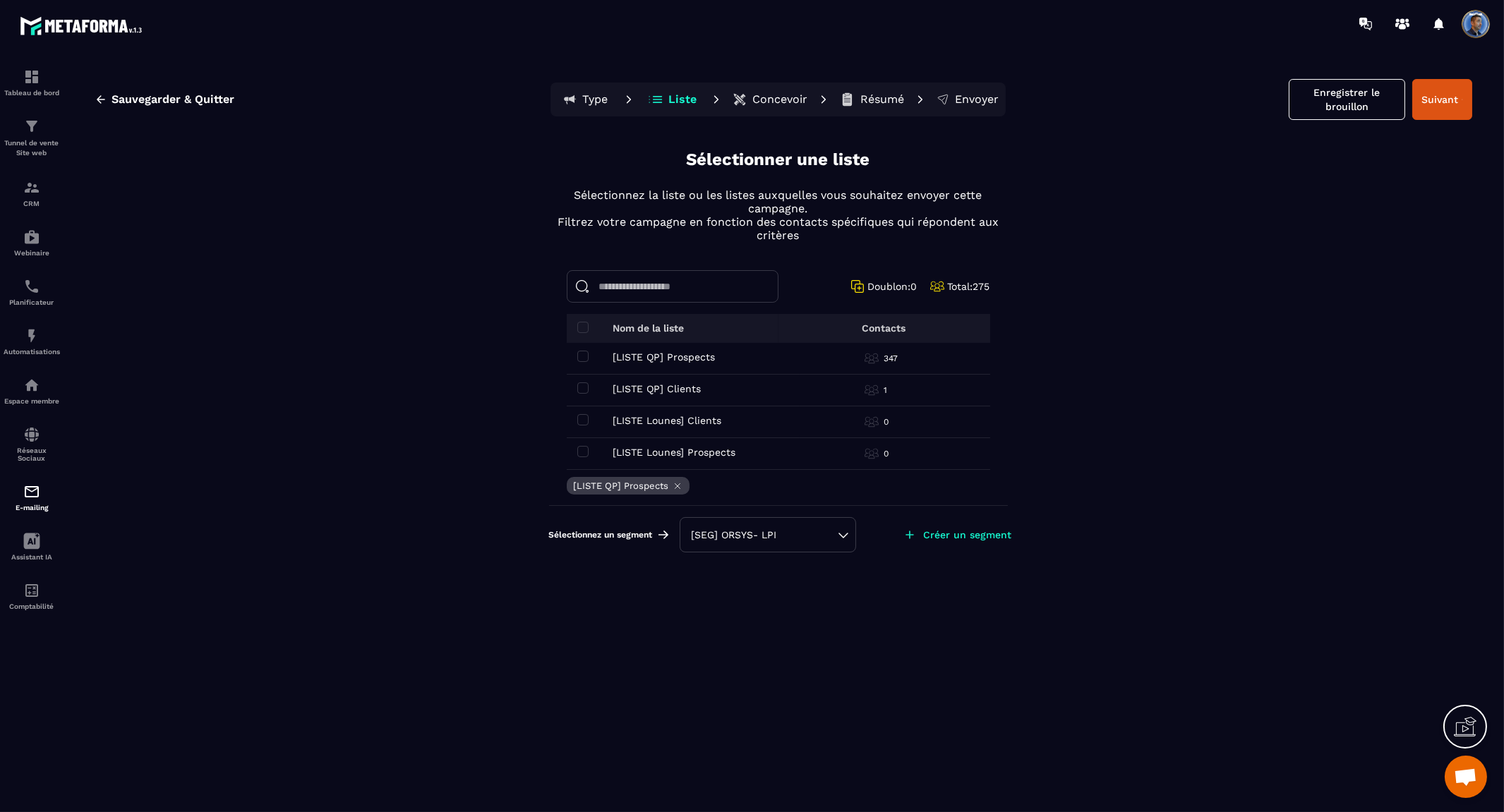
click at [843, 535] on div "[SEG] ORSYS- LPI" at bounding box center [768, 535] width 152 height 14
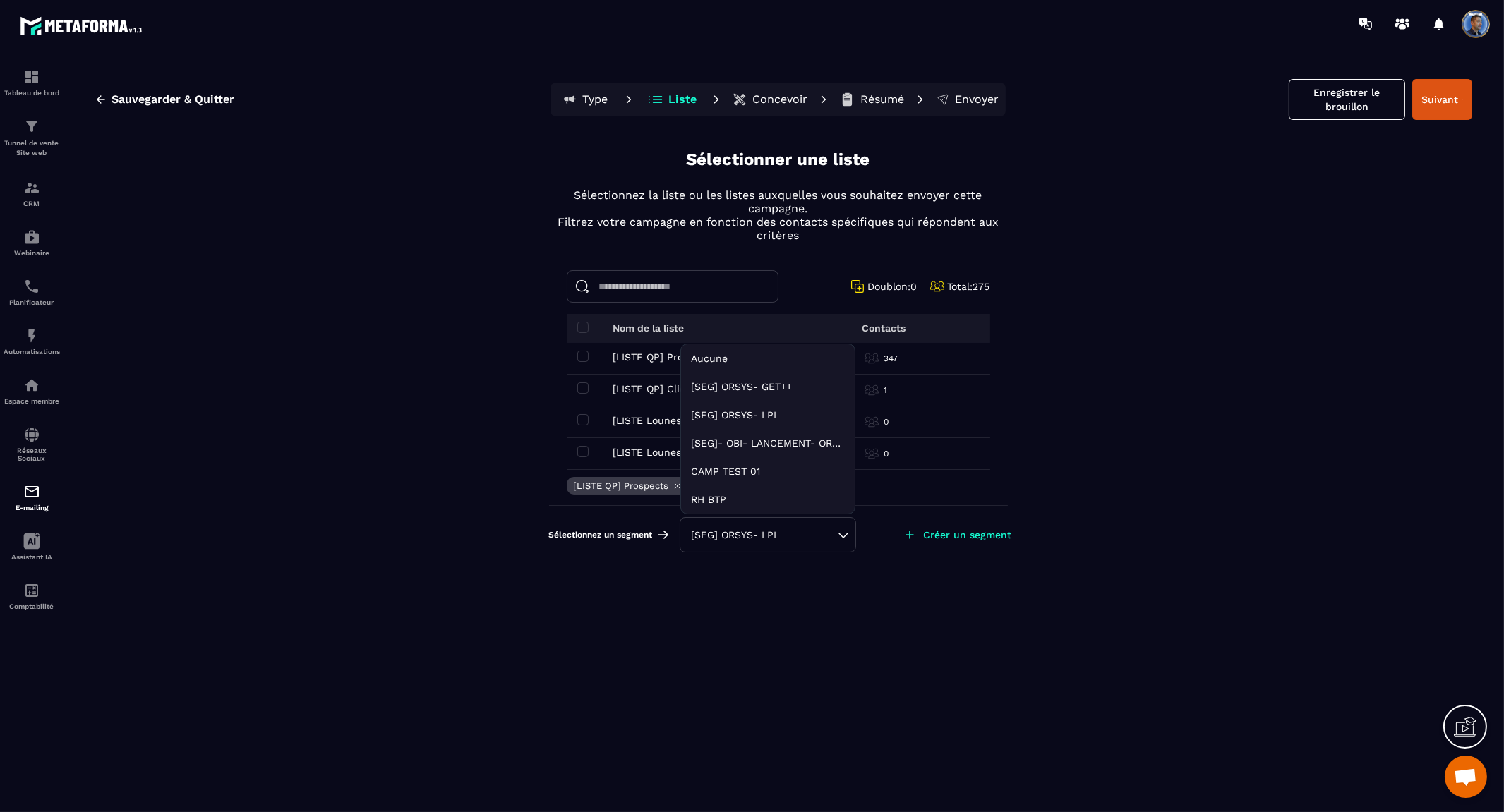
click at [843, 535] on div "[SEG] ORSYS- LPI" at bounding box center [768, 535] width 152 height 14
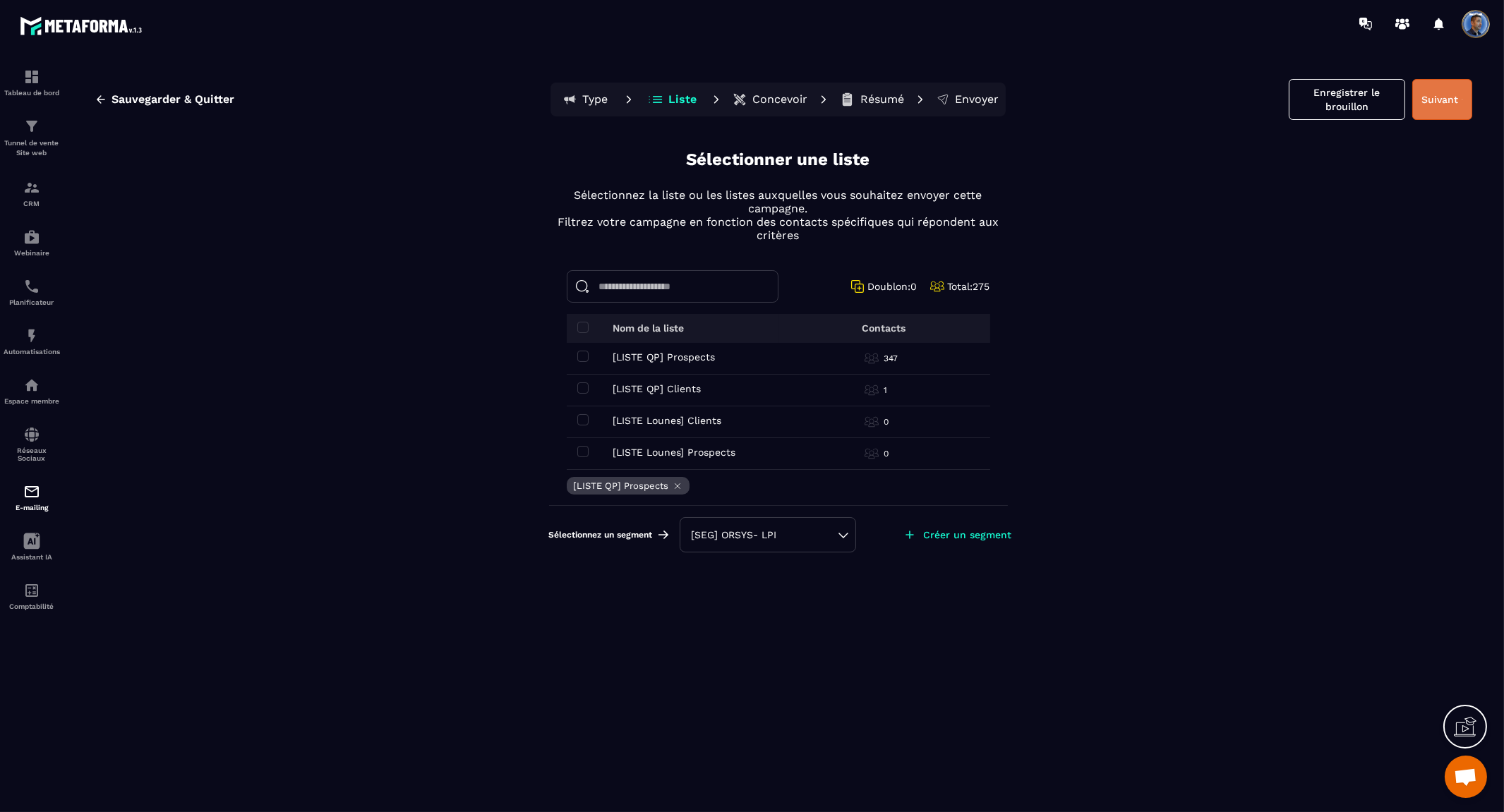
click at [1443, 102] on button "Suivant" at bounding box center [1443, 100] width 60 height 41
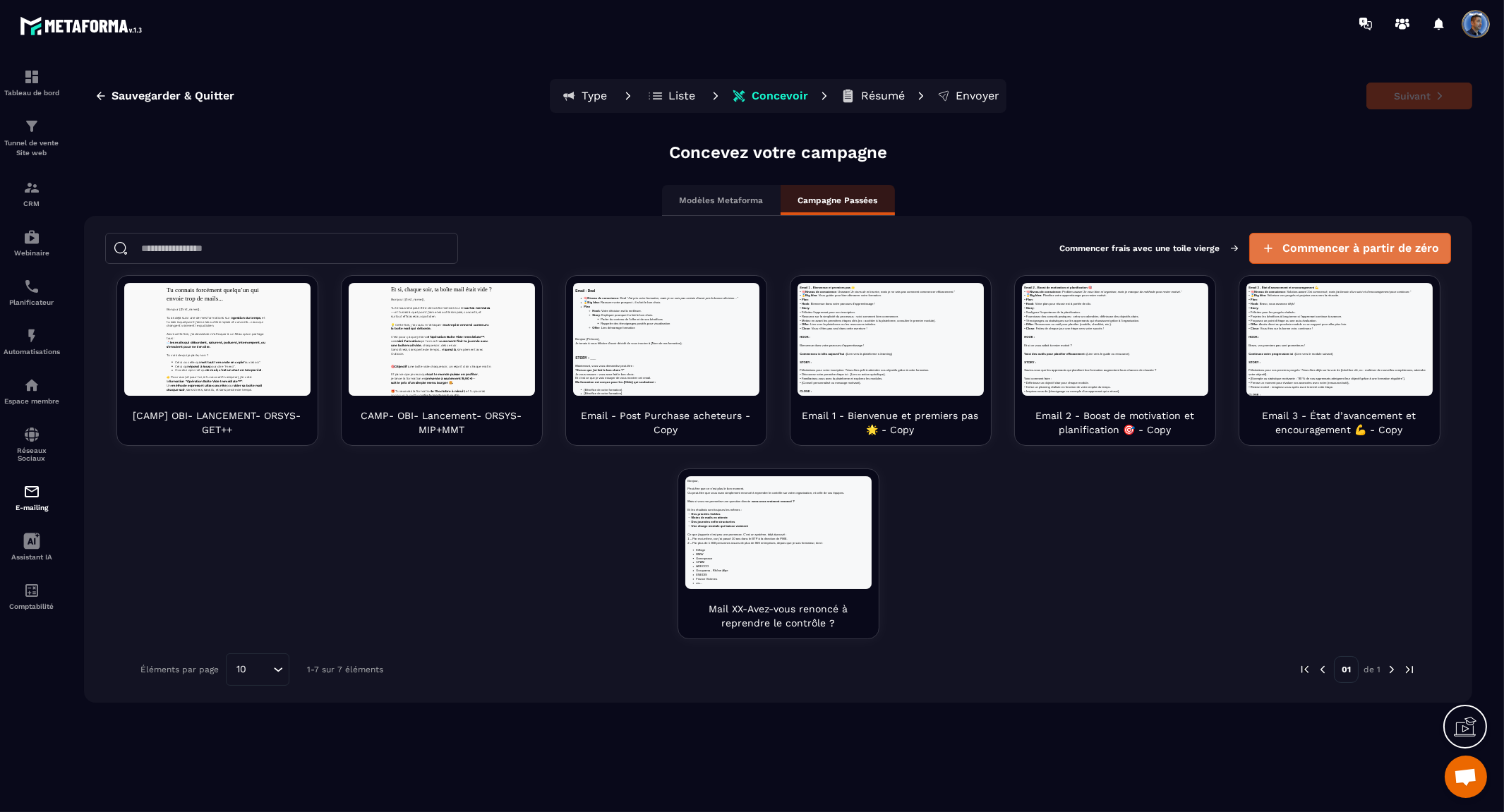
click at [1376, 249] on span "Commencer à partir de zéro" at bounding box center [1360, 248] width 156 height 14
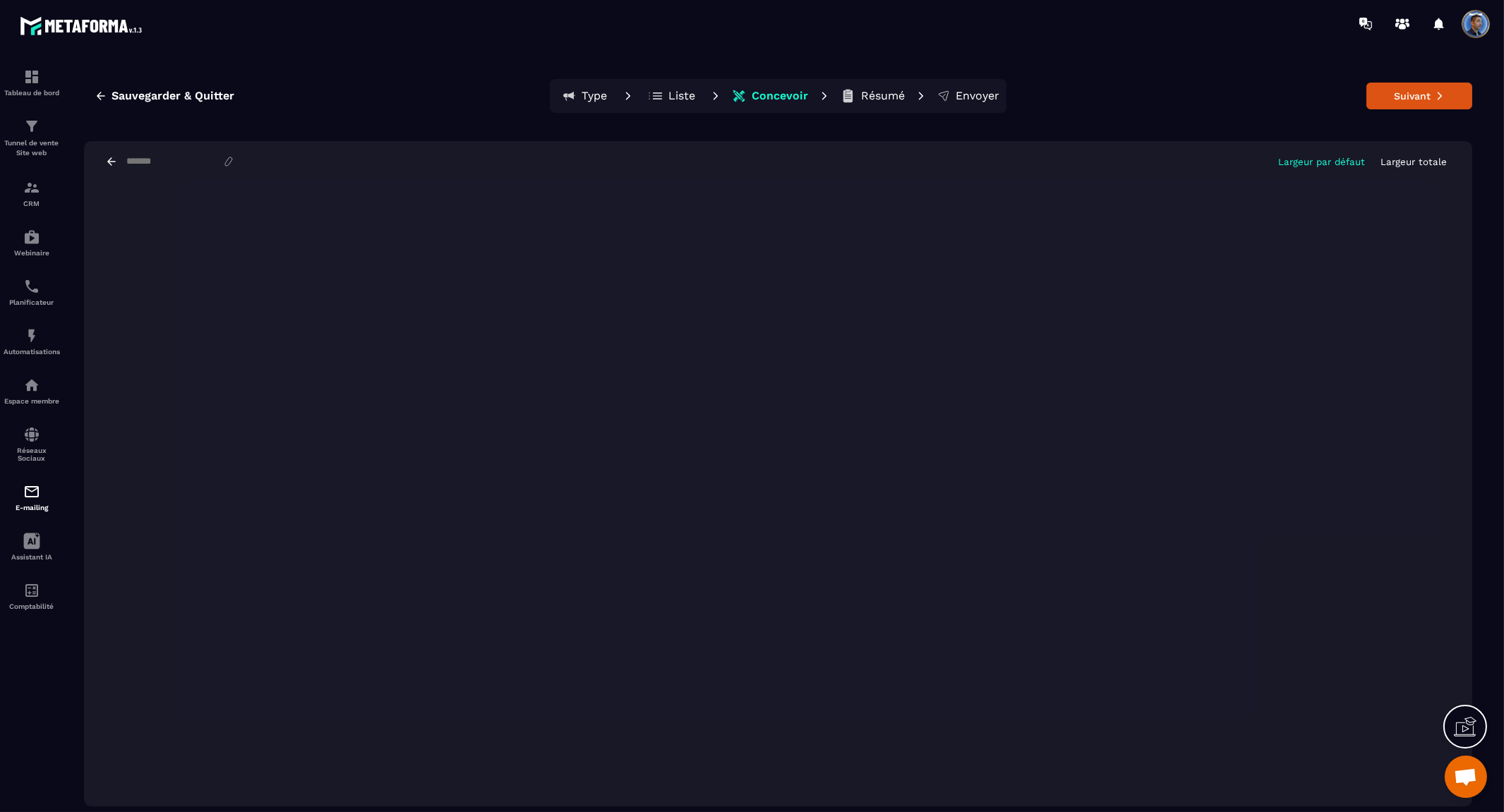
click at [160, 160] on input at bounding box center [173, 161] width 98 height 11
type input "**********"
click at [1425, 98] on button "Suivant" at bounding box center [1419, 96] width 106 height 27
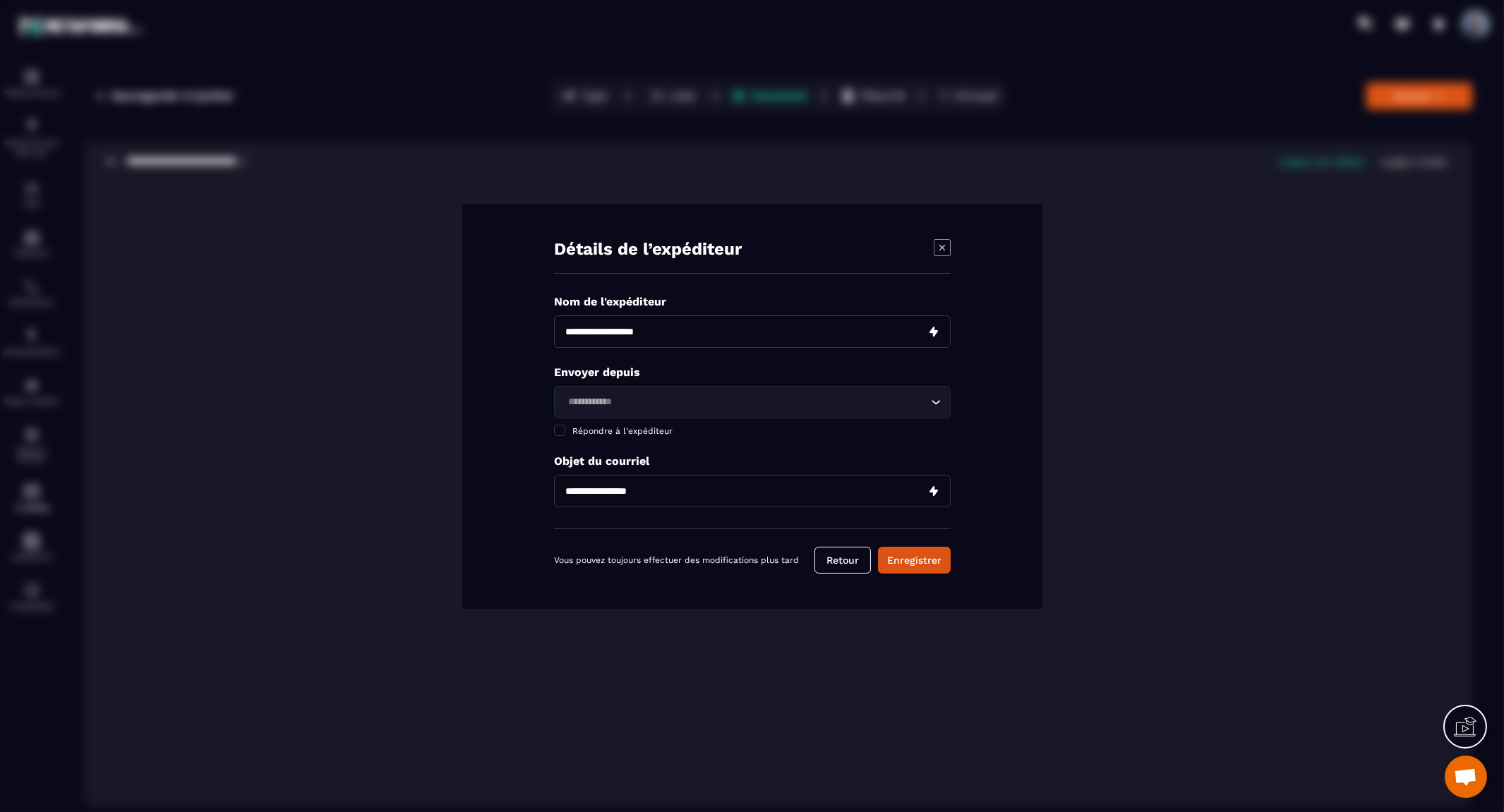
click at [727, 337] on input "Modal window" at bounding box center [753, 331] width 397 height 33
type input "**********"
click at [700, 399] on input "Search for option" at bounding box center [745, 402] width 364 height 16
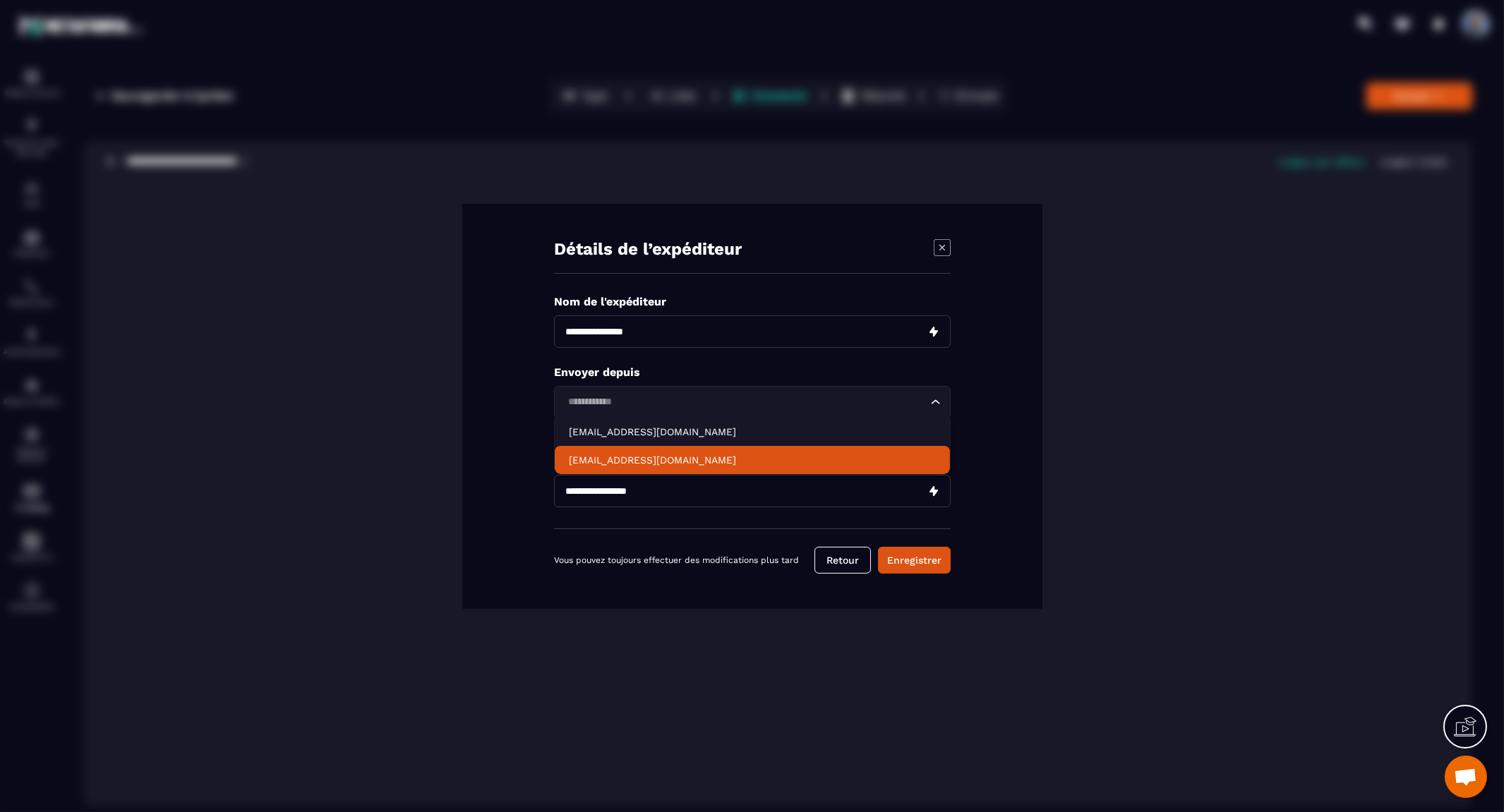
click at [683, 457] on p "[EMAIL_ADDRESS][DOMAIN_NAME]" at bounding box center [752, 460] width 367 height 14
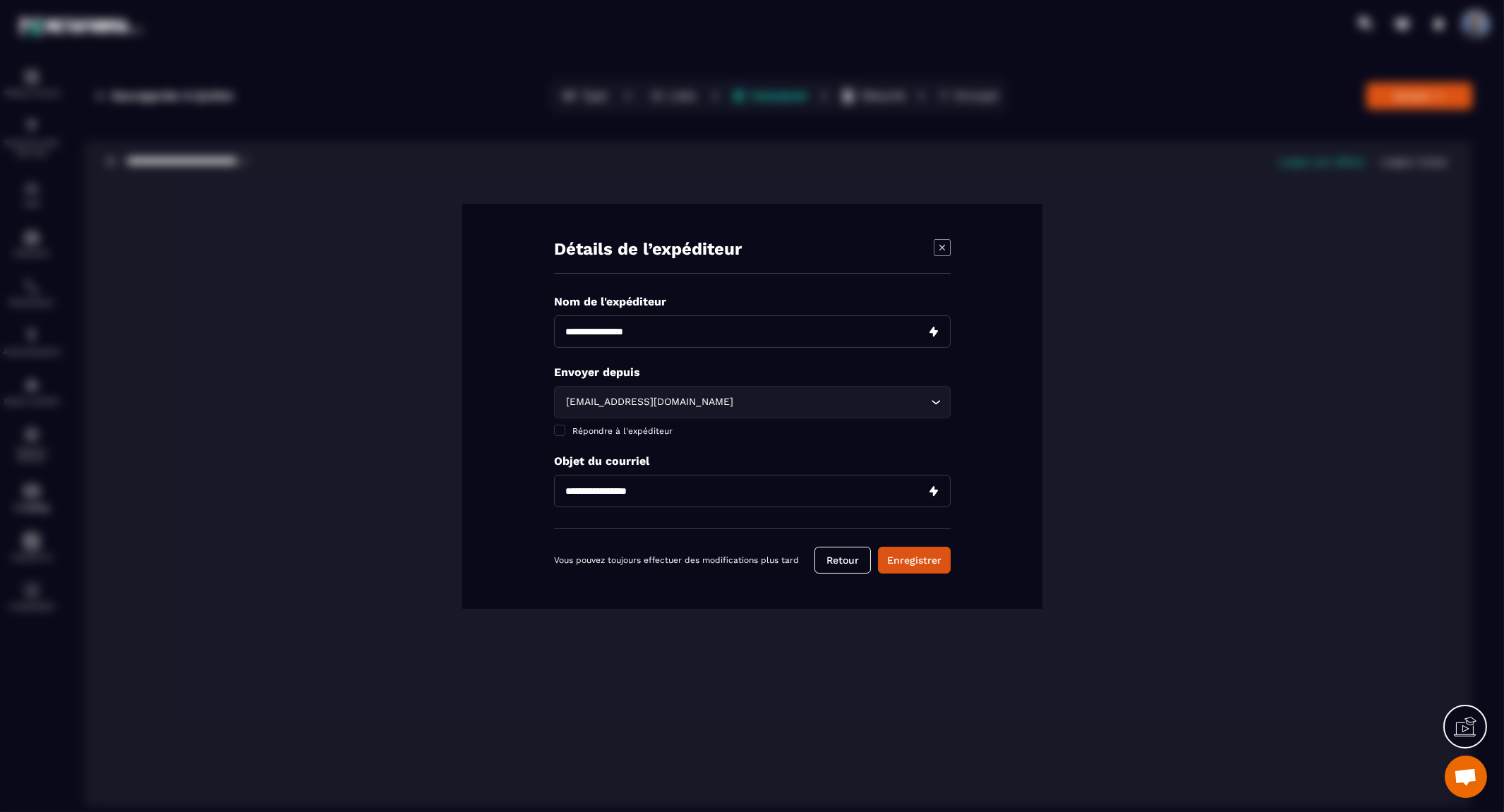
click at [688, 497] on input "Modal window" at bounding box center [753, 491] width 397 height 33
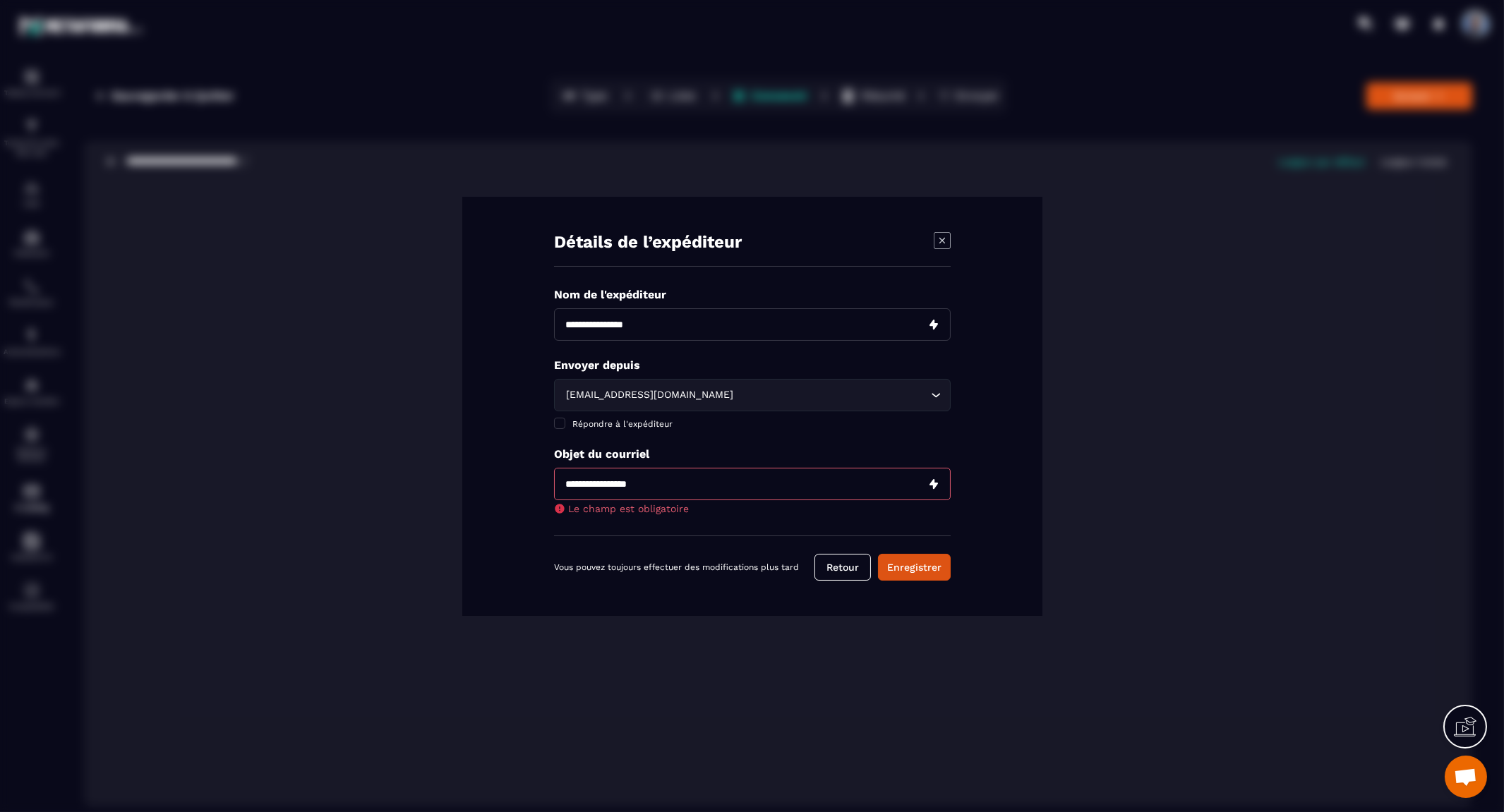
click at [807, 481] on input "Modal window" at bounding box center [753, 483] width 397 height 33
paste input "**********"
type input "**********"
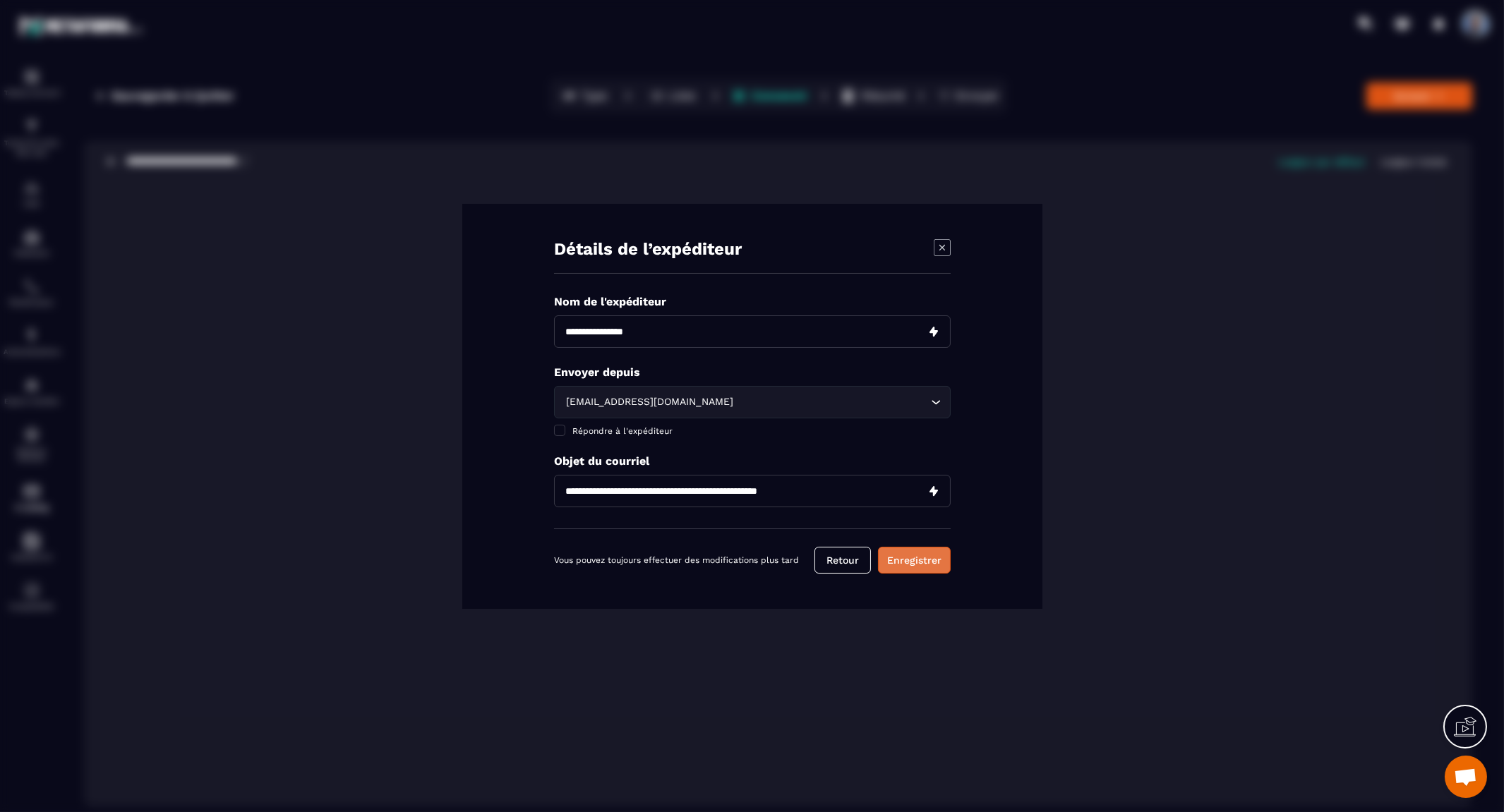
click at [918, 570] on button "Enregistrer" at bounding box center [915, 560] width 73 height 27
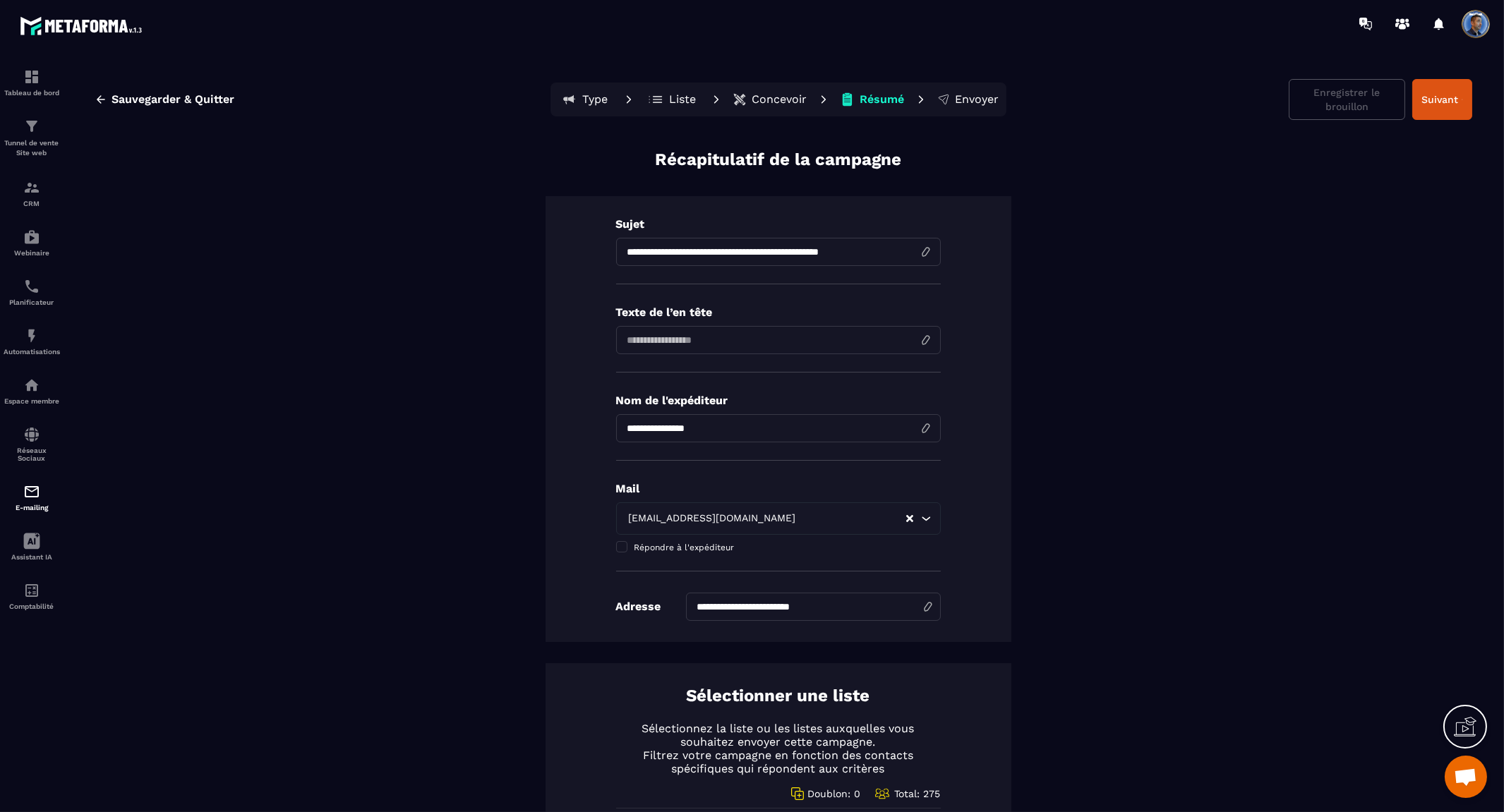
click at [755, 344] on input at bounding box center [778, 341] width 325 height 29
paste input "**********"
type input "**********"
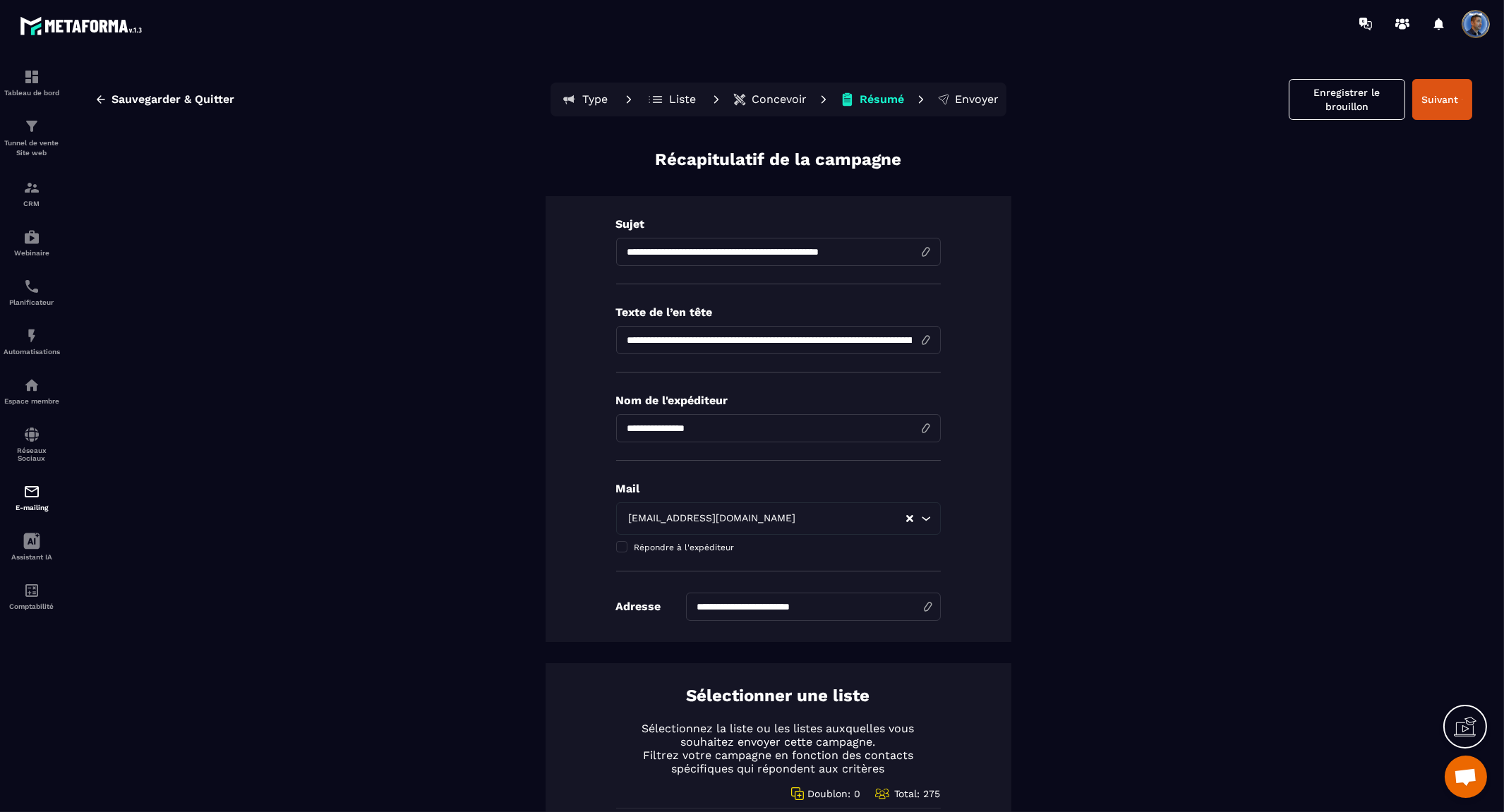
click at [964, 400] on div "**********" at bounding box center [778, 419] width 466 height 446
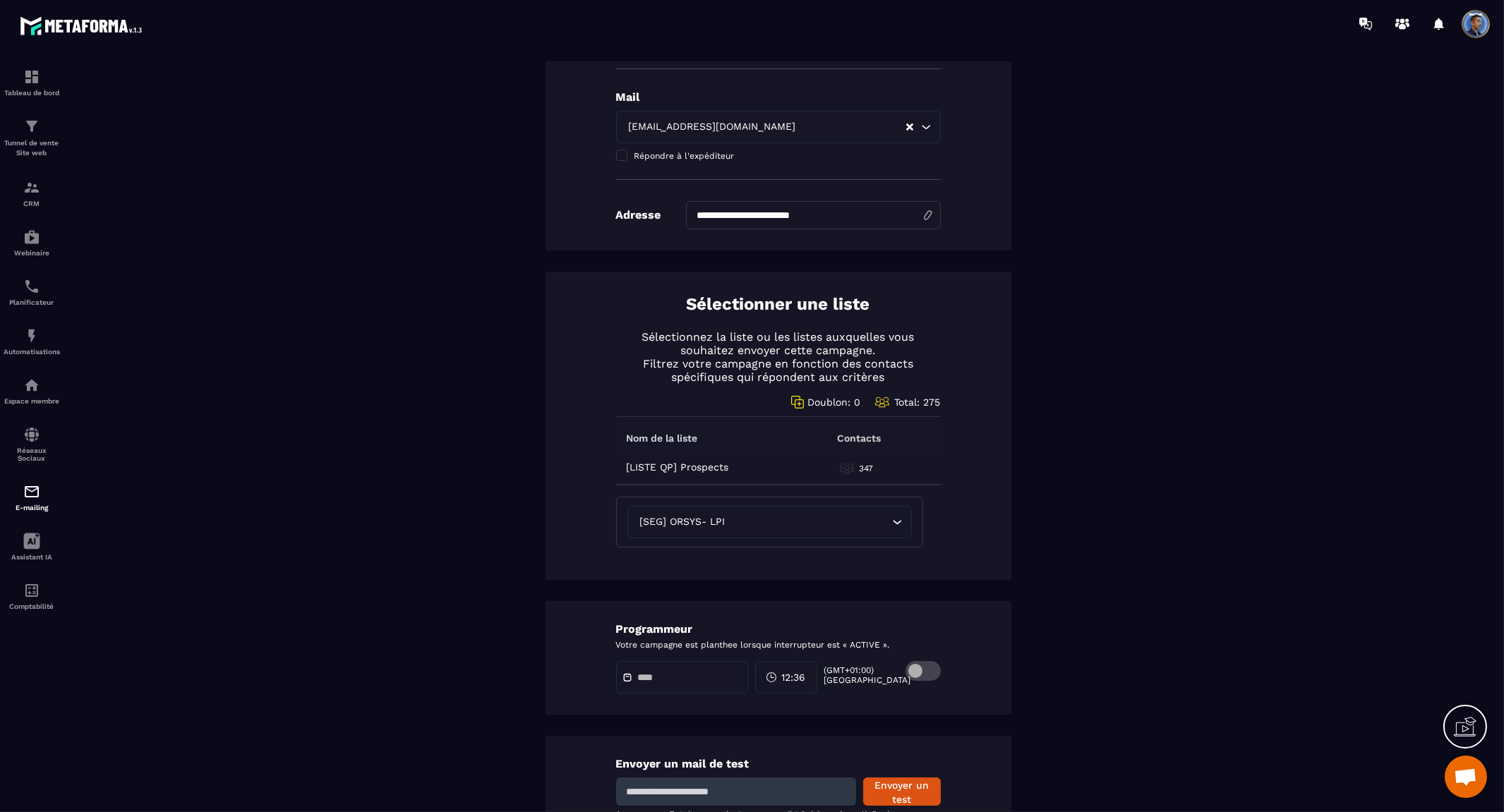
scroll to position [471, 0]
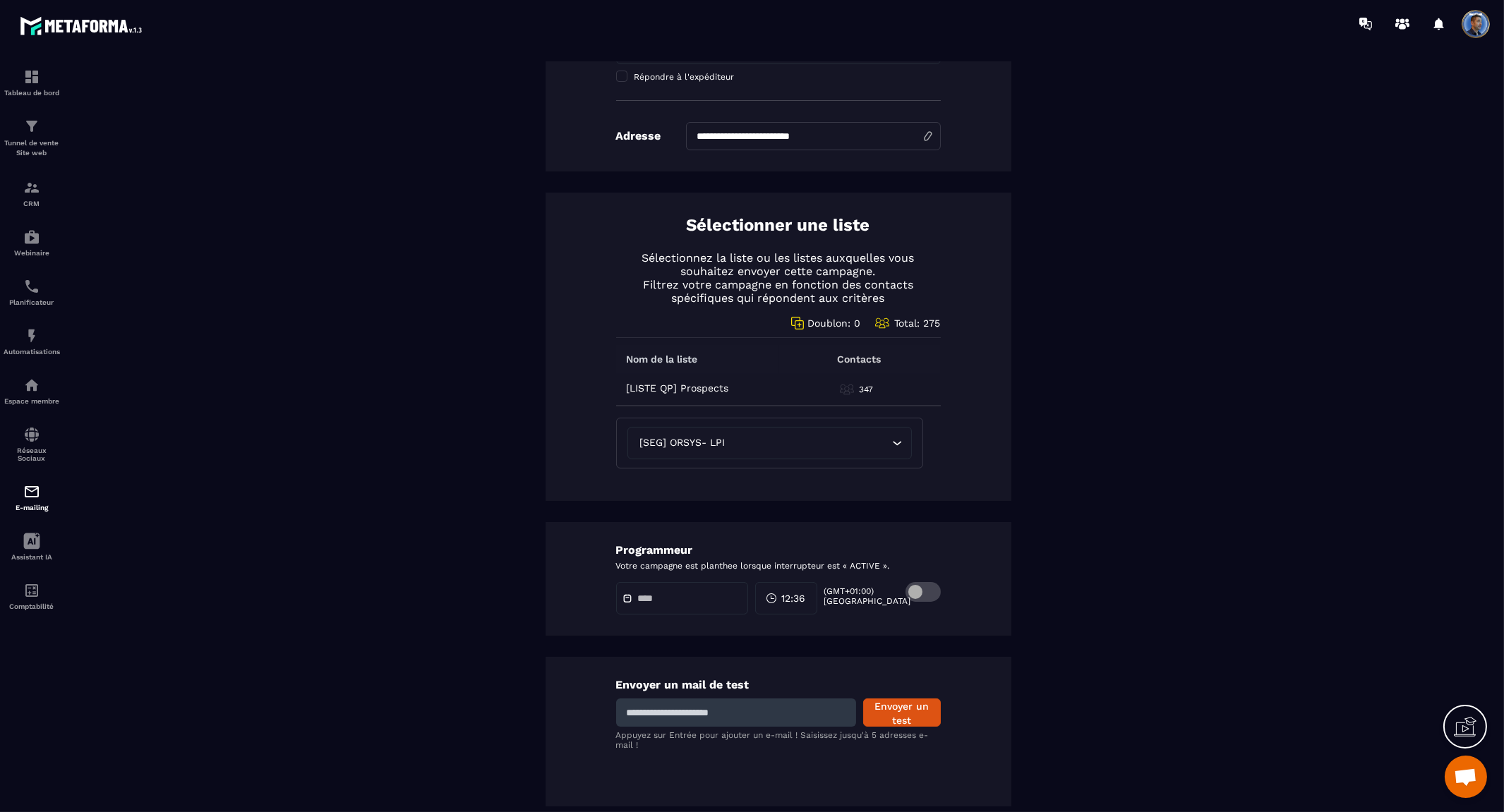
click at [862, 387] on p "347" at bounding box center [867, 390] width 14 height 11
click at [923, 384] on div "347" at bounding box center [885, 390] width 91 height 14
click at [937, 433] on div "Sélectionner une liste Sélectionnez la liste ou les listes auxquelles vous souh…" at bounding box center [778, 347] width 466 height 308
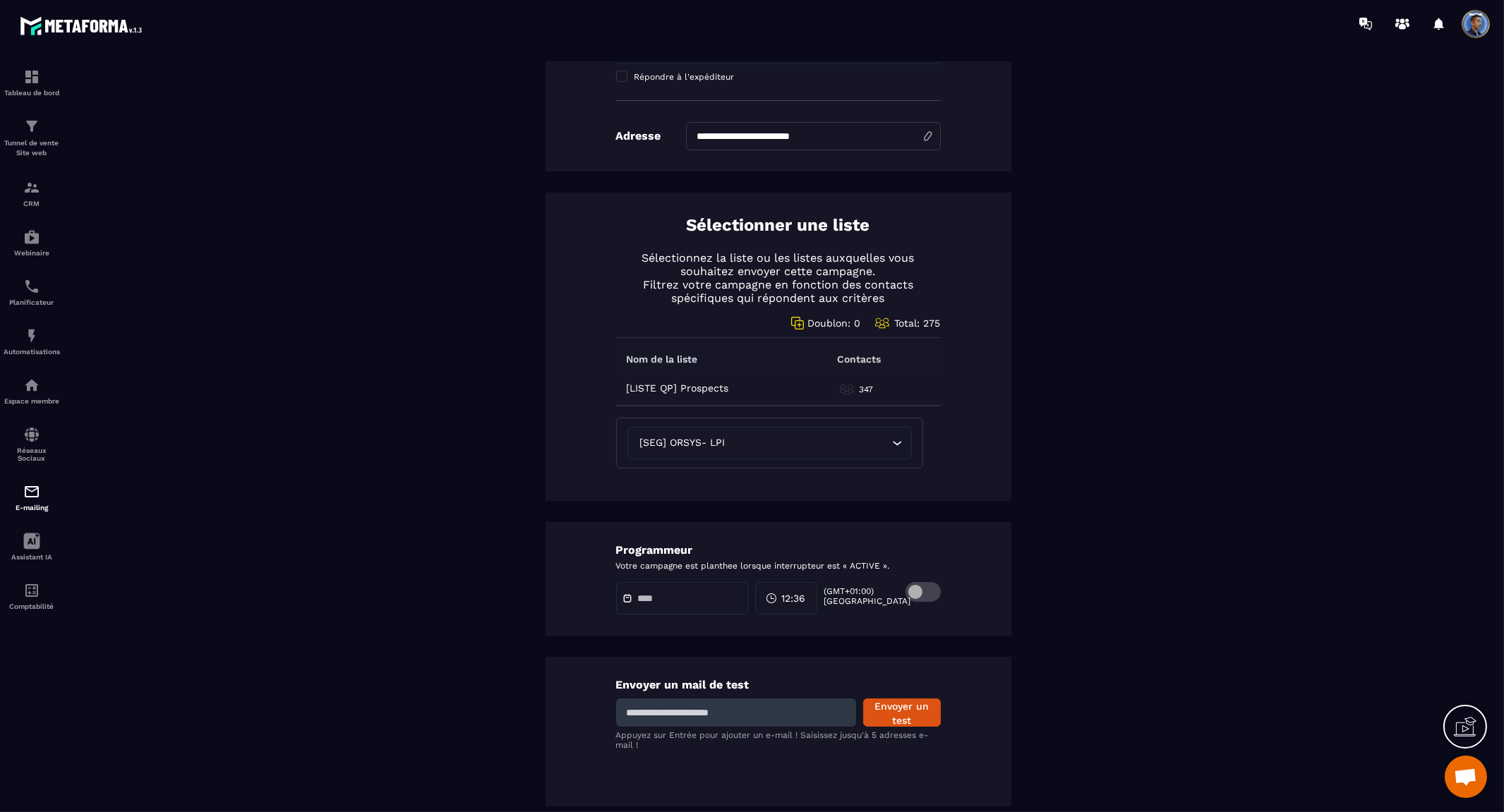
scroll to position [0, 0]
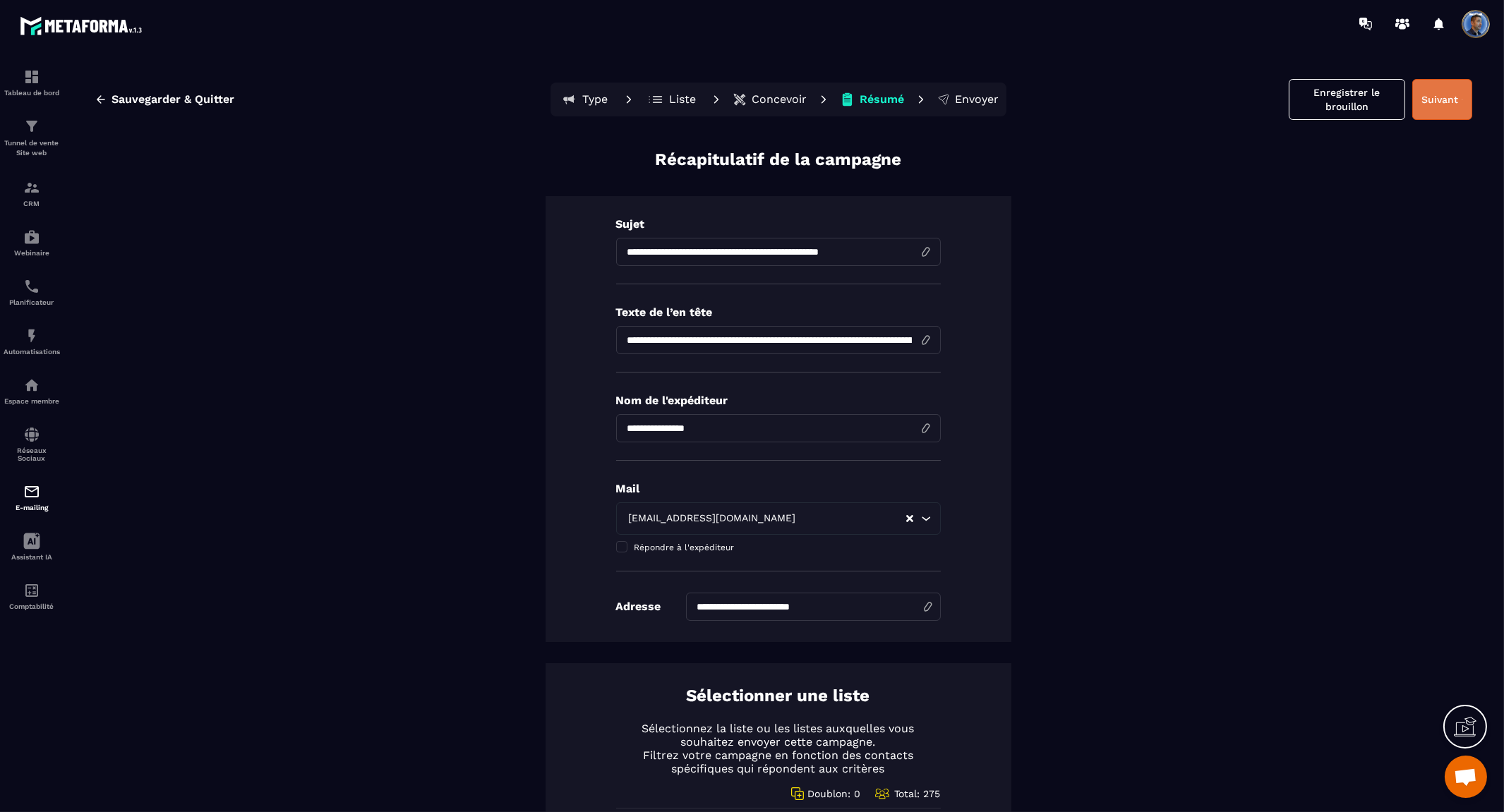
click at [1431, 102] on button "Suivant" at bounding box center [1443, 100] width 60 height 41
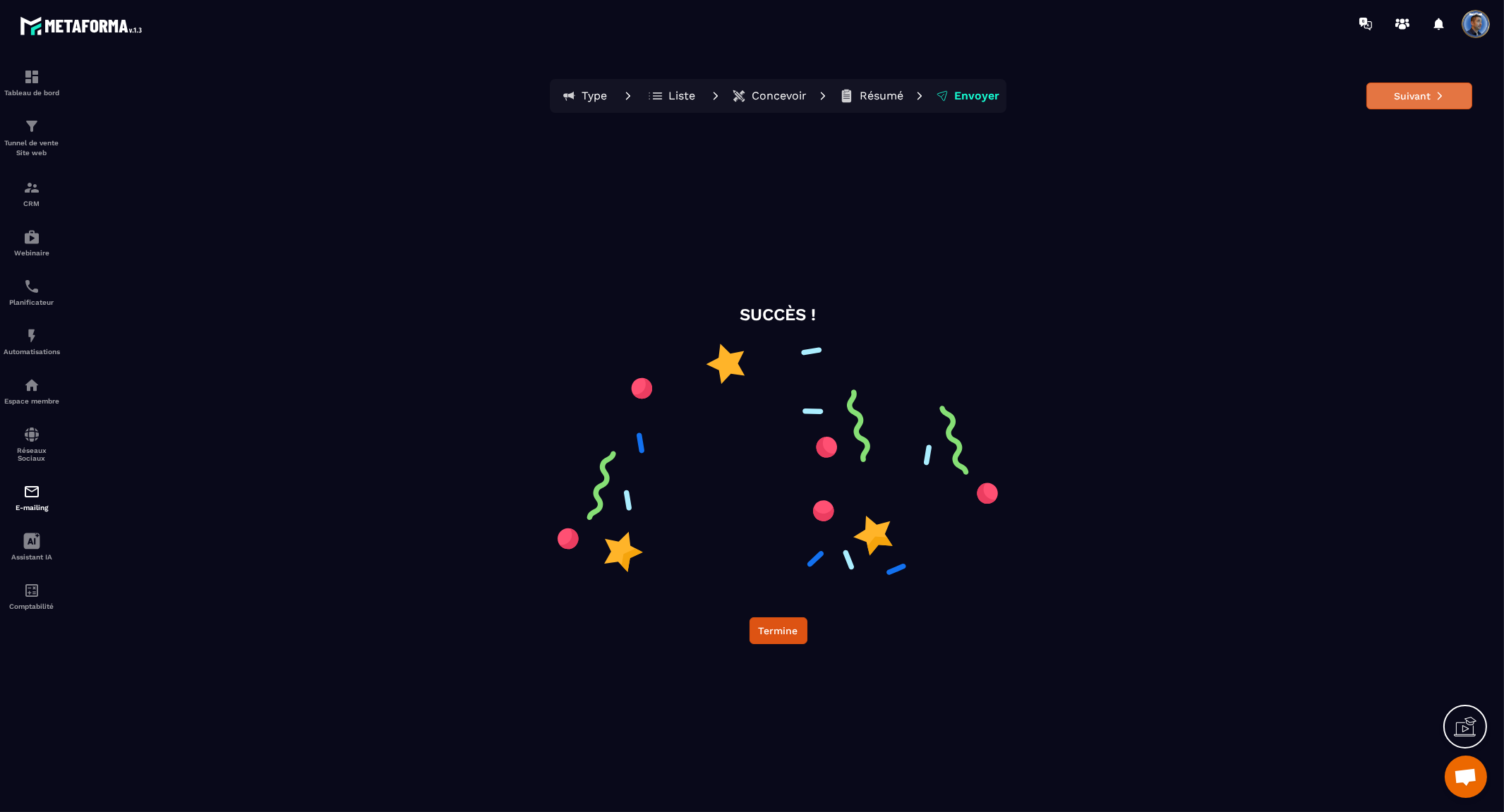
click at [1435, 98] on icon at bounding box center [1440, 96] width 10 height 10
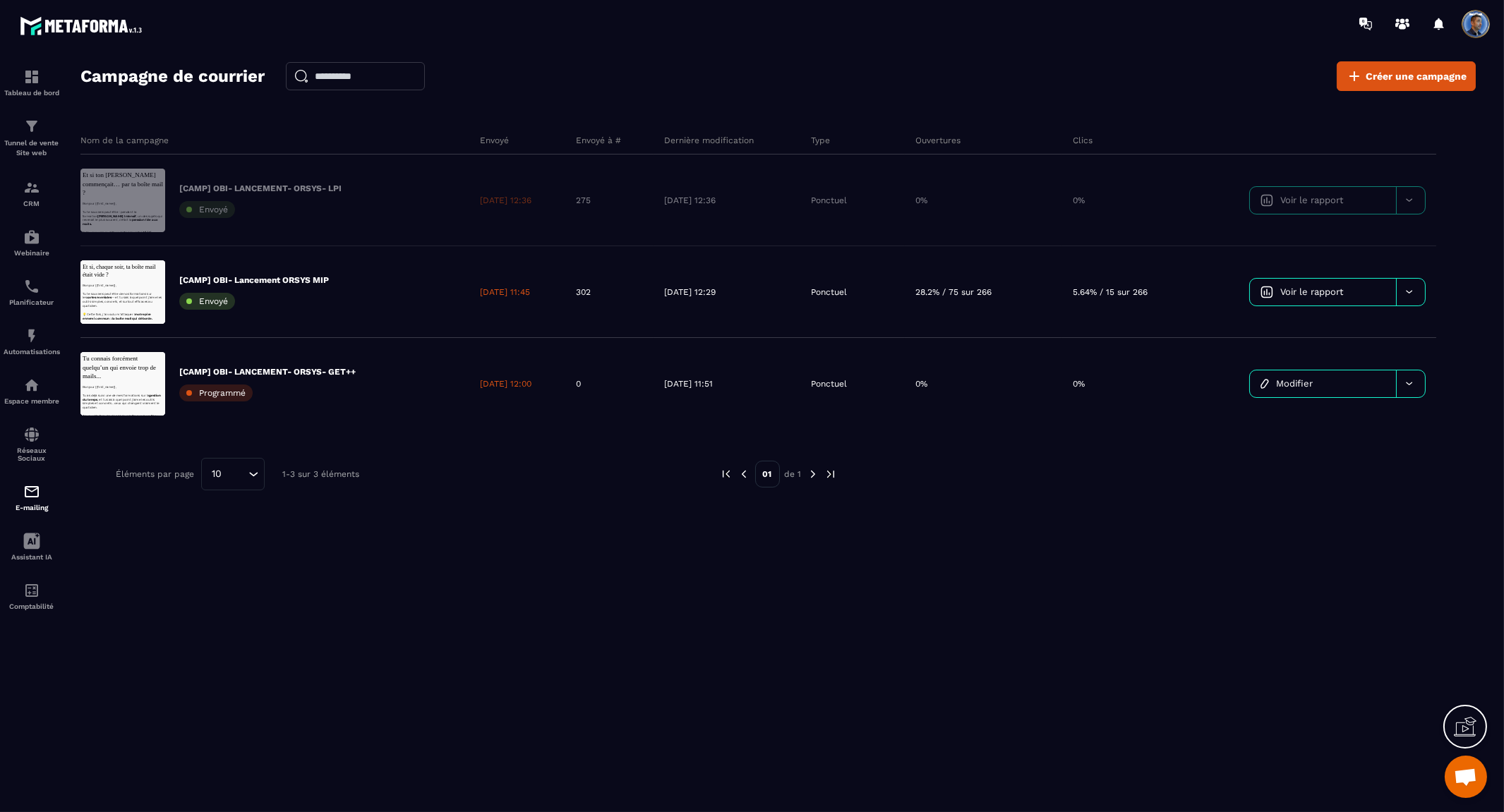
click at [702, 607] on div "Nom de la campagne Envoyé Envoyé à # Dernière modification Type Ouvertures Clic…" at bounding box center [777, 361] width 1395 height 498
